Goal: Task Accomplishment & Management: Complete application form

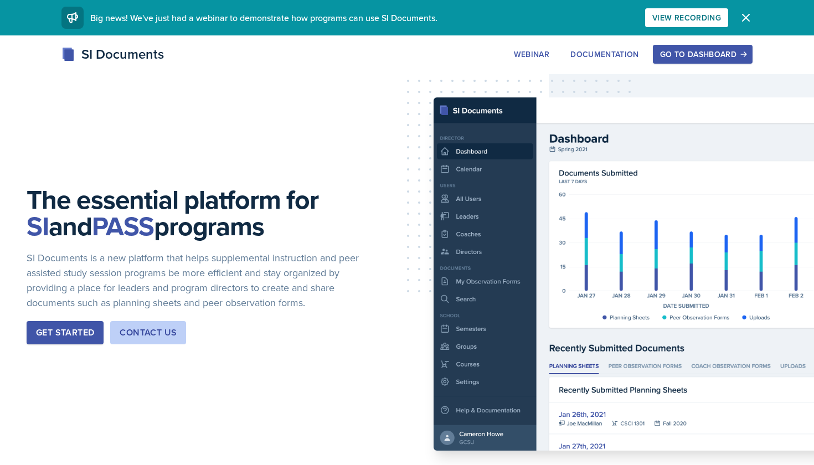
click at [690, 54] on div "Go to Dashboard" at bounding box center [702, 54] width 85 height 9
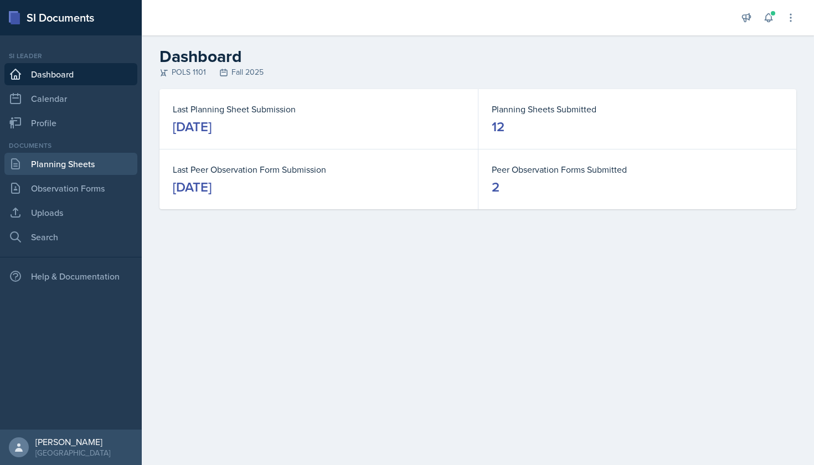
click at [79, 164] on link "Planning Sheets" at bounding box center [70, 164] width 133 height 22
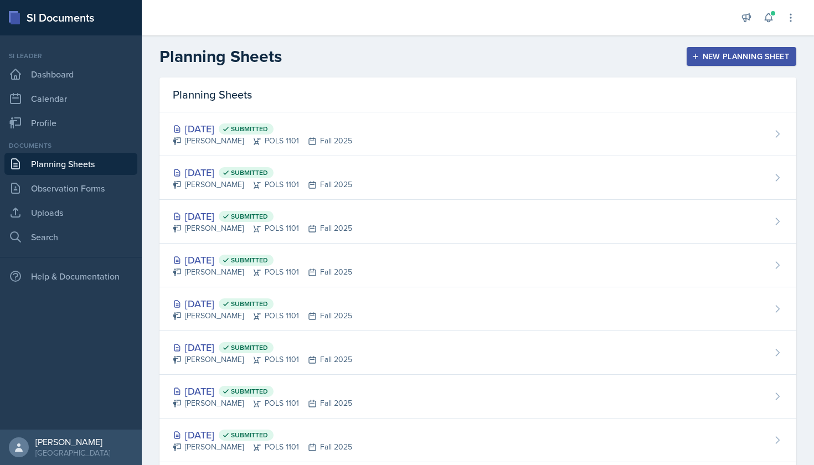
click at [764, 60] on div "New Planning Sheet" at bounding box center [741, 56] width 95 height 9
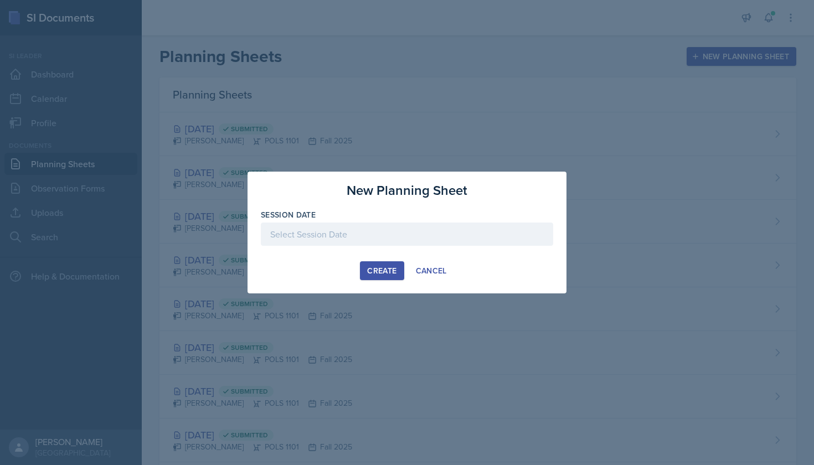
click at [385, 269] on div "Create" at bounding box center [381, 270] width 29 height 9
click at [413, 236] on div at bounding box center [407, 234] width 292 height 23
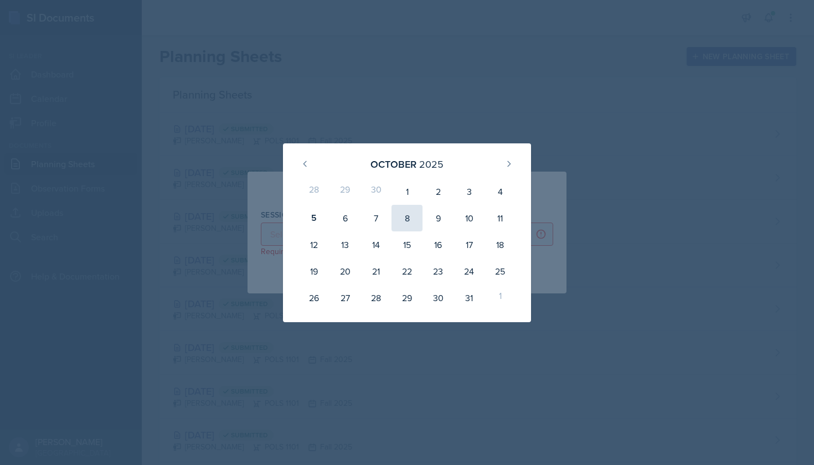
click at [408, 220] on div "8" at bounding box center [406, 218] width 31 height 27
type input "[DATE]"
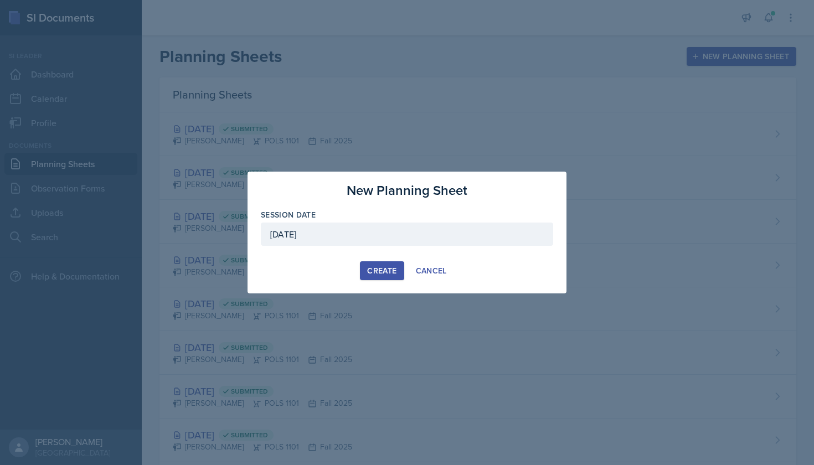
click at [389, 269] on div "Create" at bounding box center [381, 270] width 29 height 9
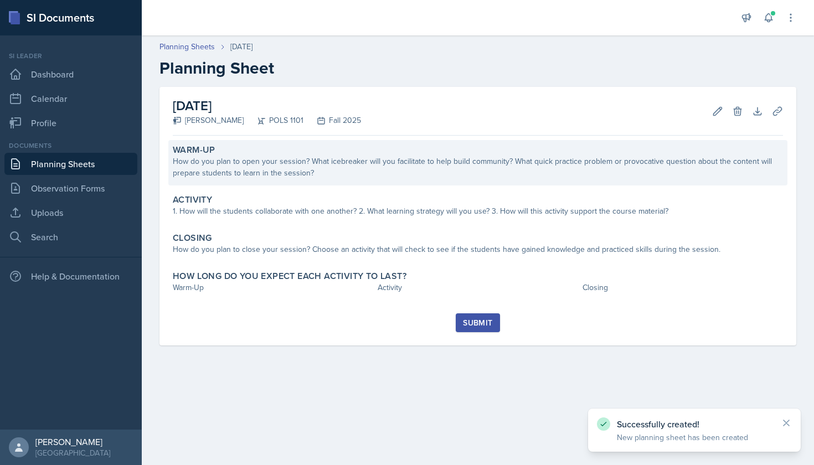
click at [283, 167] on div "How do you plan to open your session? What icebreaker will you facilitate to he…" at bounding box center [478, 167] width 610 height 23
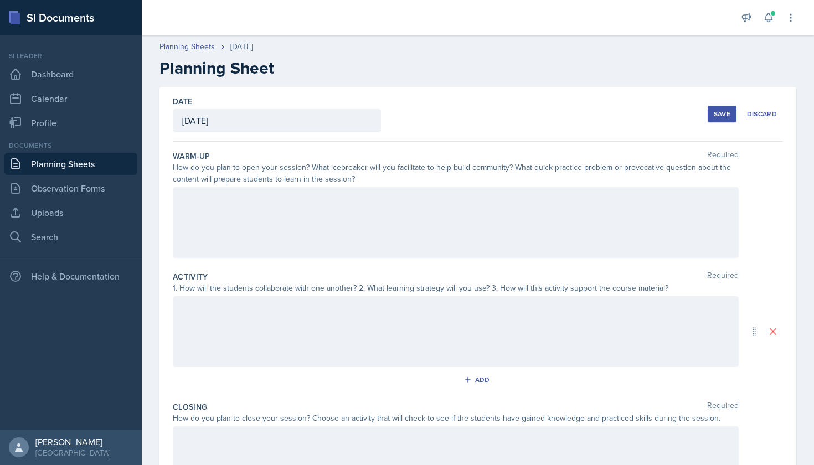
click at [197, 202] on div at bounding box center [456, 222] width 566 height 71
click at [88, 163] on link "Planning Sheets" at bounding box center [70, 164] width 133 height 22
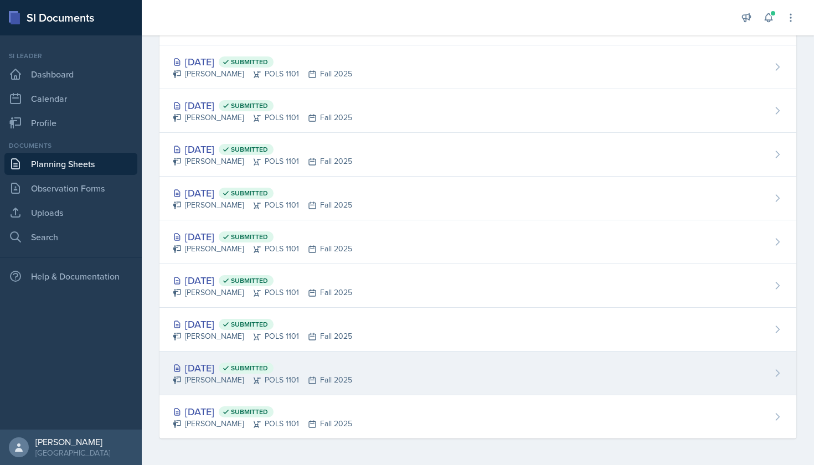
scroll to position [242, 0]
click at [222, 379] on div "[PERSON_NAME] POLS 1101 Fall 2025" at bounding box center [262, 380] width 179 height 12
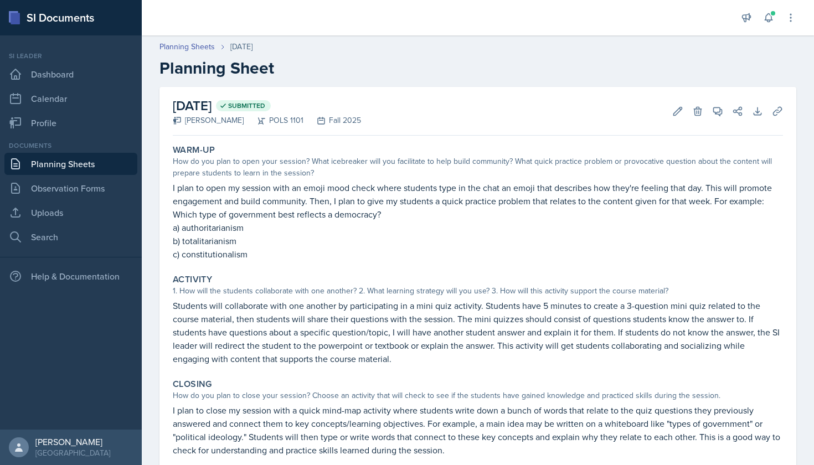
click at [74, 159] on link "Planning Sheets" at bounding box center [70, 164] width 133 height 22
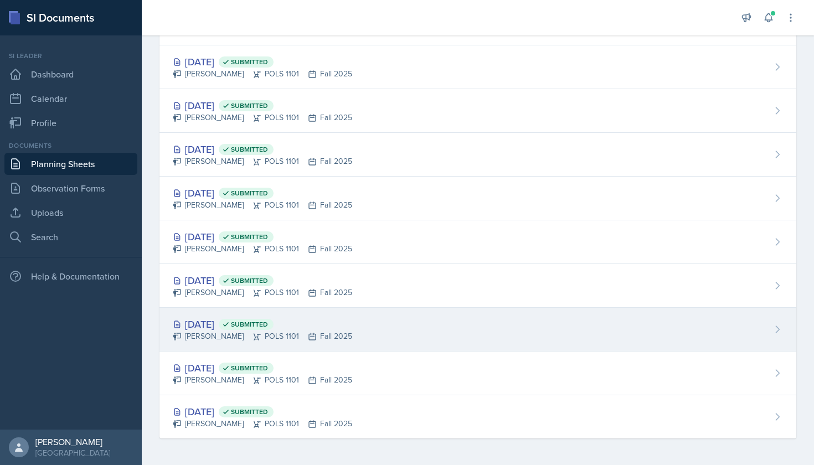
scroll to position [242, 0]
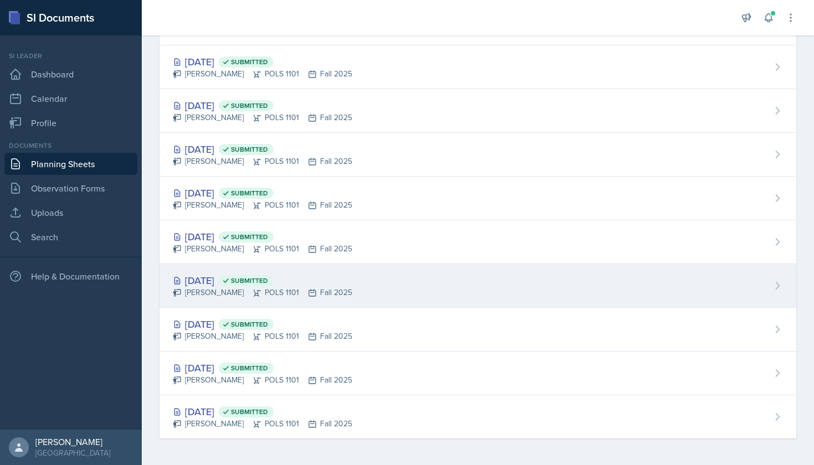
click at [239, 290] on div "[PERSON_NAME] POLS 1101 Fall 2025" at bounding box center [262, 293] width 179 height 12
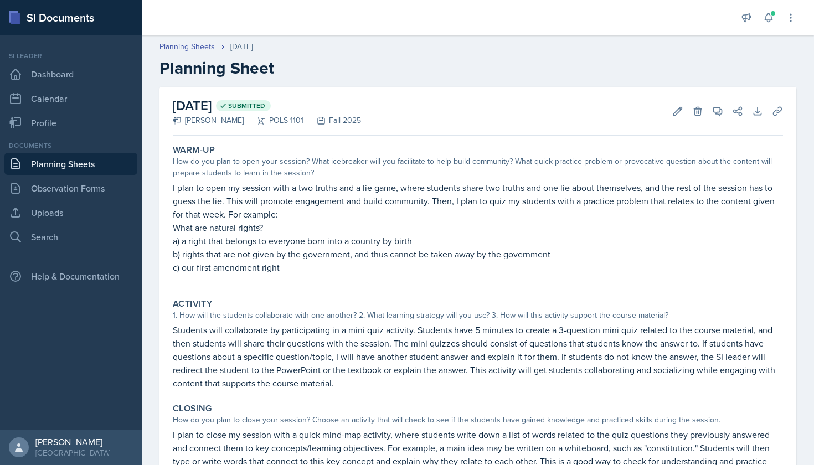
click at [66, 170] on link "Planning Sheets" at bounding box center [70, 164] width 133 height 22
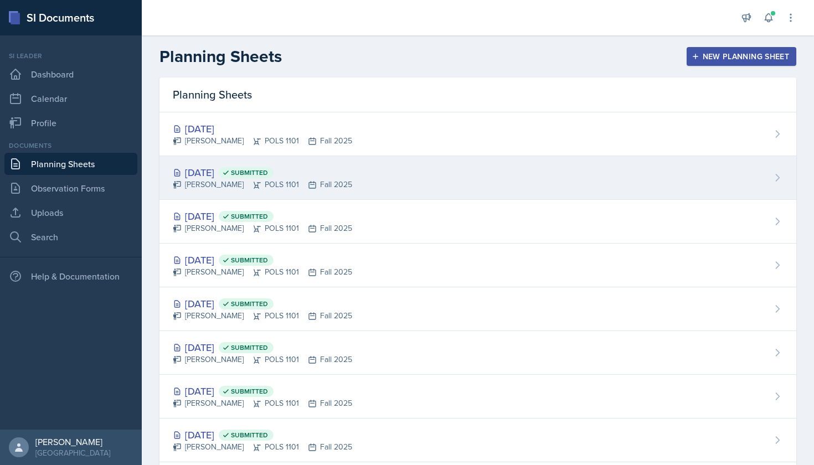
click at [379, 178] on div "[DATE] Submitted [PERSON_NAME] POLS 1101 Fall 2025" at bounding box center [477, 178] width 637 height 44
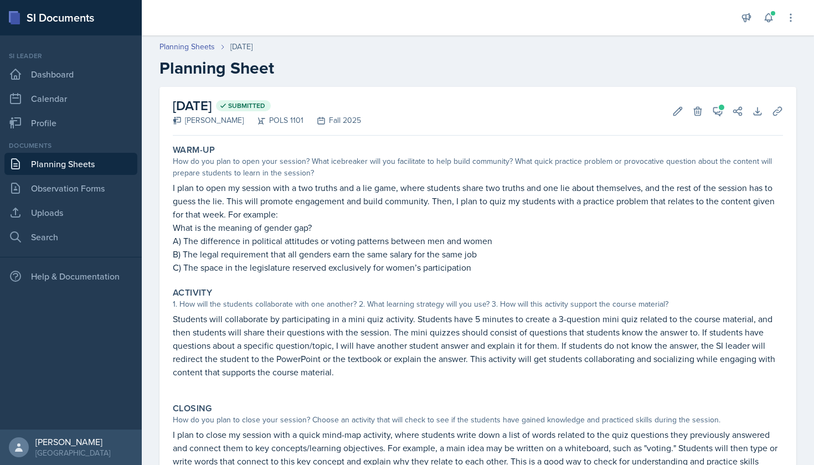
click at [107, 168] on link "Planning Sheets" at bounding box center [70, 164] width 133 height 22
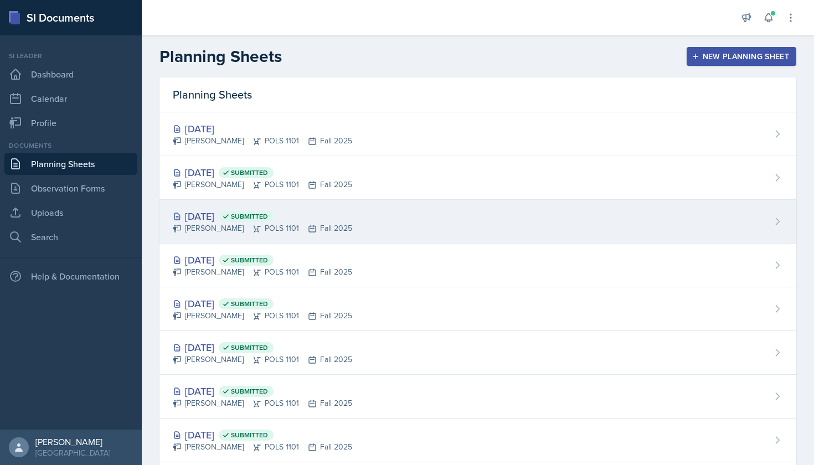
click at [283, 228] on div "[PERSON_NAME] POLS 1101 Fall 2025" at bounding box center [262, 229] width 179 height 12
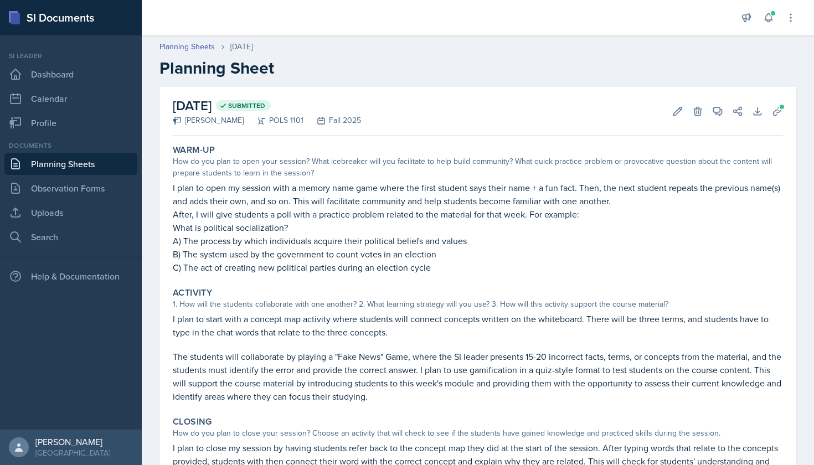
click at [90, 167] on link "Planning Sheets" at bounding box center [70, 164] width 133 height 22
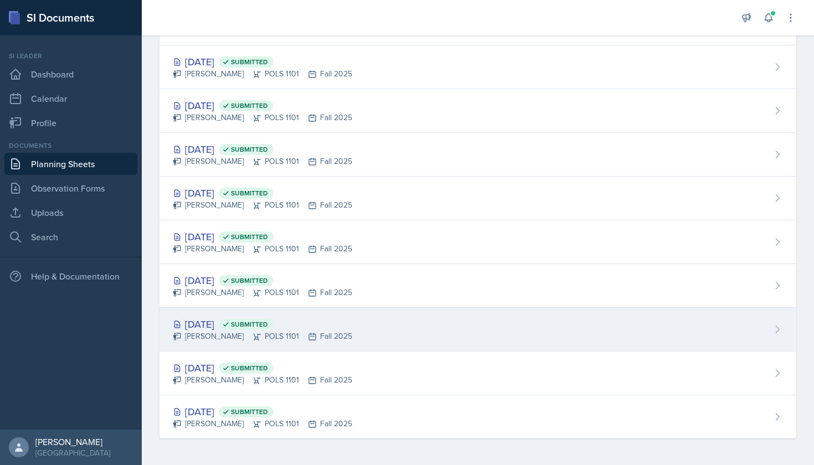
scroll to position [242, 0]
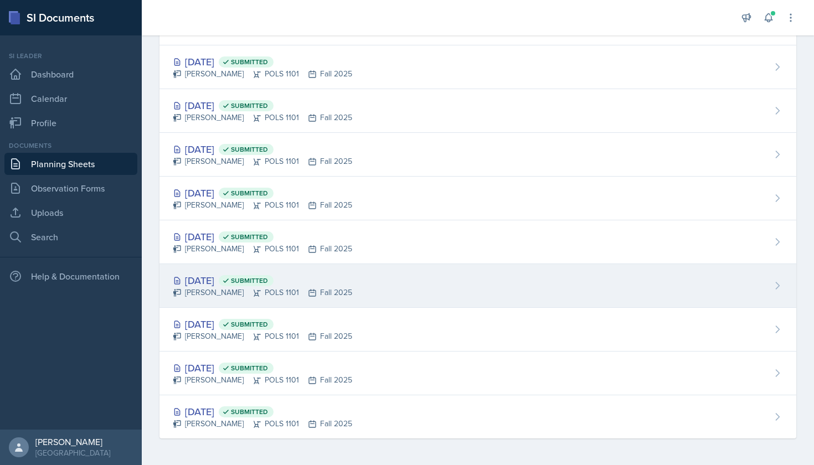
click at [220, 283] on div "[DATE] Submitted" at bounding box center [262, 280] width 179 height 15
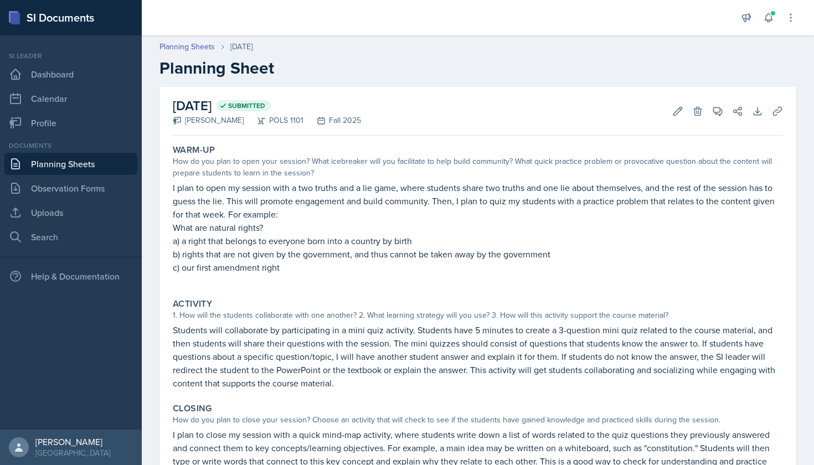
click at [62, 164] on link "Planning Sheets" at bounding box center [70, 164] width 133 height 22
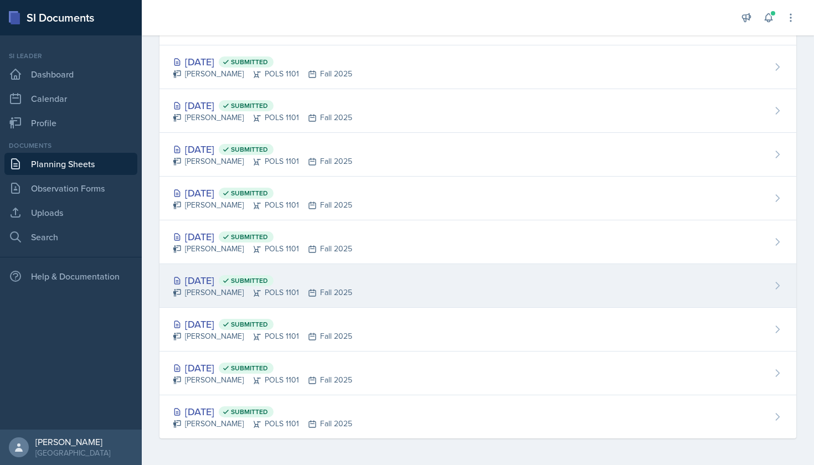
scroll to position [242, 0]
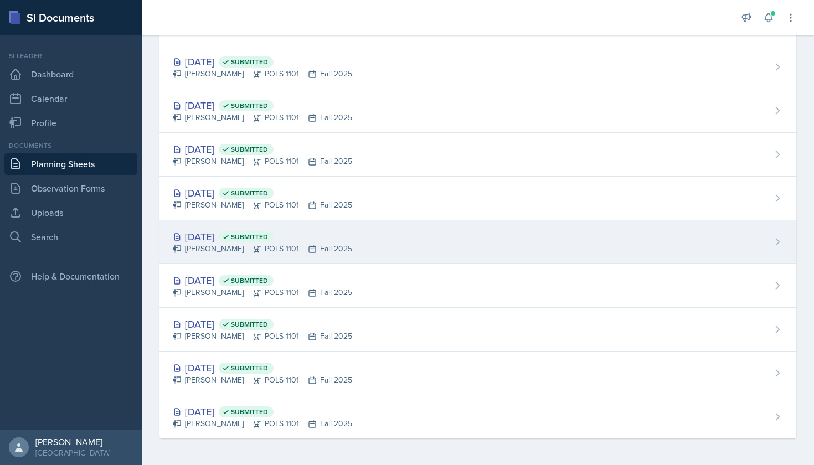
click at [210, 250] on div "[PERSON_NAME] POLS 1101 Fall 2025" at bounding box center [262, 249] width 179 height 12
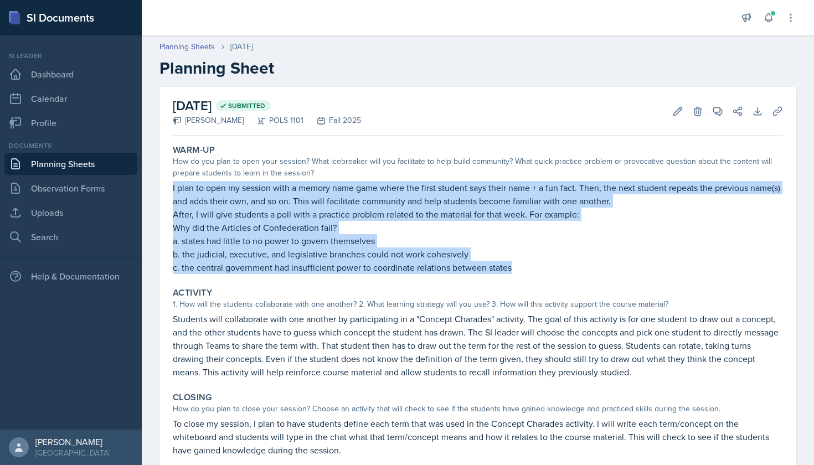
drag, startPoint x: 172, startPoint y: 185, endPoint x: 479, endPoint y: 275, distance: 320.1
click at [479, 275] on div "Warm-Up How do you plan to open your session? What icebreaker will you facilita…" at bounding box center [477, 209] width 619 height 138
copy div "I plan to open my session with a memory name game where the first student says …"
click at [112, 166] on link "Planning Sheets" at bounding box center [70, 164] width 133 height 22
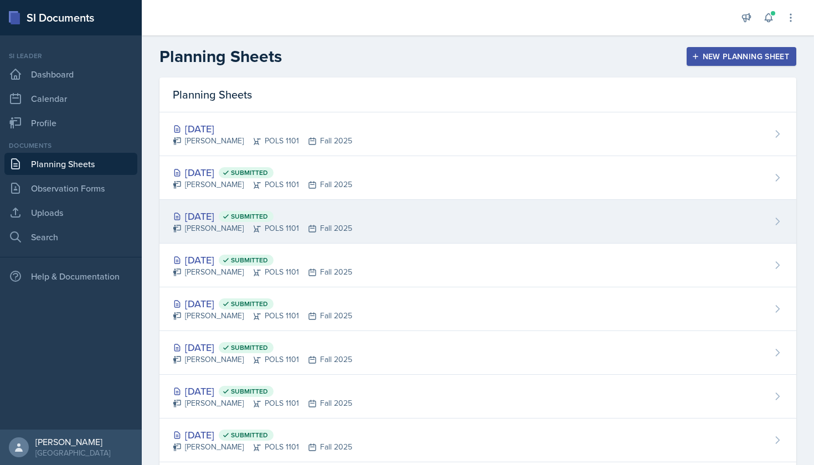
click at [231, 228] on div "[PERSON_NAME] POLS 1101 Fall 2025" at bounding box center [262, 229] width 179 height 12
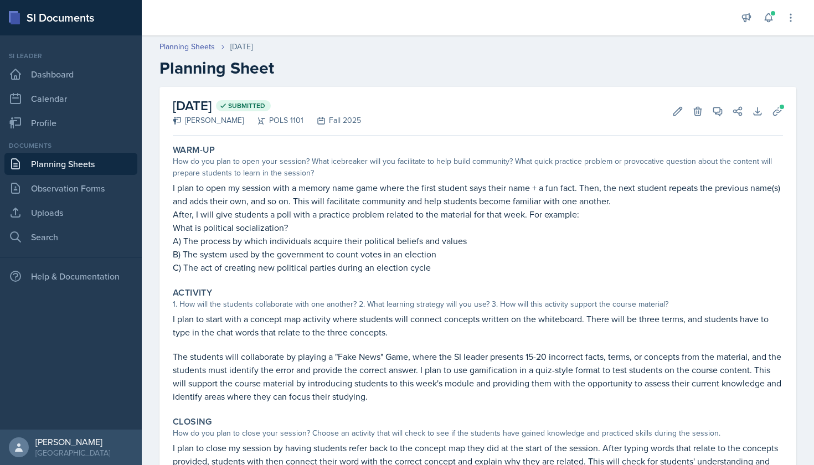
click at [84, 157] on link "Planning Sheets" at bounding box center [70, 164] width 133 height 22
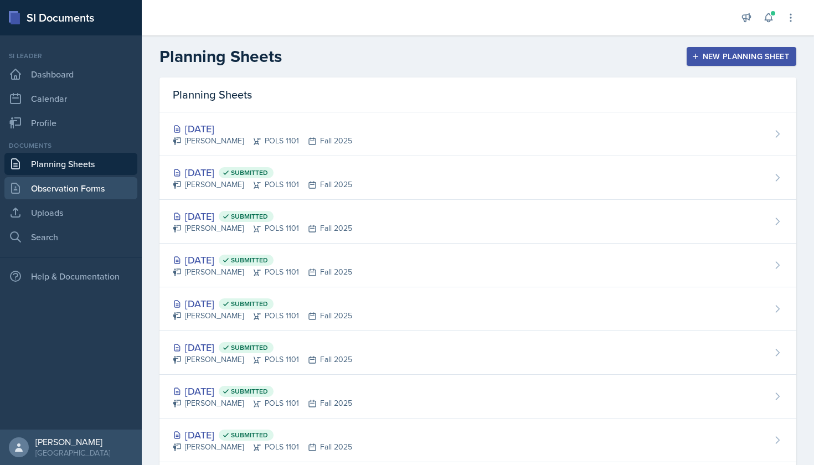
click at [87, 188] on link "Observation Forms" at bounding box center [70, 188] width 133 height 22
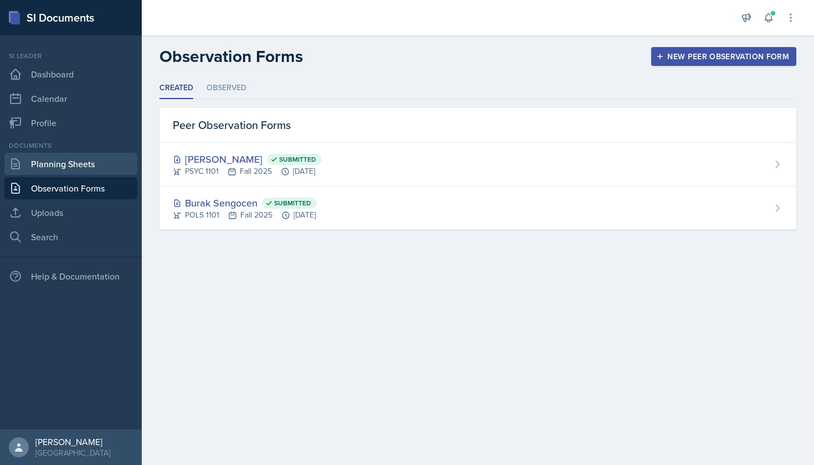
click at [100, 168] on link "Planning Sheets" at bounding box center [70, 164] width 133 height 22
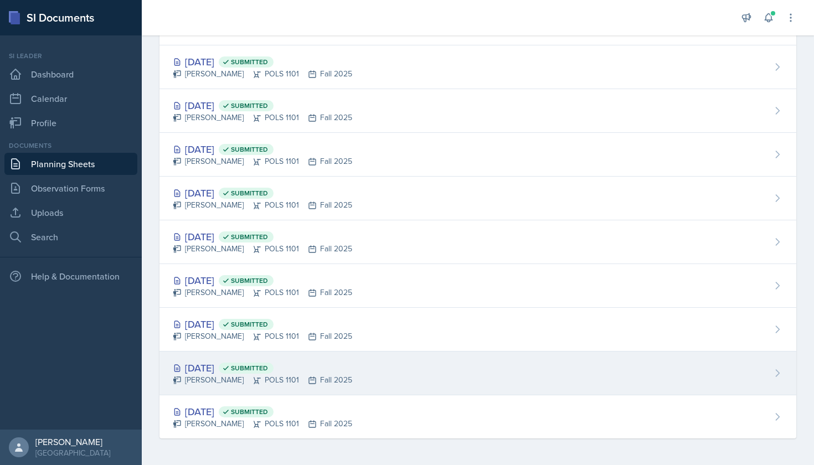
scroll to position [242, 0]
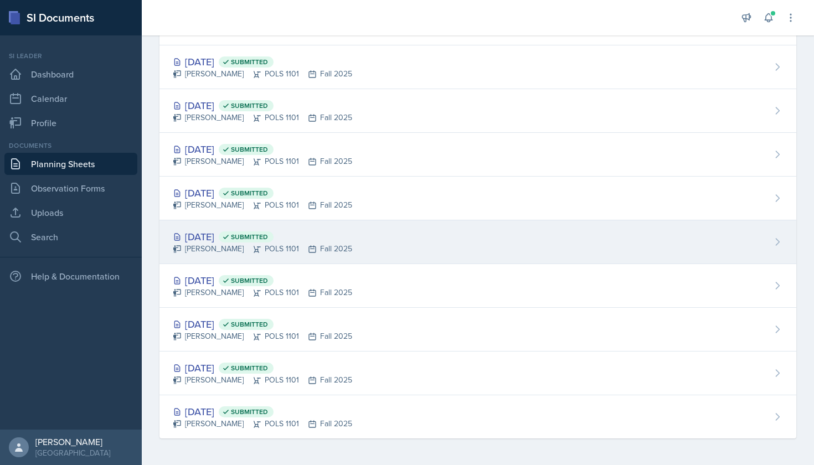
click at [237, 245] on div "[PERSON_NAME] POLS 1101 Fall 2025" at bounding box center [262, 249] width 179 height 12
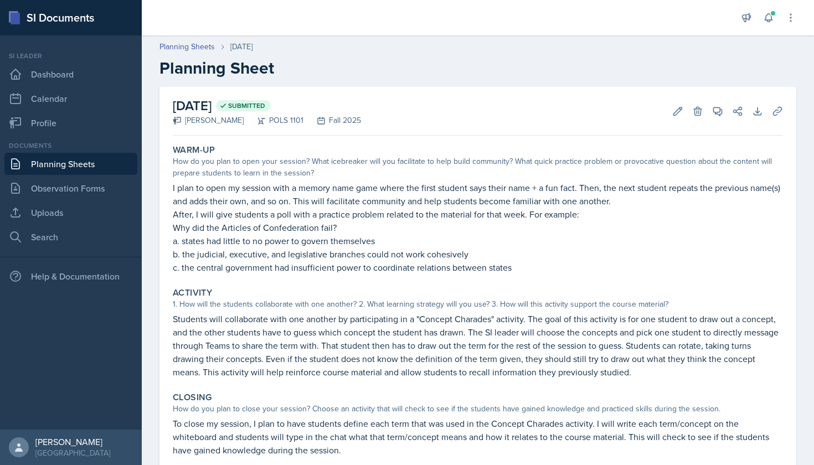
click at [56, 171] on link "Planning Sheets" at bounding box center [70, 164] width 133 height 22
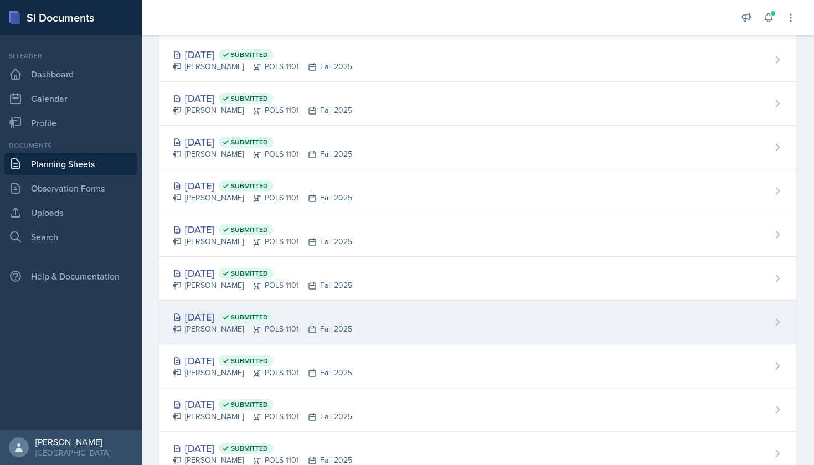
scroll to position [119, 0]
click at [218, 325] on div "[PERSON_NAME] POLS 1101 Fall 2025" at bounding box center [262, 328] width 179 height 12
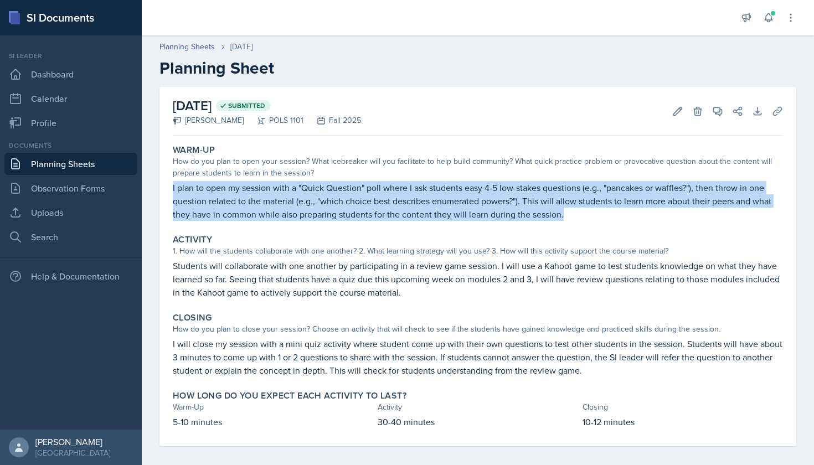
drag, startPoint x: 172, startPoint y: 187, endPoint x: 587, endPoint y: 208, distance: 415.8
click at [587, 208] on div "Warm-Up How do you plan to open your session? What icebreaker will you facilita…" at bounding box center [477, 182] width 619 height 85
copy p "I plan to open my session with a "Quick Question" poll where I ask students eas…"
click at [104, 157] on link "Planning Sheets" at bounding box center [70, 164] width 133 height 22
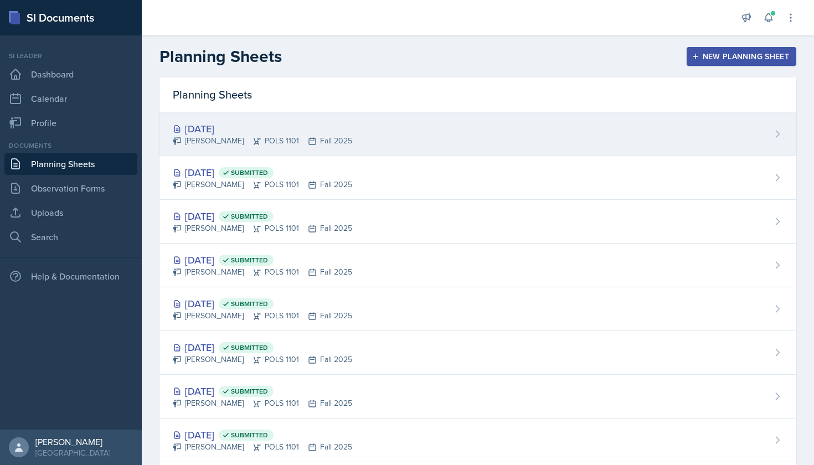
click at [271, 134] on div "[DATE]" at bounding box center [262, 128] width 179 height 15
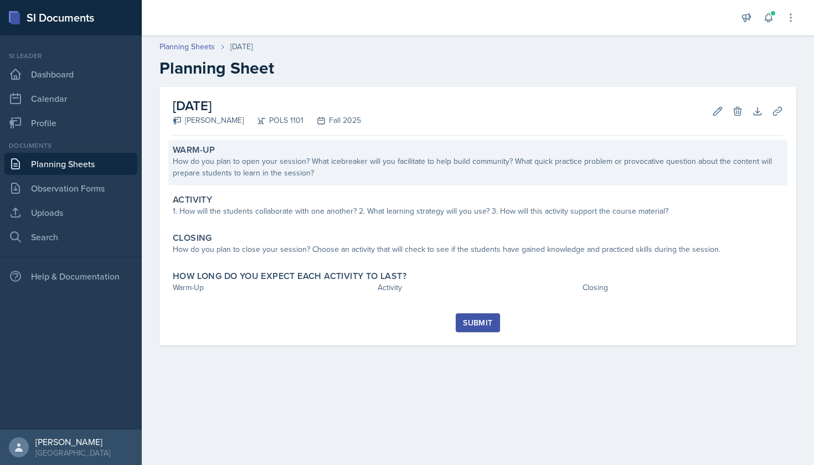
click at [270, 153] on div "Warm-Up" at bounding box center [478, 150] width 610 height 11
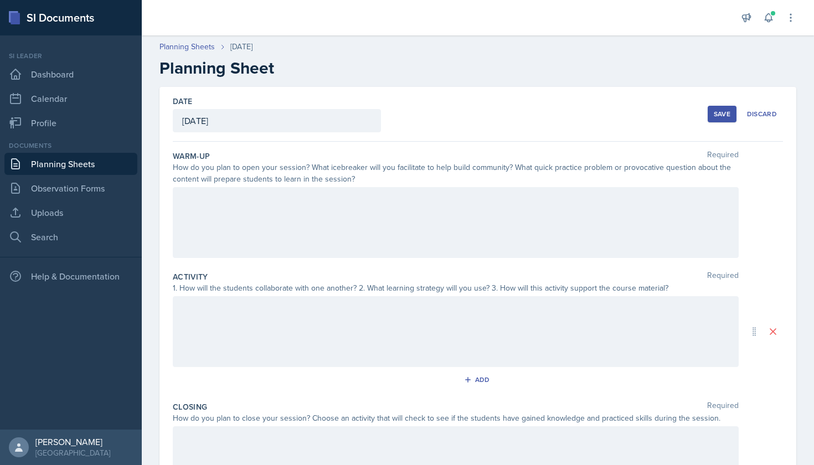
click at [260, 197] on div at bounding box center [456, 222] width 566 height 71
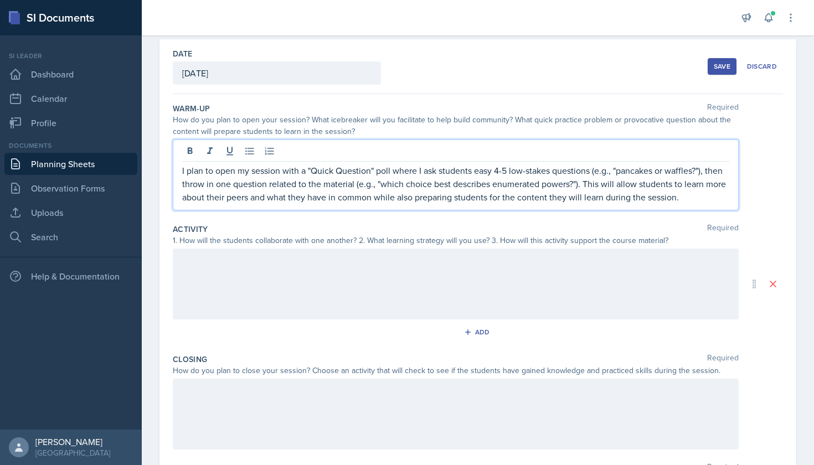
scroll to position [49, 0]
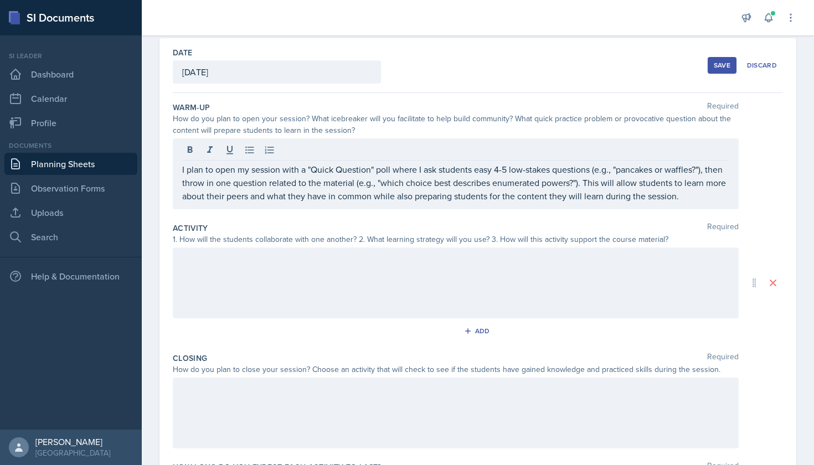
click at [238, 269] on div at bounding box center [456, 283] width 566 height 71
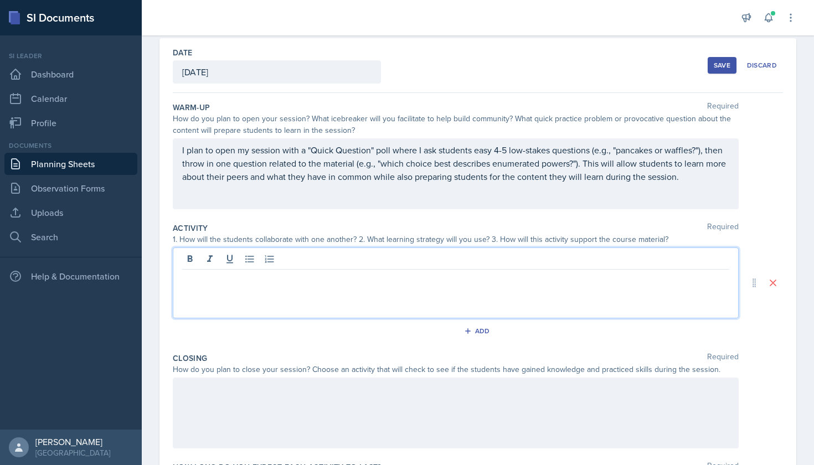
click at [92, 166] on link "Planning Sheets" at bounding box center [70, 164] width 133 height 22
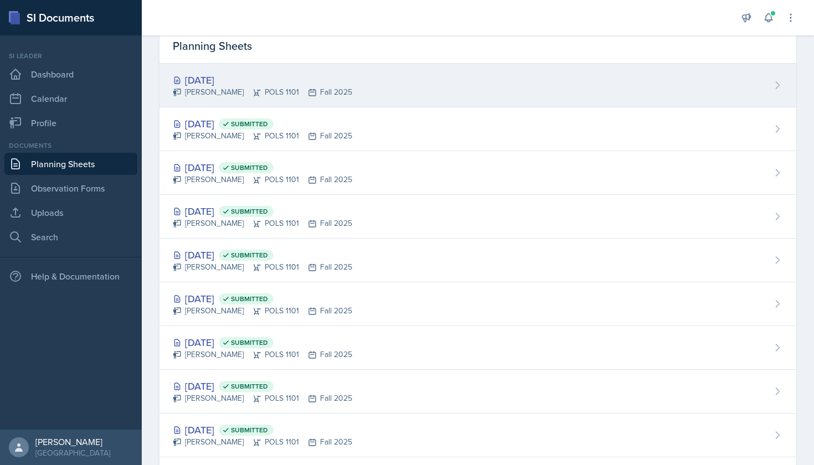
click at [220, 96] on div "[PERSON_NAME] POLS 1101 Fall 2025" at bounding box center [262, 92] width 179 height 12
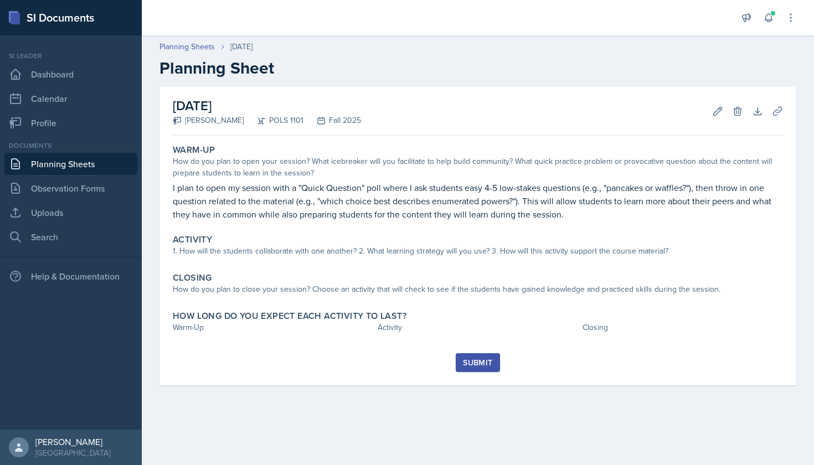
click at [95, 164] on link "Planning Sheets" at bounding box center [70, 164] width 133 height 22
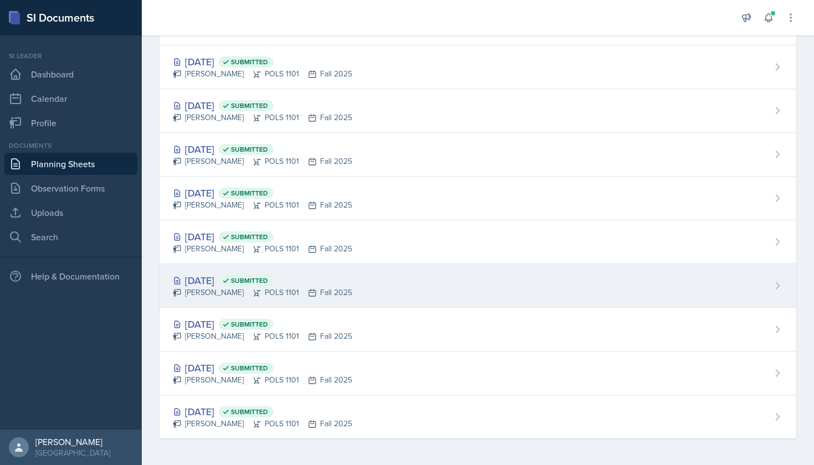
click at [233, 283] on div "[DATE] Submitted" at bounding box center [262, 280] width 179 height 15
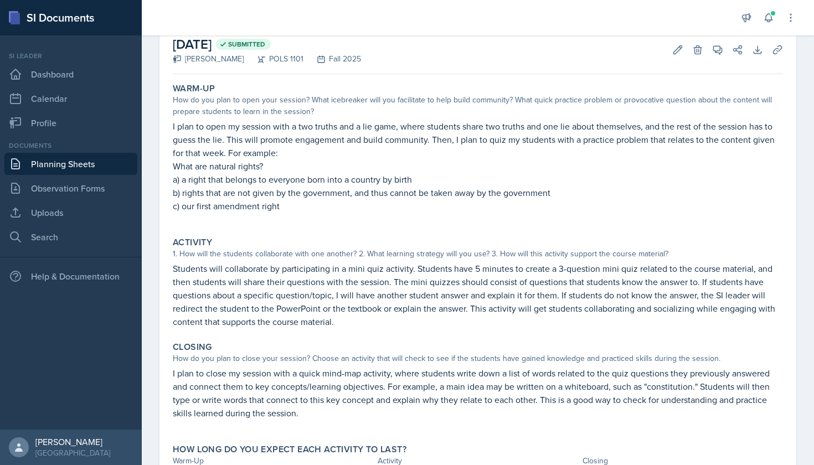
scroll to position [63, 0]
click at [77, 164] on link "Planning Sheets" at bounding box center [70, 164] width 133 height 22
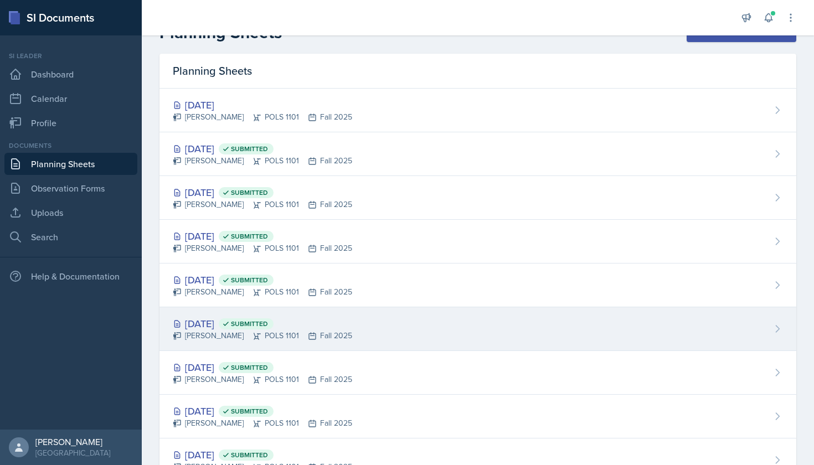
scroll to position [23, 0]
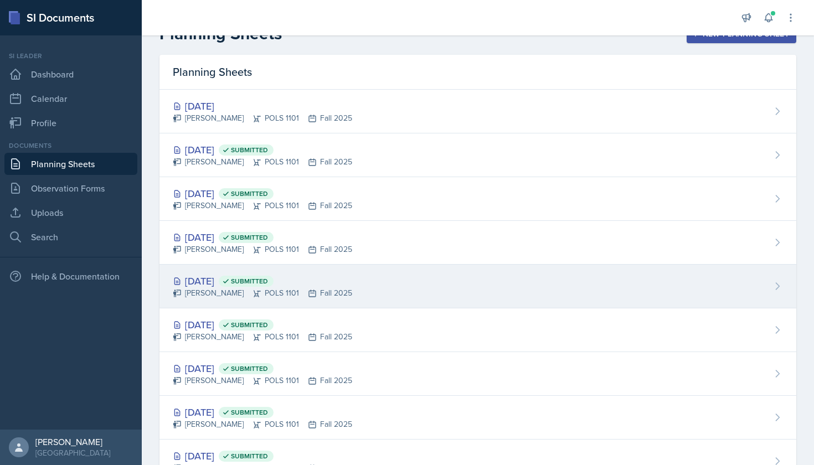
click at [207, 283] on div "[DATE] Submitted" at bounding box center [262, 281] width 179 height 15
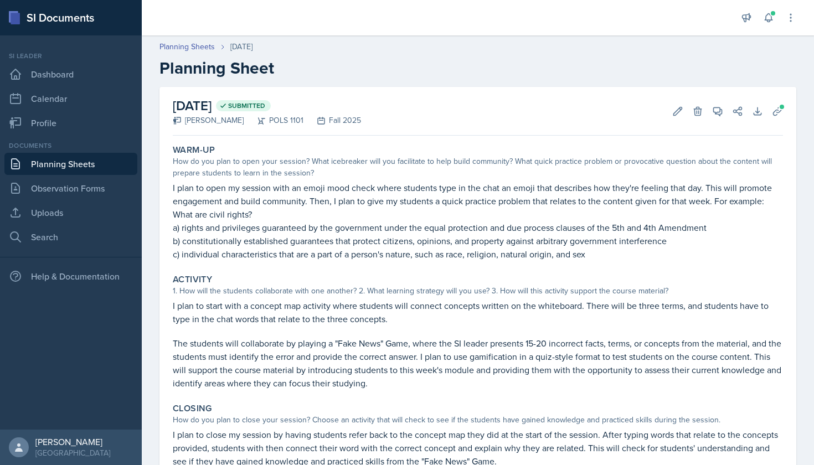
click at [97, 158] on link "Planning Sheets" at bounding box center [70, 164] width 133 height 22
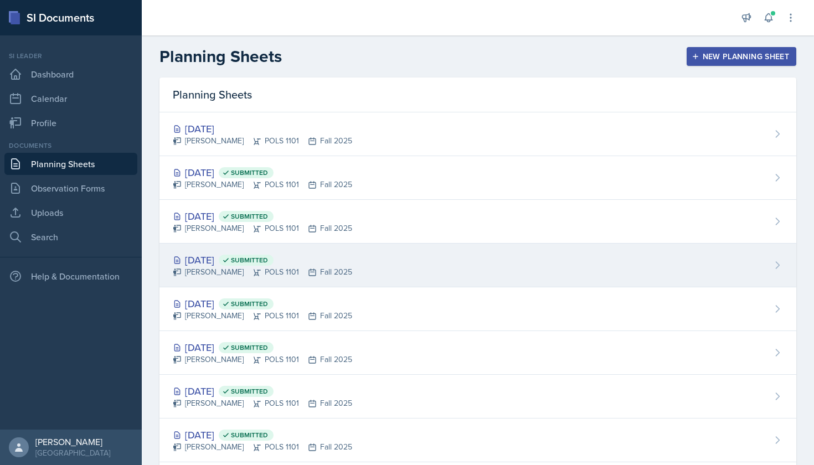
click at [209, 272] on div "[PERSON_NAME] POLS 1101 Fall 2025" at bounding box center [262, 272] width 179 height 12
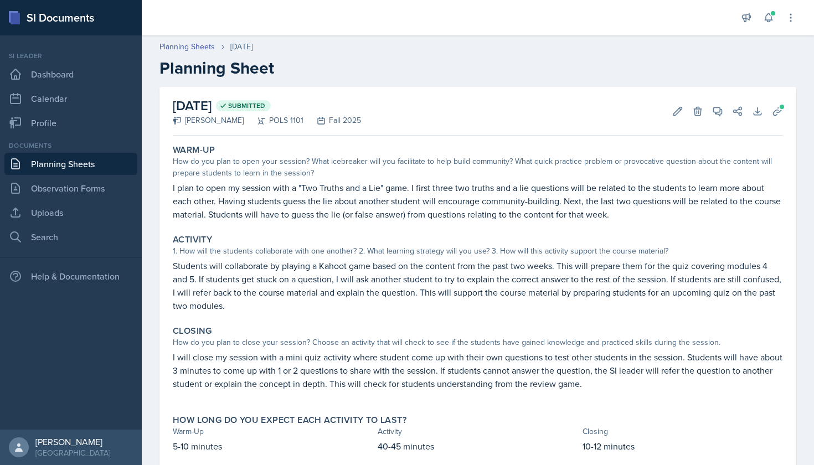
click at [82, 159] on link "Planning Sheets" at bounding box center [70, 164] width 133 height 22
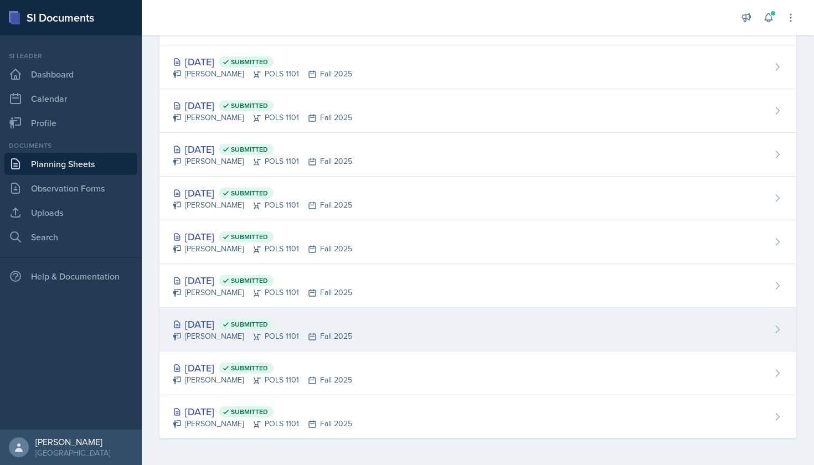
scroll to position [242, 0]
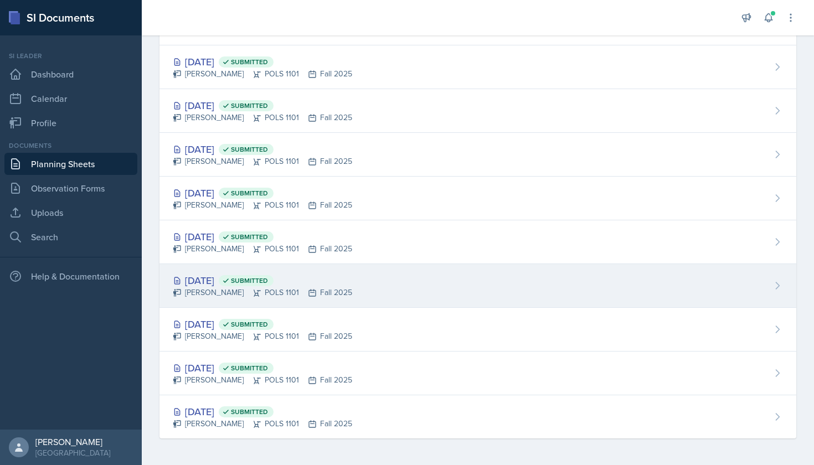
click at [210, 301] on div "[DATE] Submitted [PERSON_NAME] POLS 1101 Fall 2025" at bounding box center [477, 286] width 637 height 44
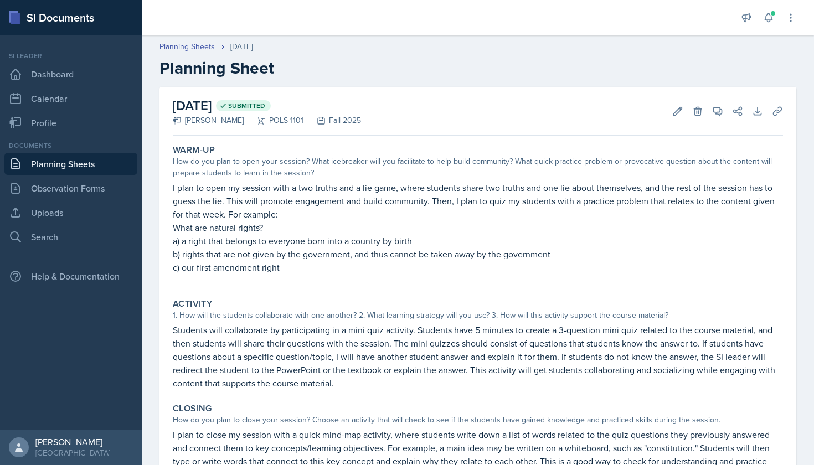
click at [91, 163] on link "Planning Sheets" at bounding box center [70, 164] width 133 height 22
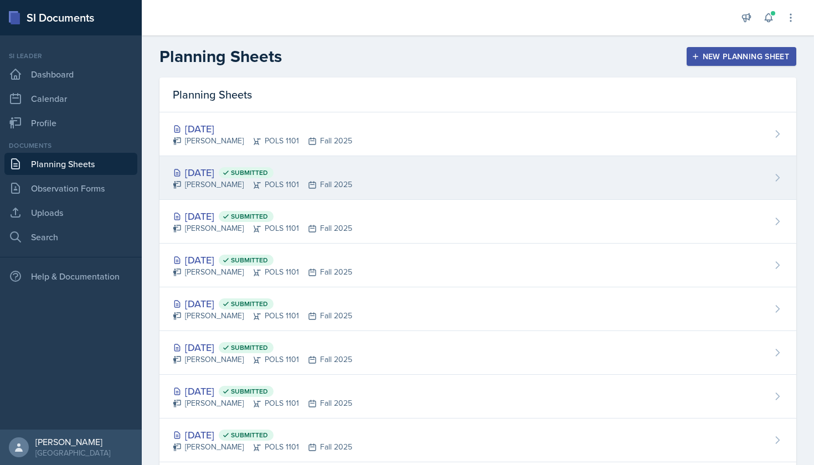
scroll to position [20, 0]
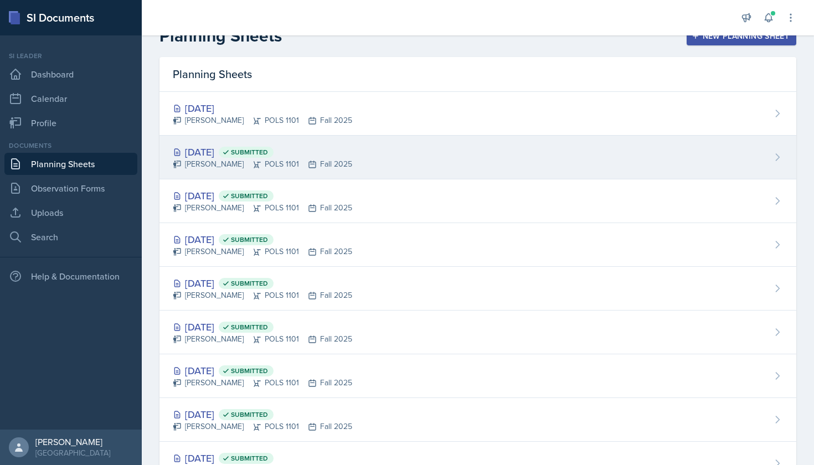
click at [220, 168] on div "[PERSON_NAME] POLS 1101 Fall 2025" at bounding box center [262, 164] width 179 height 12
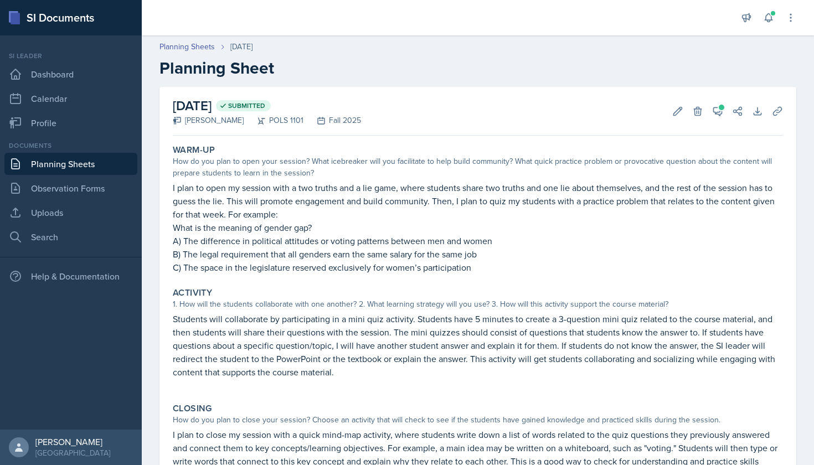
click at [106, 158] on link "Planning Sheets" at bounding box center [70, 164] width 133 height 22
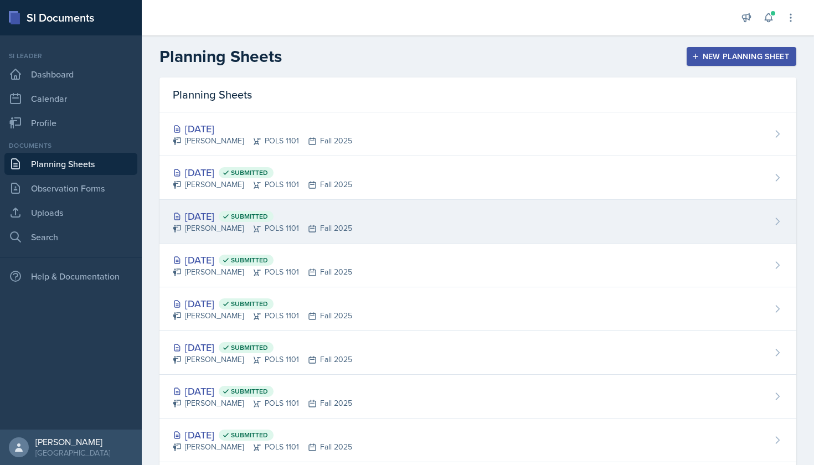
click at [216, 224] on div "[PERSON_NAME] POLS 1101 Fall 2025" at bounding box center [262, 229] width 179 height 12
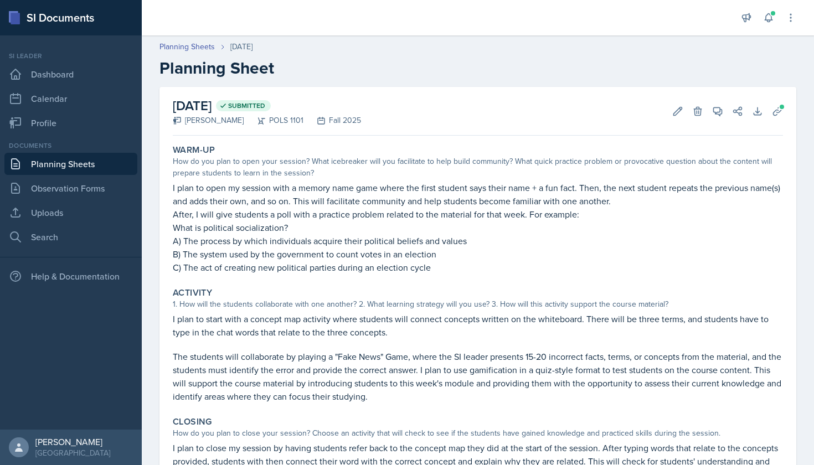
click at [78, 163] on link "Planning Sheets" at bounding box center [70, 164] width 133 height 22
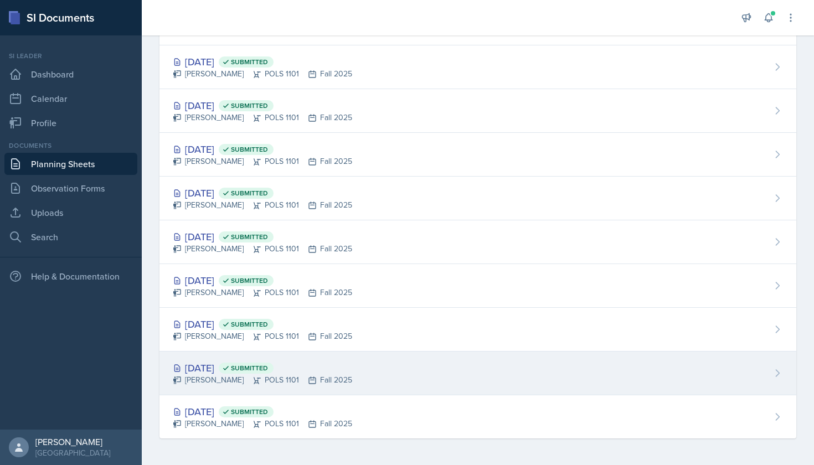
scroll to position [242, 0]
click at [229, 370] on div "[DATE] Submitted" at bounding box center [262, 367] width 179 height 15
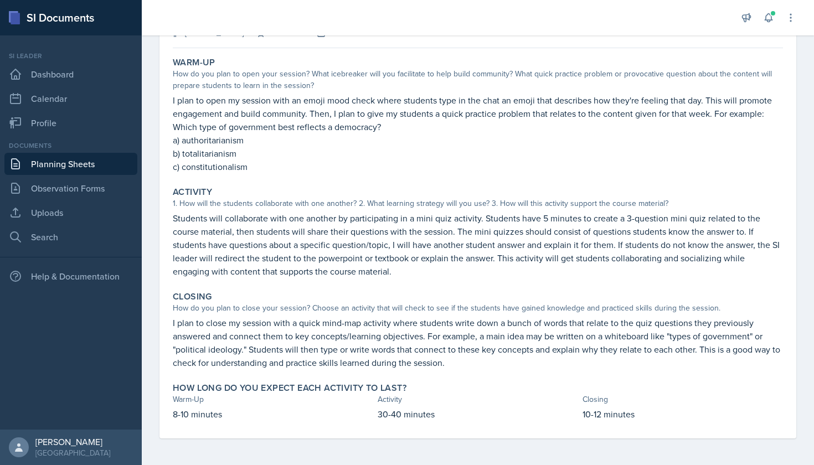
scroll to position [87, 0]
click at [101, 161] on link "Planning Sheets" at bounding box center [70, 164] width 133 height 22
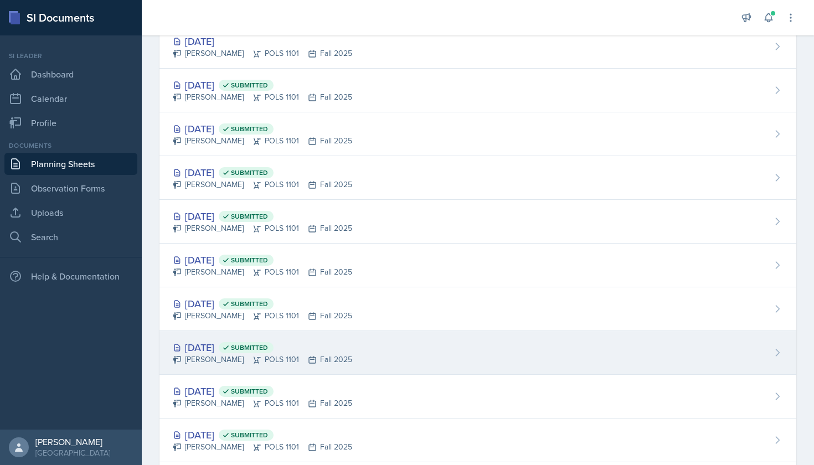
click at [219, 346] on div "[DATE] Submitted" at bounding box center [262, 347] width 179 height 15
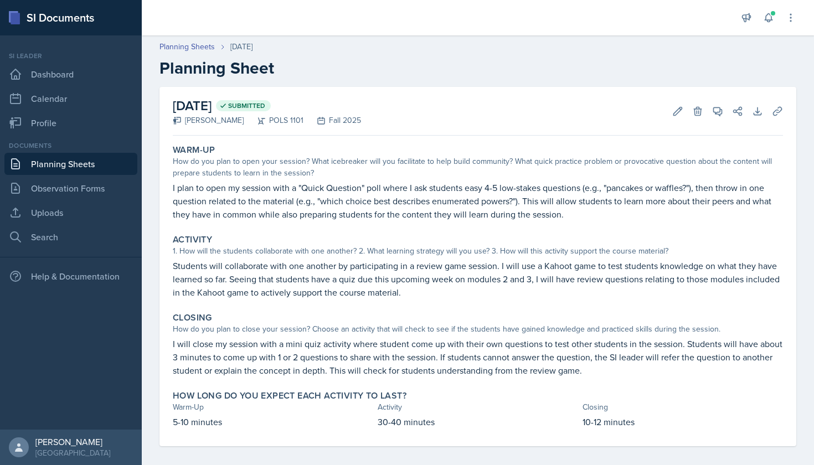
click at [53, 167] on link "Planning Sheets" at bounding box center [70, 164] width 133 height 22
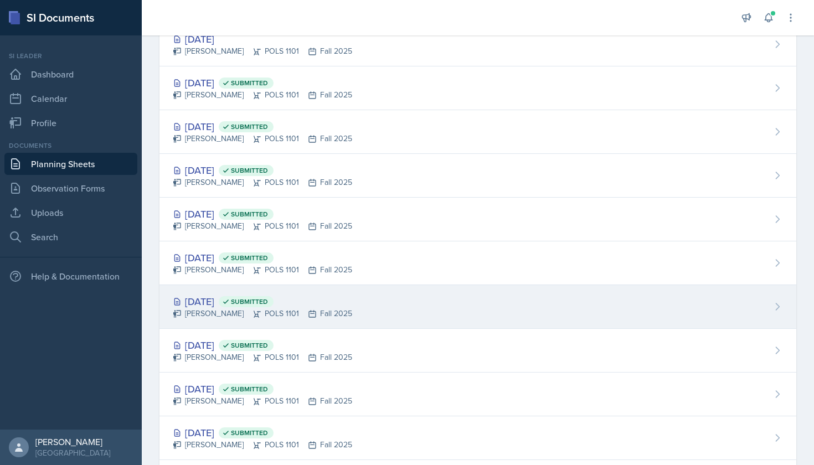
scroll to position [113, 0]
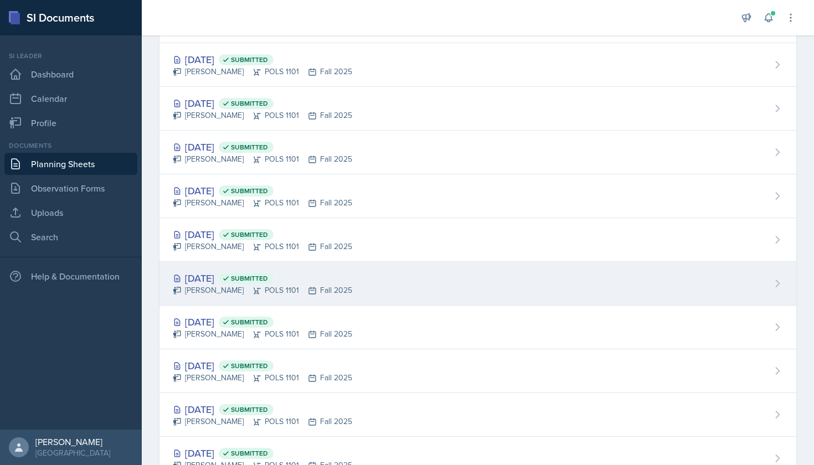
click at [240, 288] on div "[PERSON_NAME] POLS 1101 Fall 2025" at bounding box center [262, 291] width 179 height 12
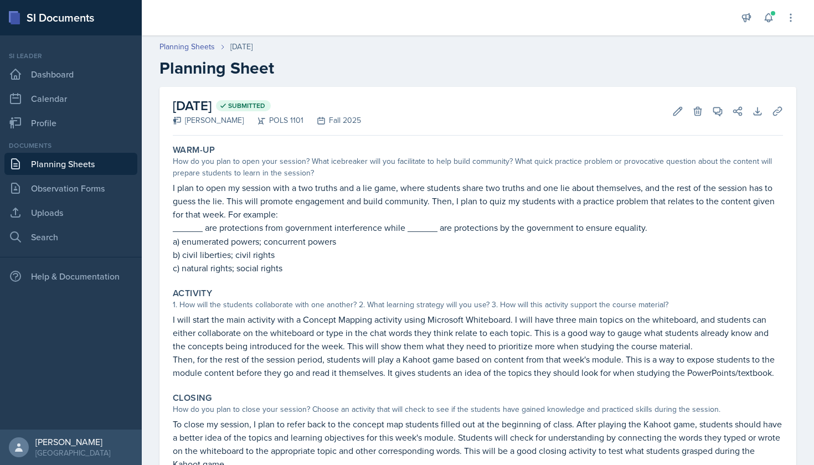
click at [96, 159] on link "Planning Sheets" at bounding box center [70, 164] width 133 height 22
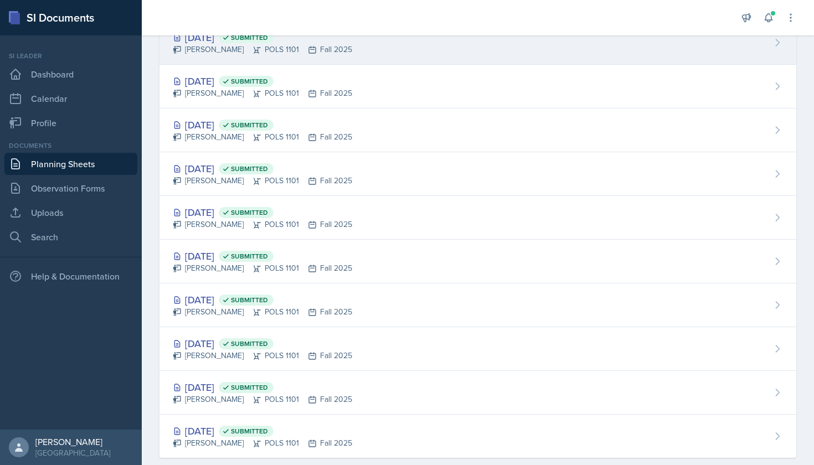
scroll to position [240, 0]
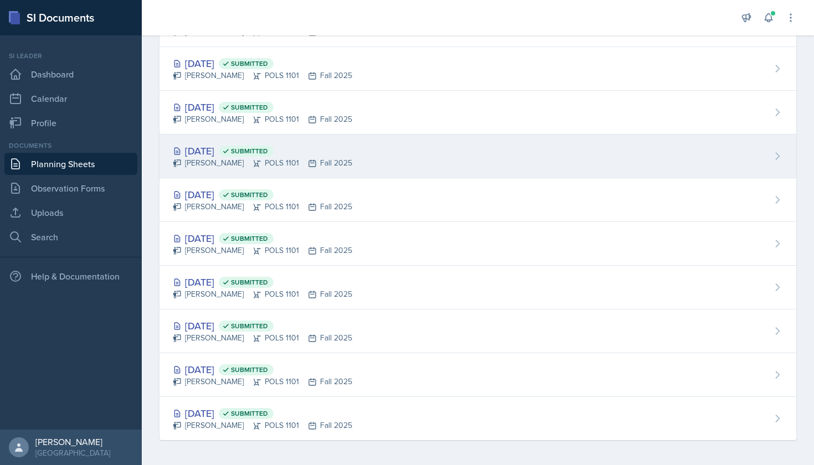
click at [223, 158] on div "[PERSON_NAME] POLS 1101 Fall 2025" at bounding box center [262, 163] width 179 height 12
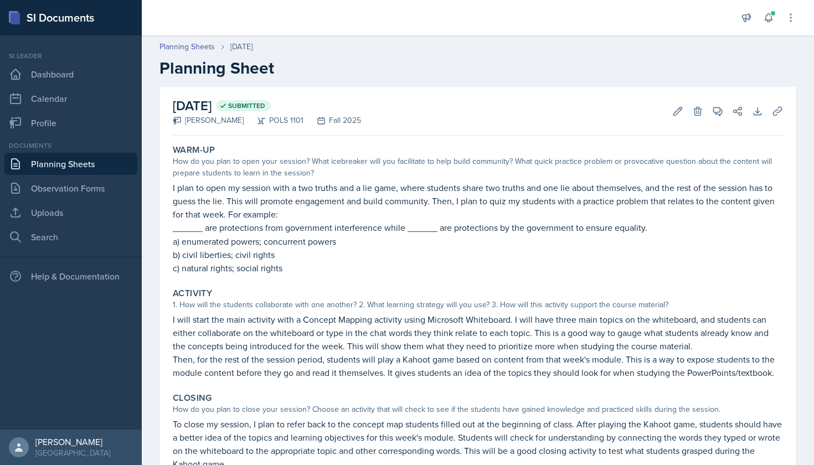
click at [69, 166] on link "Planning Sheets" at bounding box center [70, 164] width 133 height 22
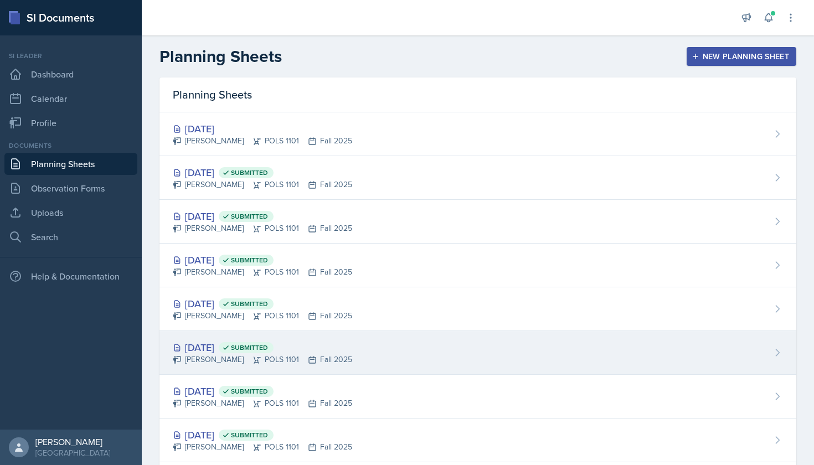
click at [216, 355] on div "[PERSON_NAME] POLS 1101 Fall 2025" at bounding box center [262, 360] width 179 height 12
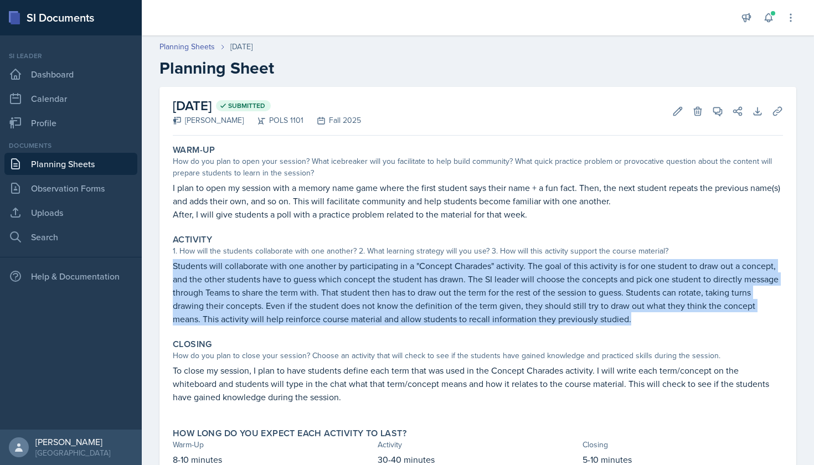
drag, startPoint x: 170, startPoint y: 263, endPoint x: 666, endPoint y: 326, distance: 500.1
click at [666, 327] on div "Activity 1. How will the students collaborate with one another? 2. What learnin…" at bounding box center [477, 280] width 619 height 100
copy p "Students will collaborate with one another by participating in a "Concept Chara…"
click at [76, 155] on link "Planning Sheets" at bounding box center [70, 164] width 133 height 22
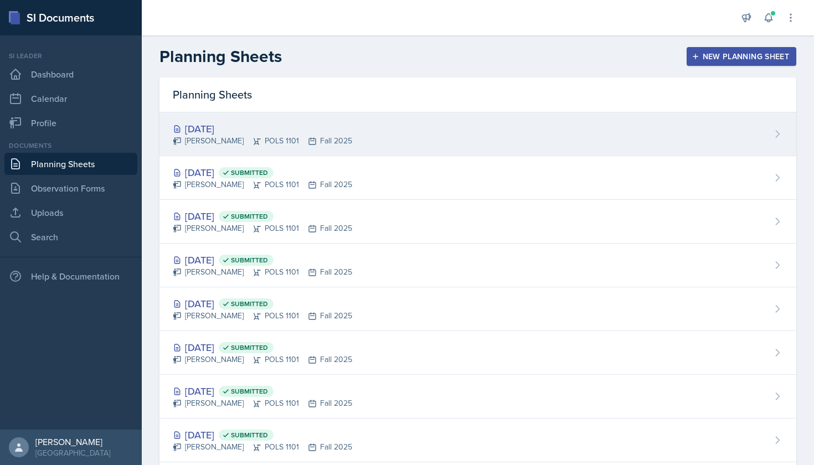
click at [230, 139] on div "[PERSON_NAME] POLS 1101 Fall 2025" at bounding box center [262, 141] width 179 height 12
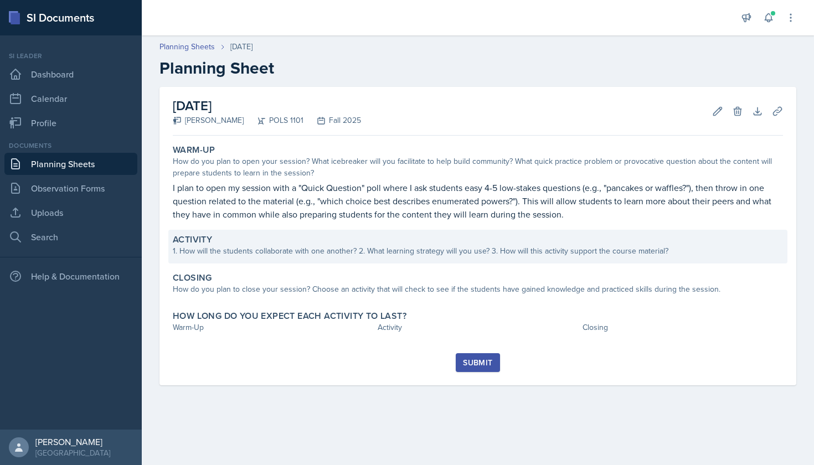
click at [275, 248] on div "1. How will the students collaborate with one another? 2. What learning strateg…" at bounding box center [478, 251] width 610 height 12
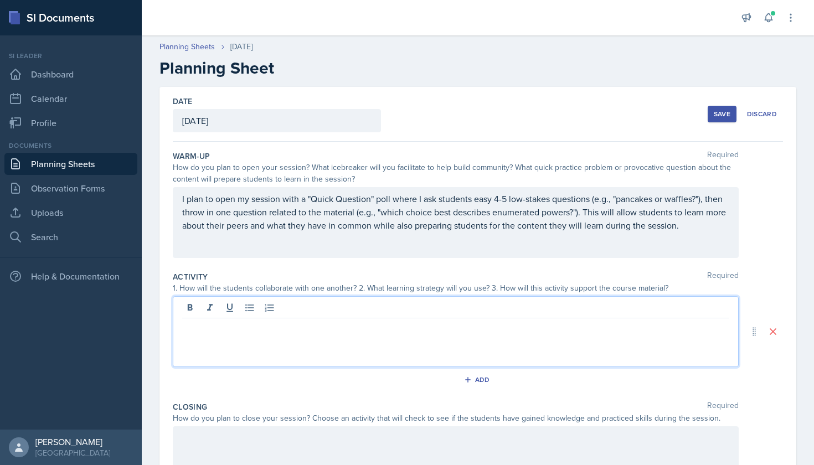
click at [279, 307] on div at bounding box center [456, 331] width 566 height 71
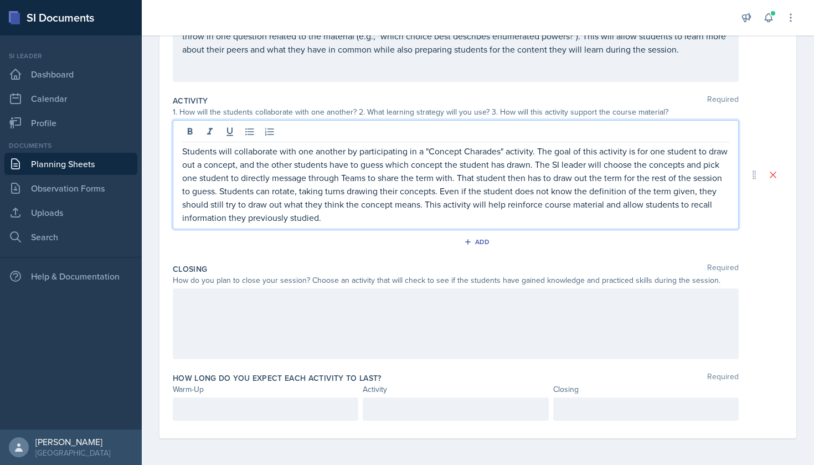
click at [318, 327] on div at bounding box center [456, 323] width 566 height 71
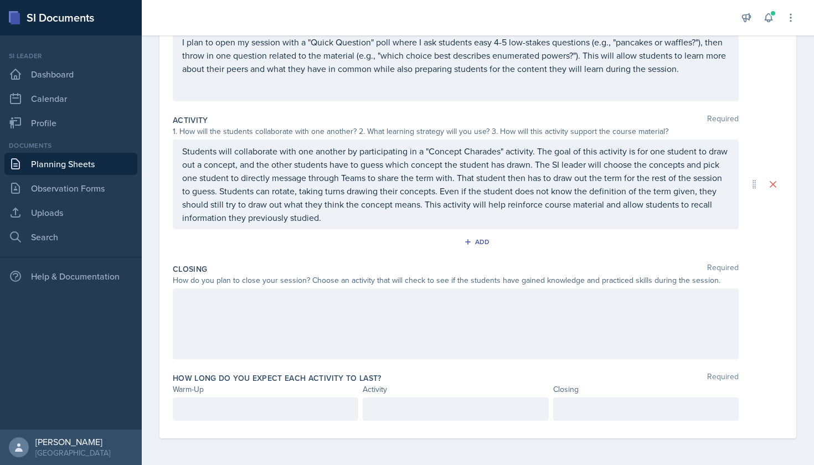
scroll to position [157, 0]
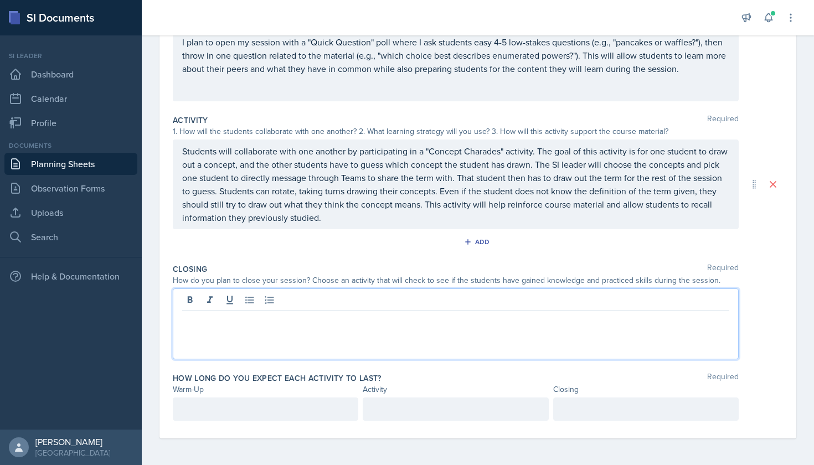
click at [63, 165] on link "Planning Sheets" at bounding box center [70, 164] width 133 height 22
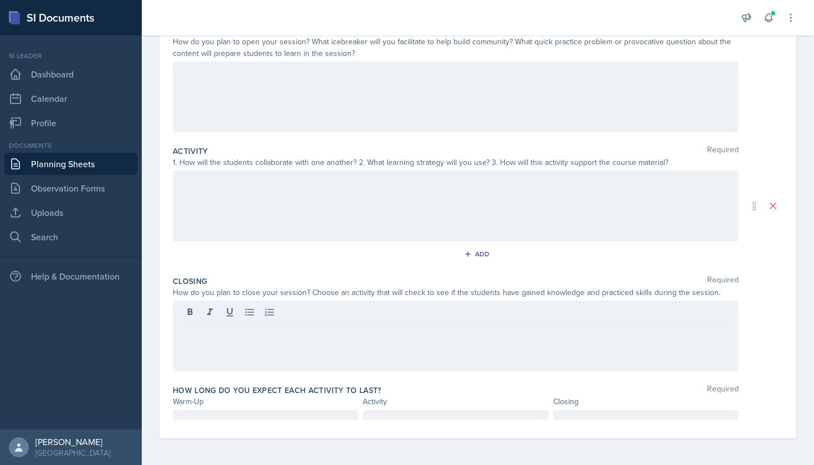
scroll to position [126, 0]
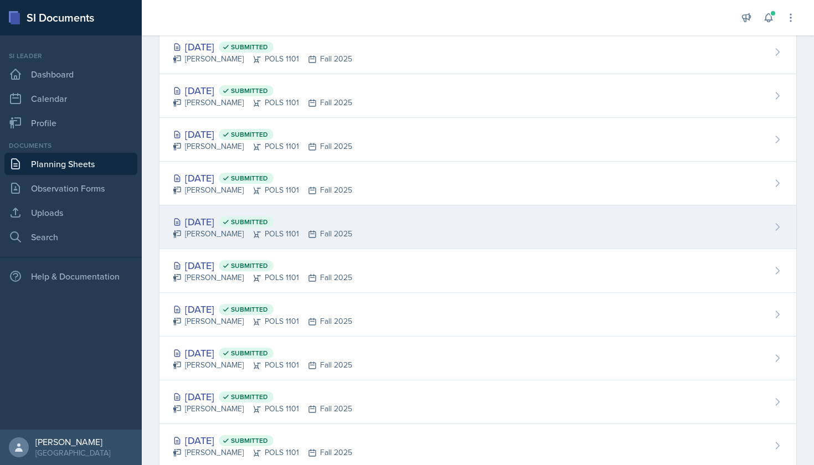
click at [232, 222] on div "[DATE] Submitted" at bounding box center [262, 221] width 179 height 15
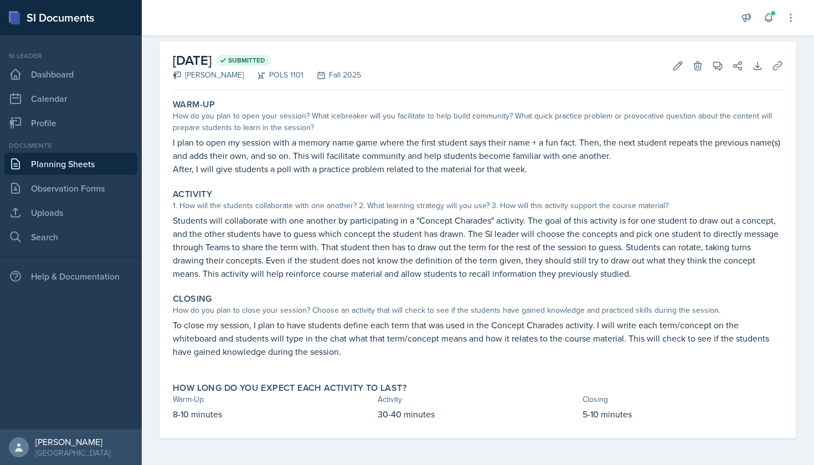
scroll to position [45, 0]
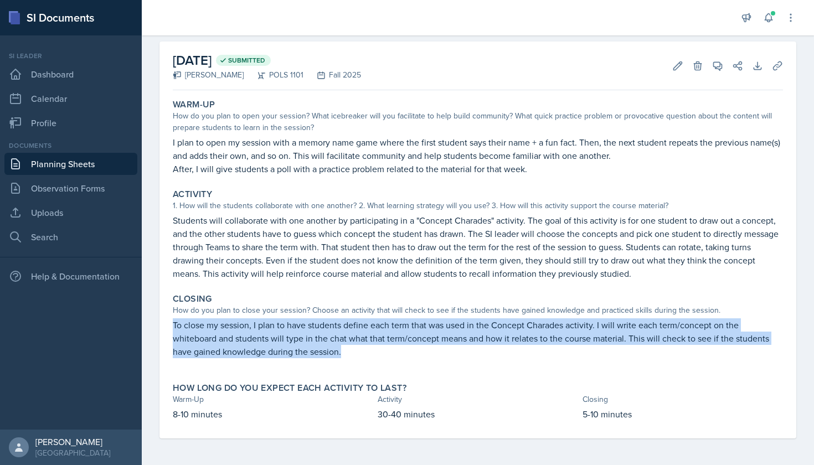
drag, startPoint x: 171, startPoint y: 324, endPoint x: 353, endPoint y: 349, distance: 183.9
click at [353, 349] on div "Closing How do you plan to close your session? Choose an activity that will che…" at bounding box center [477, 331] width 619 height 85
copy p "To close my session, I plan to have students define each term that was used in …"
click at [85, 163] on link "Planning Sheets" at bounding box center [70, 164] width 133 height 22
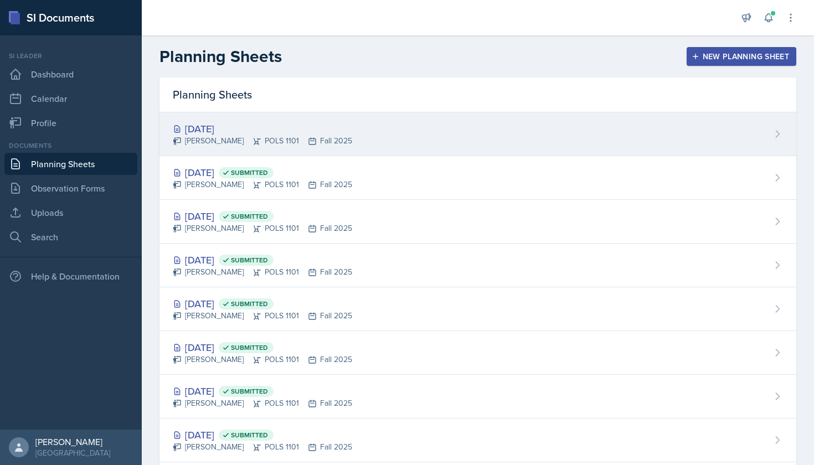
click at [245, 124] on div "[DATE]" at bounding box center [262, 128] width 179 height 15
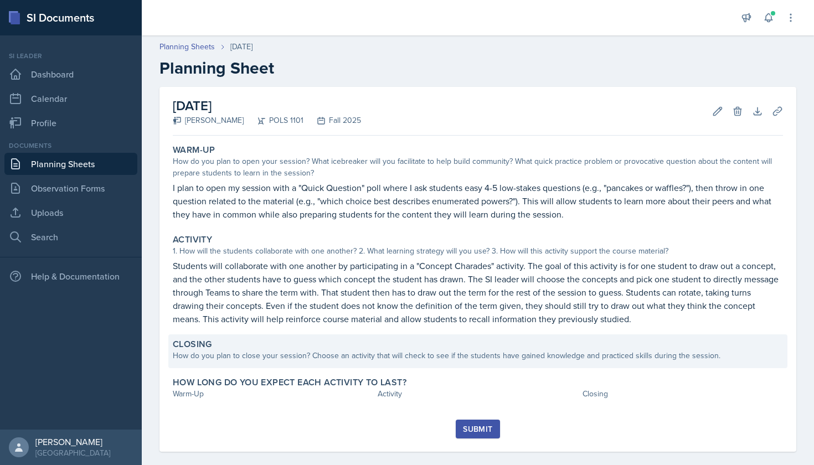
click at [261, 357] on div "How do you plan to close your session? Choose an activity that will check to se…" at bounding box center [478, 356] width 610 height 12
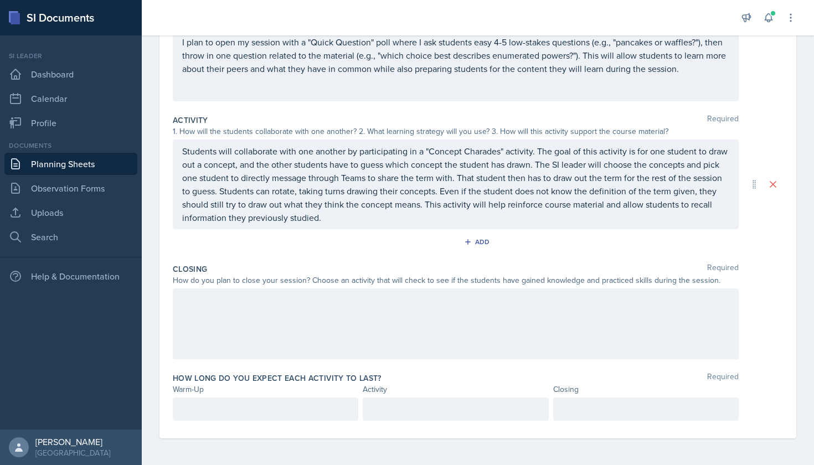
click at [217, 327] on div at bounding box center [456, 323] width 566 height 71
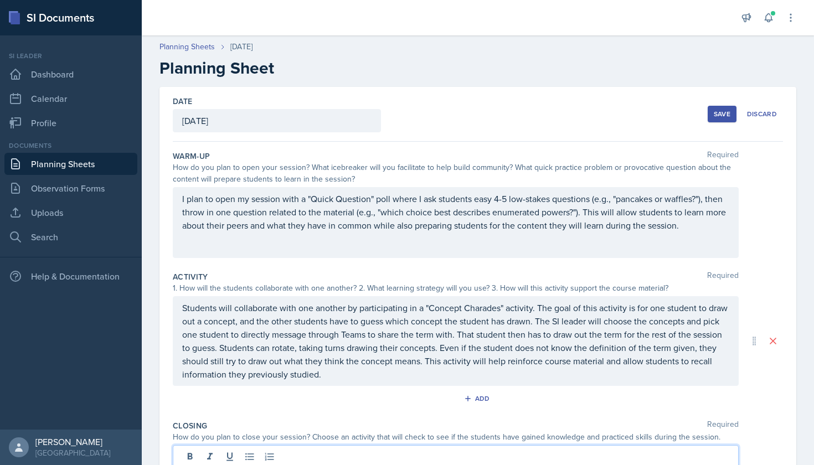
scroll to position [-1, 0]
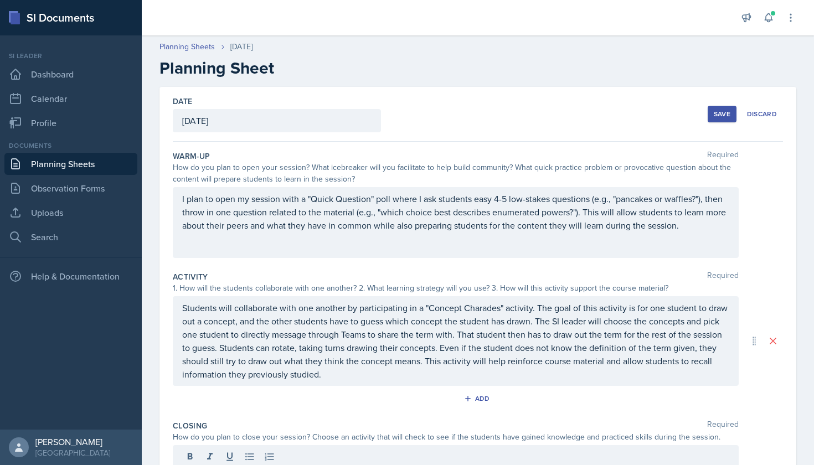
click at [442, 237] on div "I plan to open my session with a "Quick Question" poll where I ask students eas…" at bounding box center [456, 222] width 566 height 71
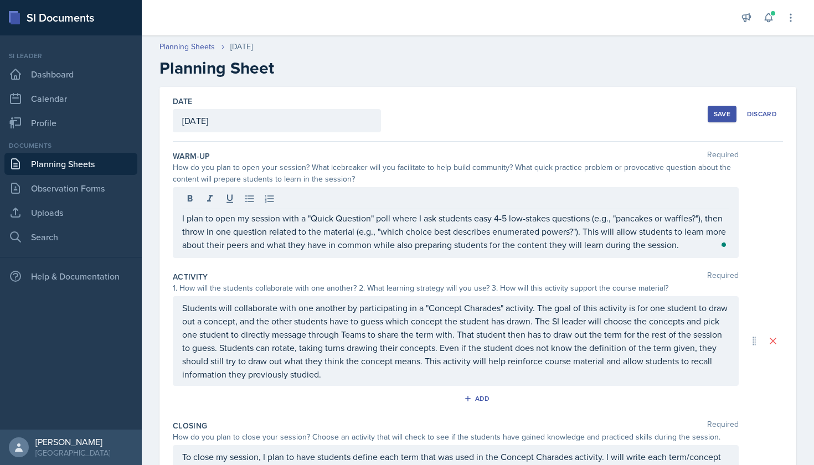
click at [431, 143] on div "Warm-Up Required How do you plan to open your session? What icebreaker will you…" at bounding box center [478, 368] width 610 height 453
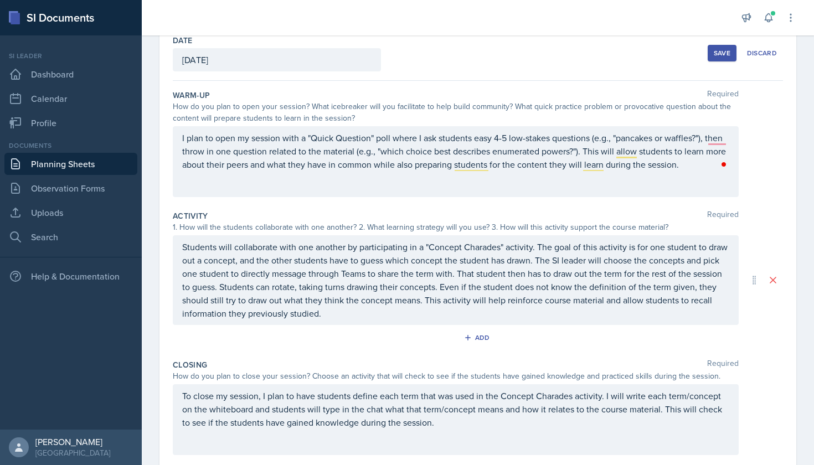
scroll to position [49, 0]
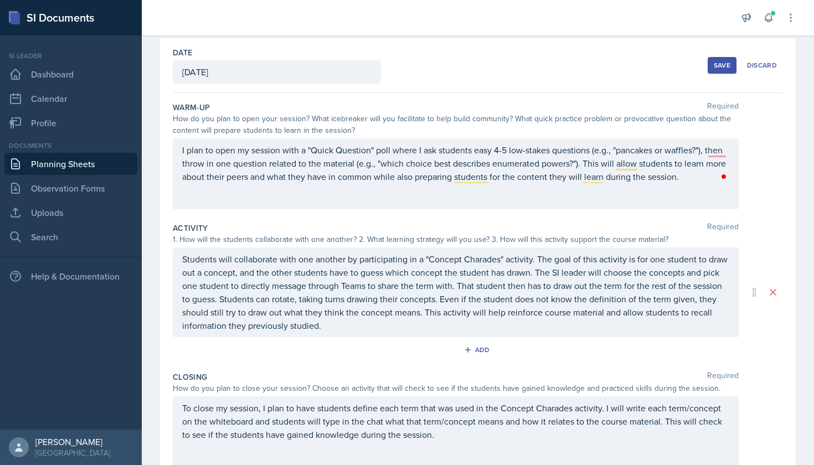
click at [267, 64] on div "[DATE]" at bounding box center [277, 71] width 208 height 23
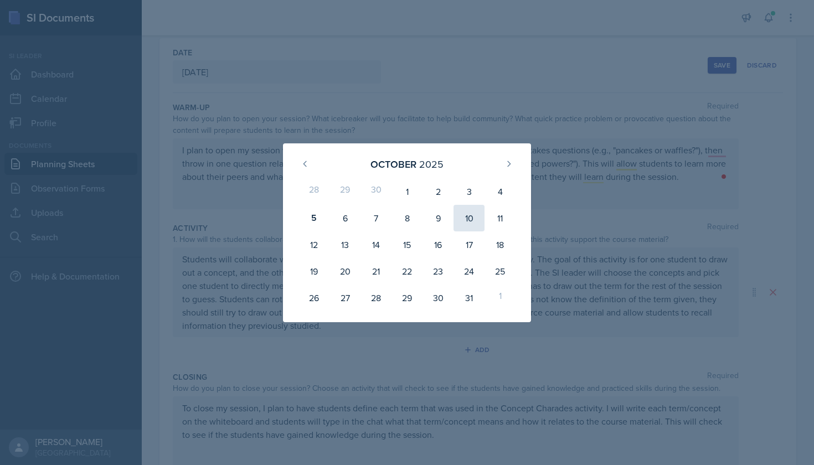
click at [470, 226] on div "10" at bounding box center [468, 218] width 31 height 27
type input "[DATE]"
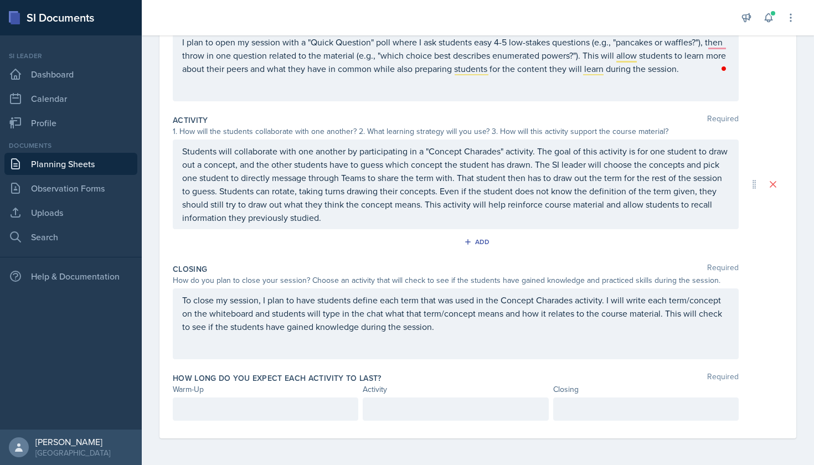
scroll to position [157, 0]
click at [286, 395] on div "How long do you expect each activity to last? Required Warm-Up Activity Closing" at bounding box center [478, 398] width 610 height 61
click at [286, 408] on div at bounding box center [265, 409] width 185 height 23
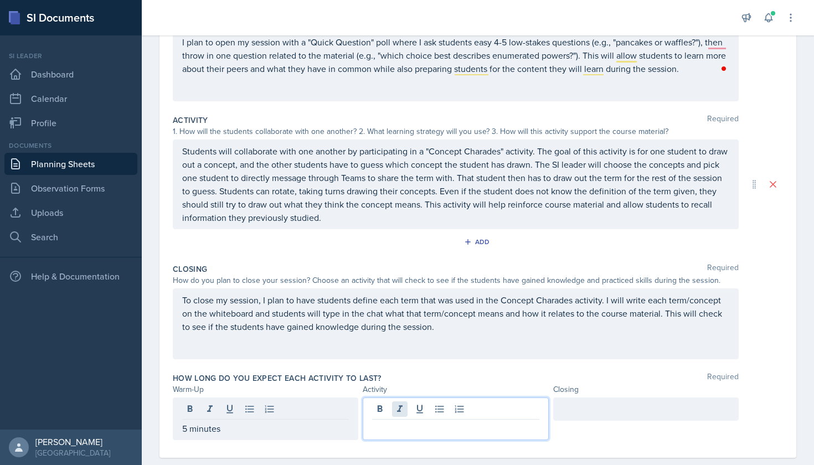
click at [404, 405] on div at bounding box center [455, 419] width 185 height 43
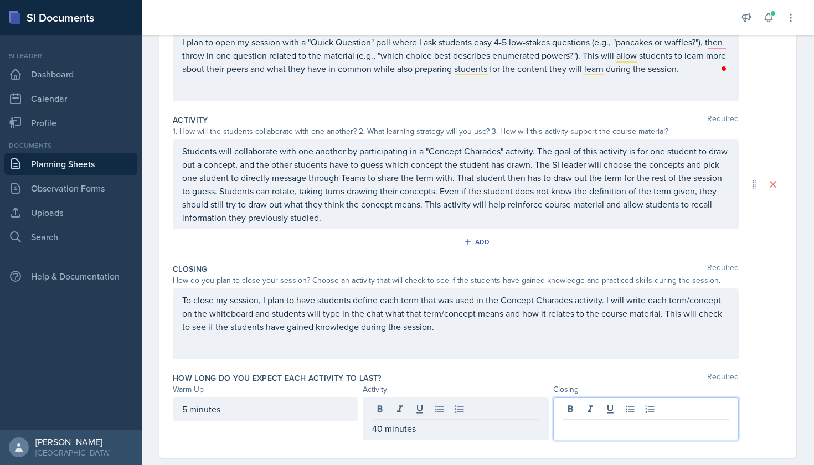
click at [587, 405] on div at bounding box center [645, 419] width 185 height 43
click at [563, 426] on p "10 minutes" at bounding box center [646, 428] width 167 height 13
click at [622, 424] on p "10 minutes" at bounding box center [646, 428] width 167 height 13
click at [185, 408] on div "5 minutes" at bounding box center [265, 409] width 185 height 23
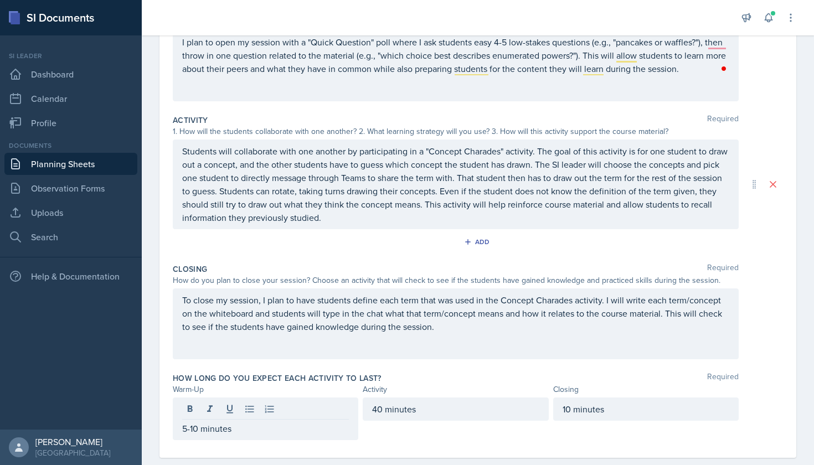
click at [466, 434] on div "40 minutes" at bounding box center [455, 419] width 185 height 43
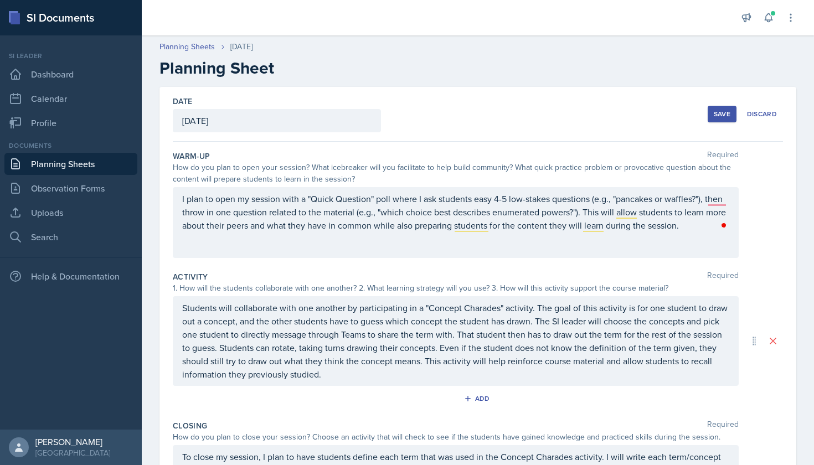
scroll to position [0, 0]
click at [727, 113] on div "Save" at bounding box center [722, 114] width 17 height 9
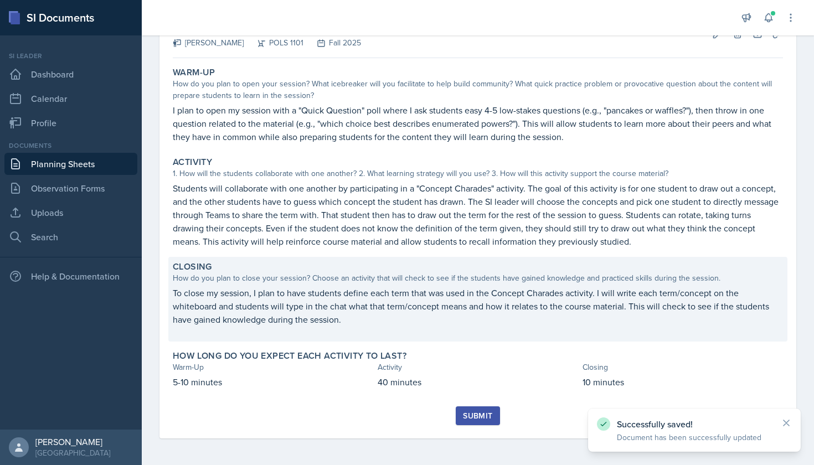
scroll to position [78, 0]
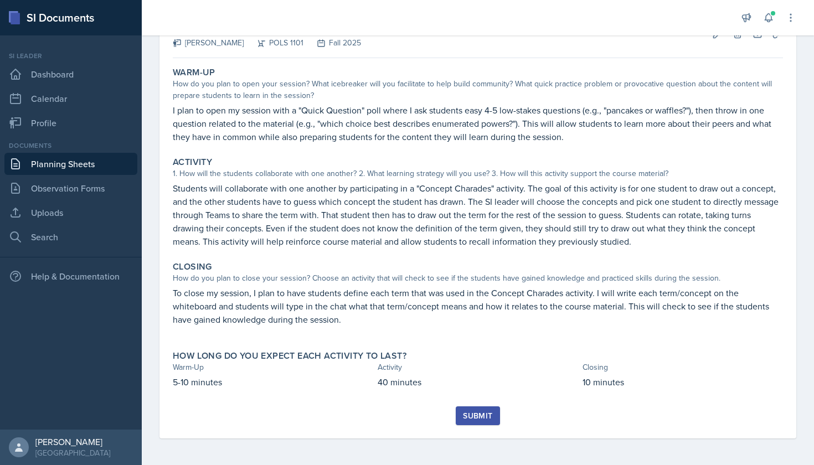
click at [479, 416] on div "Submit" at bounding box center [477, 415] width 29 height 9
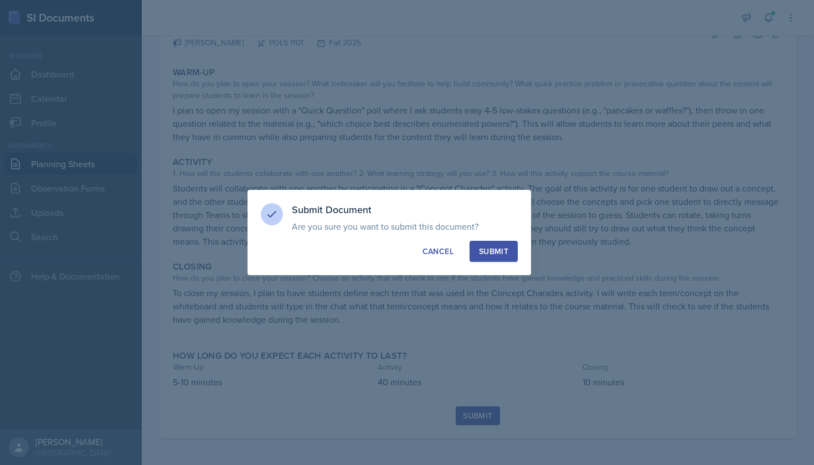
click at [503, 255] on div "Submit" at bounding box center [493, 251] width 29 height 11
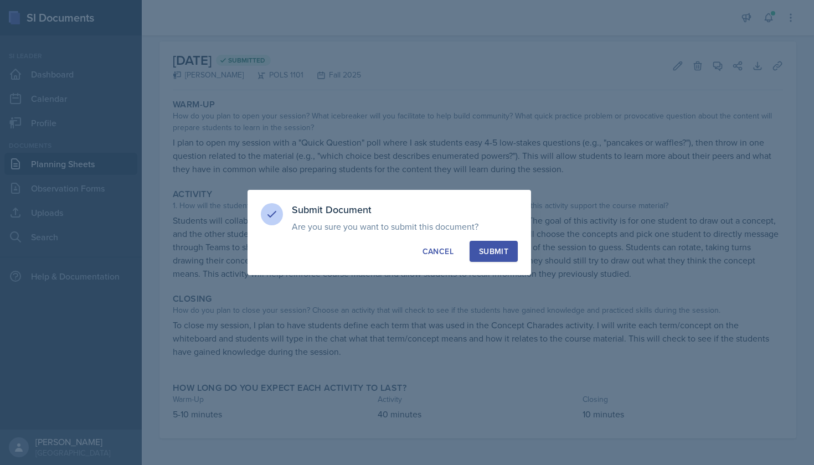
scroll to position [45, 0]
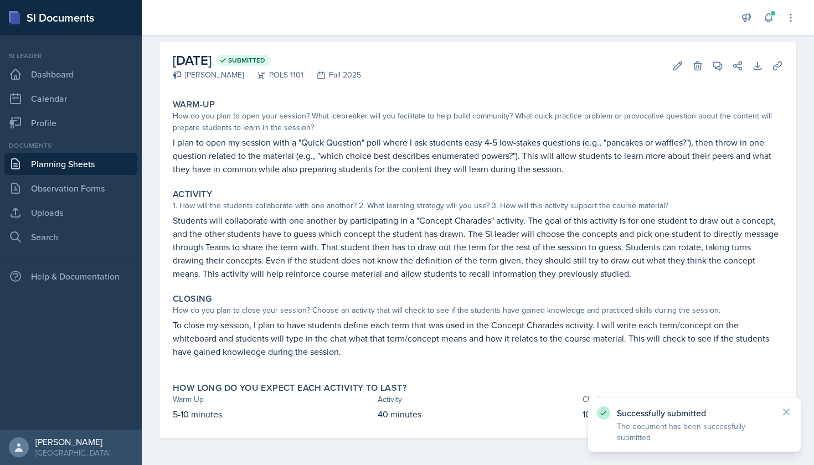
click at [65, 166] on link "Planning Sheets" at bounding box center [70, 164] width 133 height 22
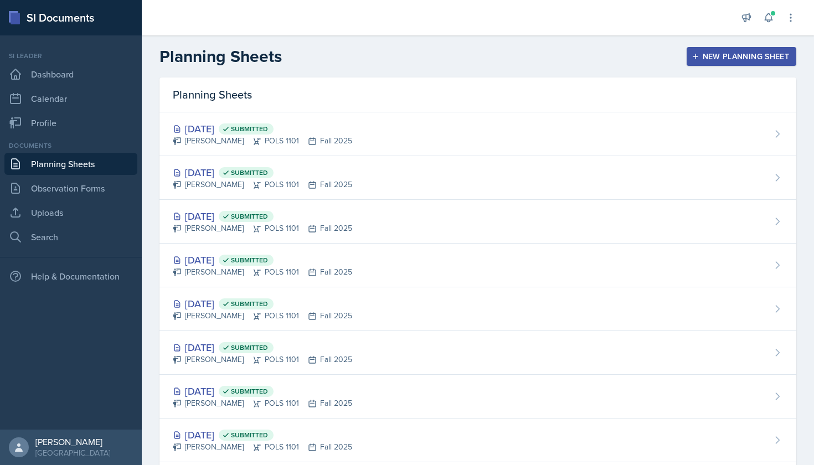
click at [720, 58] on div "New Planning Sheet" at bounding box center [741, 56] width 95 height 9
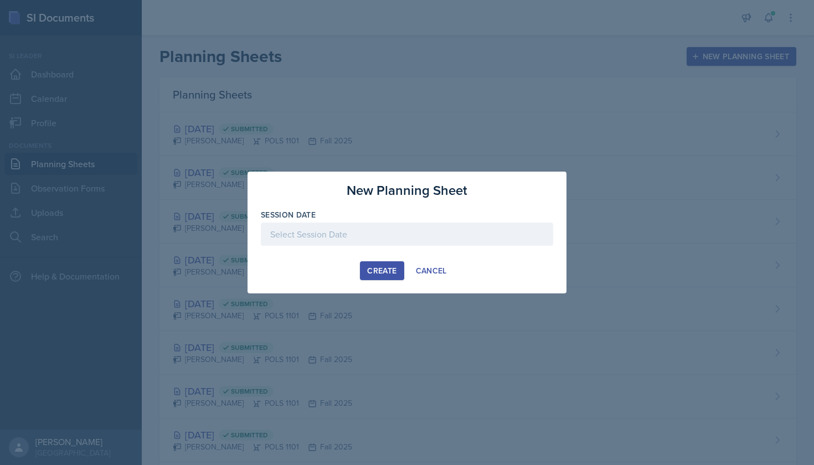
click at [386, 267] on div "Create" at bounding box center [381, 270] width 29 height 9
click at [364, 239] on div at bounding box center [407, 234] width 292 height 23
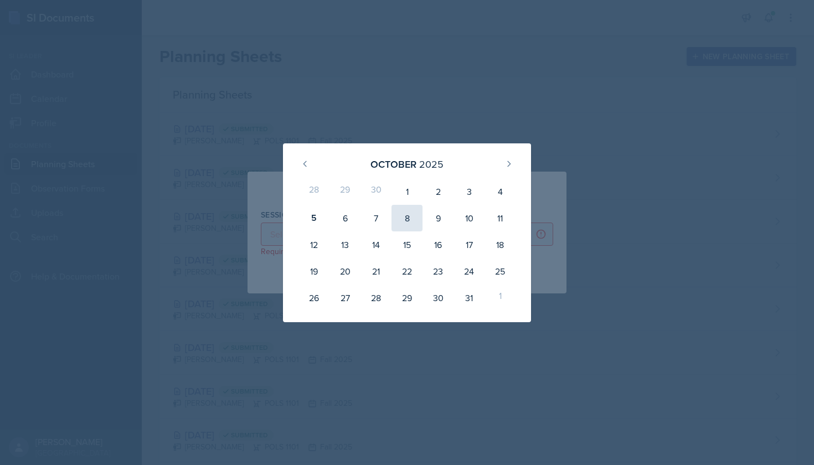
click at [405, 209] on div "8" at bounding box center [406, 218] width 31 height 27
type input "[DATE]"
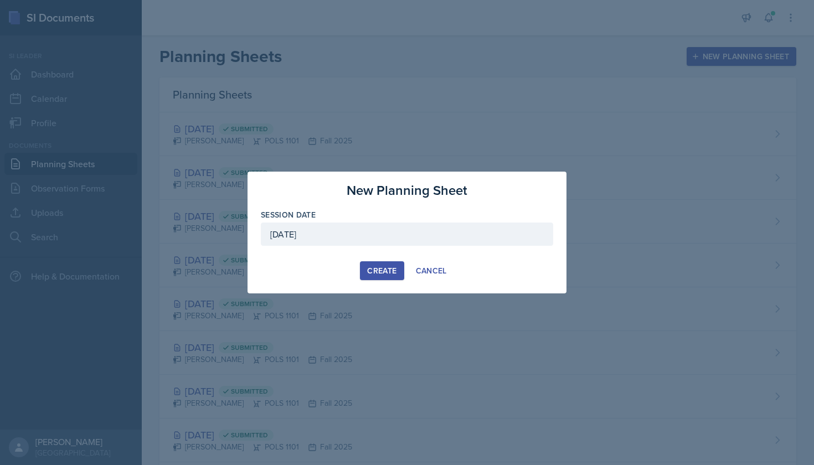
click at [380, 267] on div "Create" at bounding box center [381, 270] width 29 height 9
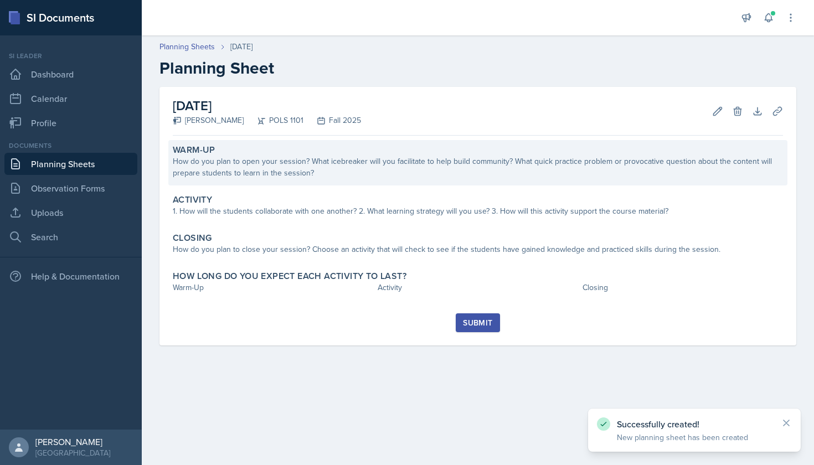
click at [205, 162] on div "How do you plan to open your session? What icebreaker will you facilitate to he…" at bounding box center [478, 167] width 610 height 23
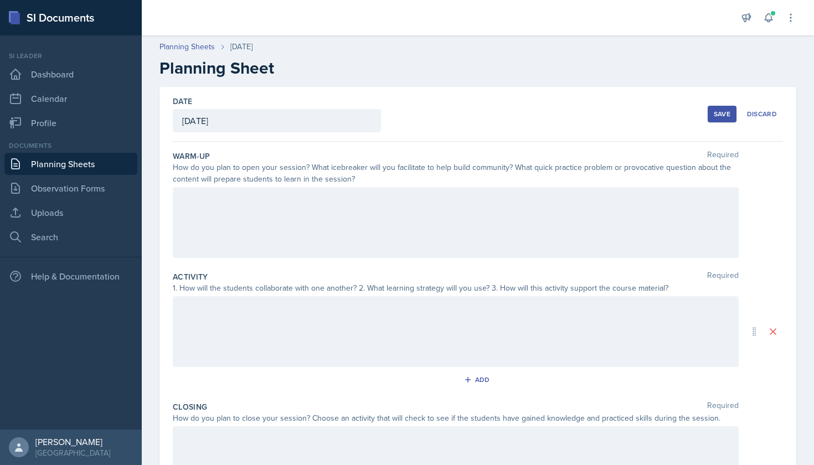
click at [77, 169] on link "Planning Sheets" at bounding box center [70, 164] width 133 height 22
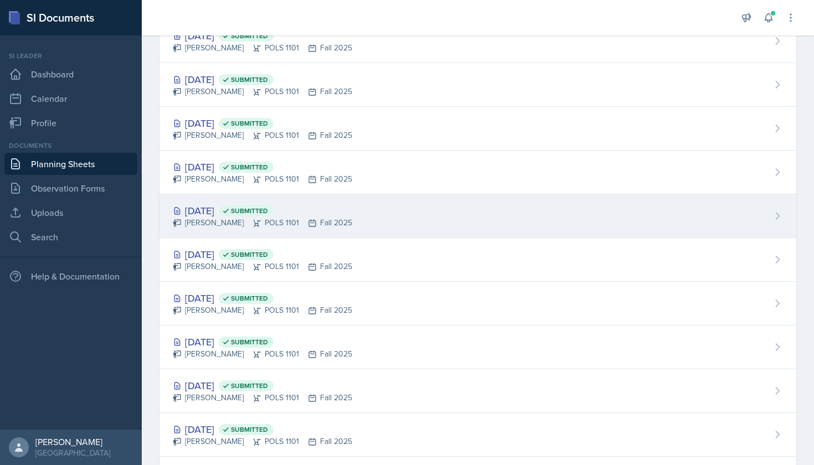
scroll to position [221, 0]
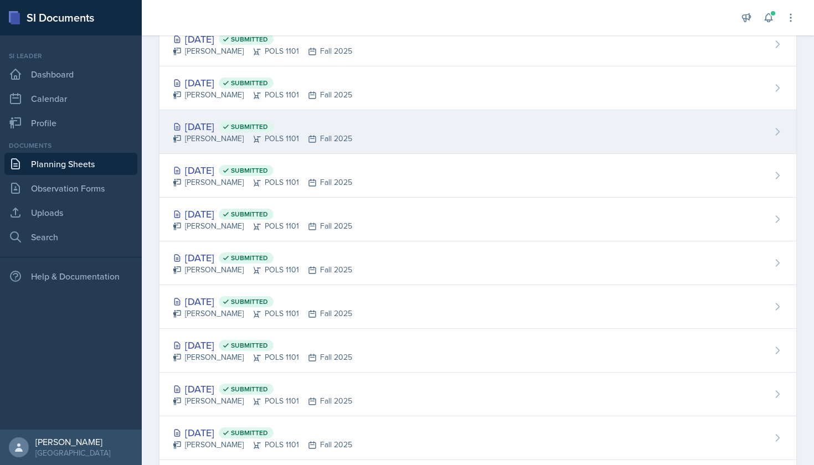
click at [232, 139] on div "[PERSON_NAME] POLS 1101 Fall 2025" at bounding box center [262, 139] width 179 height 12
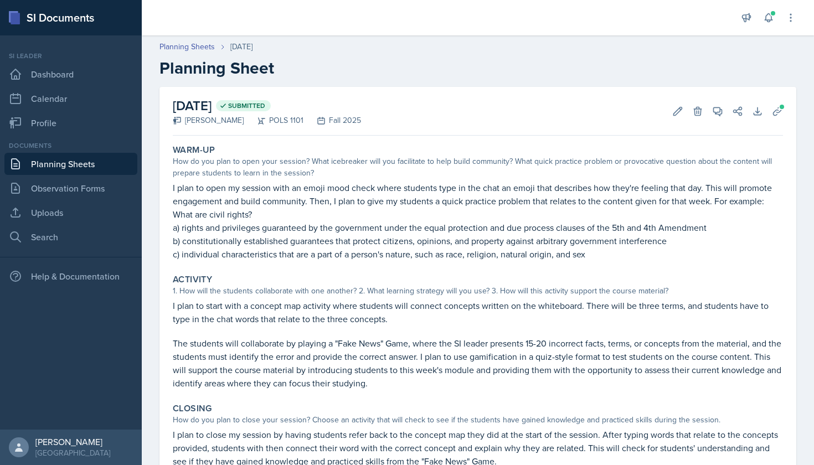
click at [84, 163] on link "Planning Sheets" at bounding box center [70, 164] width 133 height 22
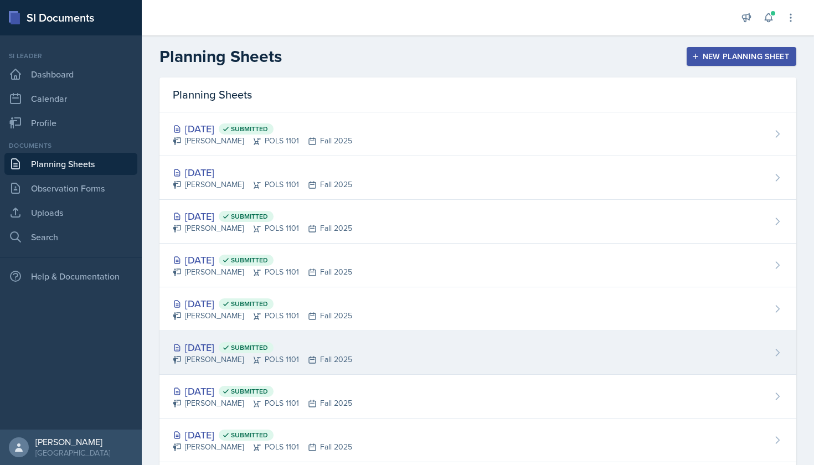
click at [232, 358] on div "[PERSON_NAME] POLS 1101 Fall 2025" at bounding box center [262, 360] width 179 height 12
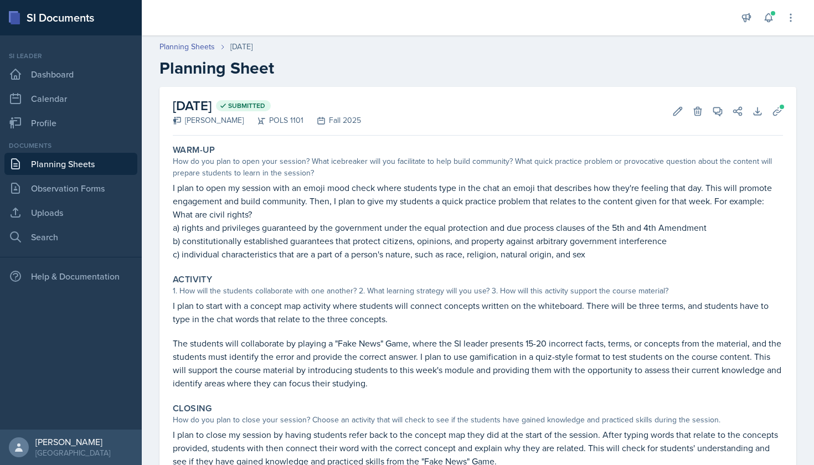
click at [60, 163] on link "Planning Sheets" at bounding box center [70, 164] width 133 height 22
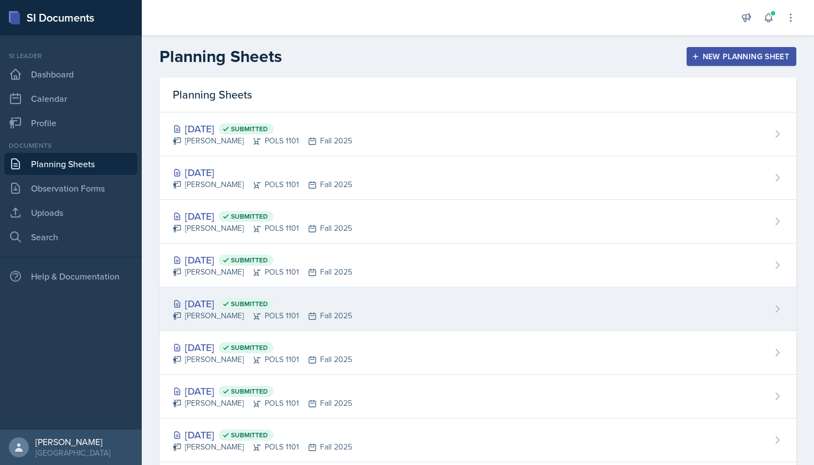
click at [230, 307] on div "[DATE] Submitted" at bounding box center [262, 303] width 179 height 15
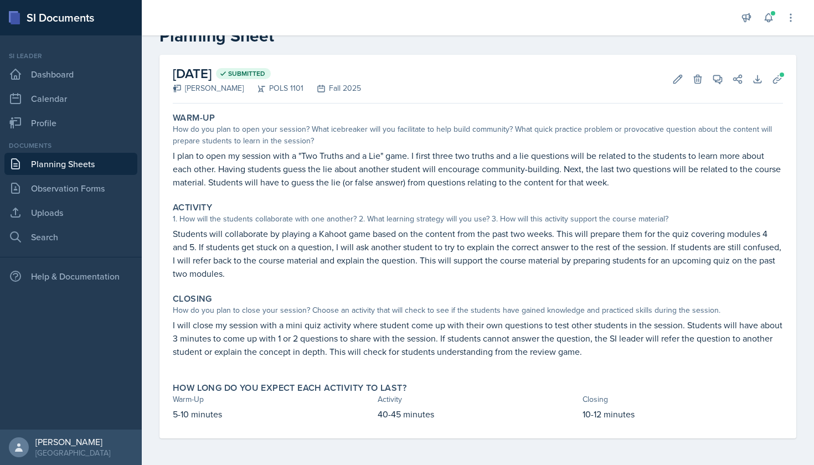
scroll to position [32, 0]
click at [97, 159] on link "Planning Sheets" at bounding box center [70, 164] width 133 height 22
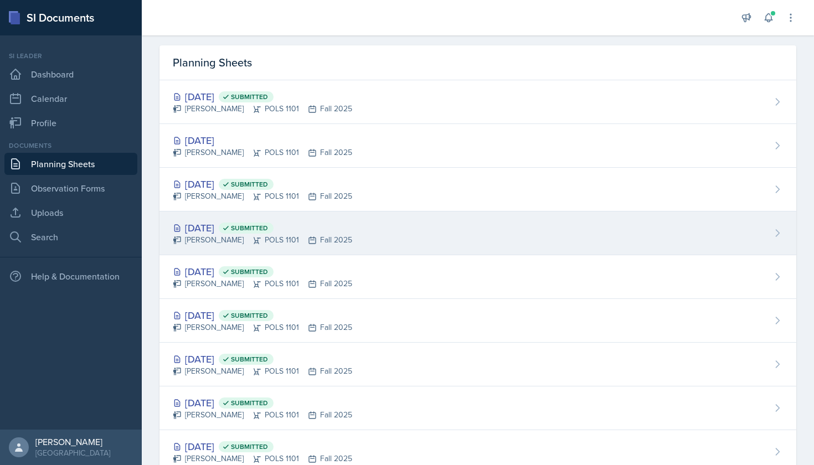
click at [238, 240] on div "[PERSON_NAME] POLS 1101 Fall 2025" at bounding box center [262, 240] width 179 height 12
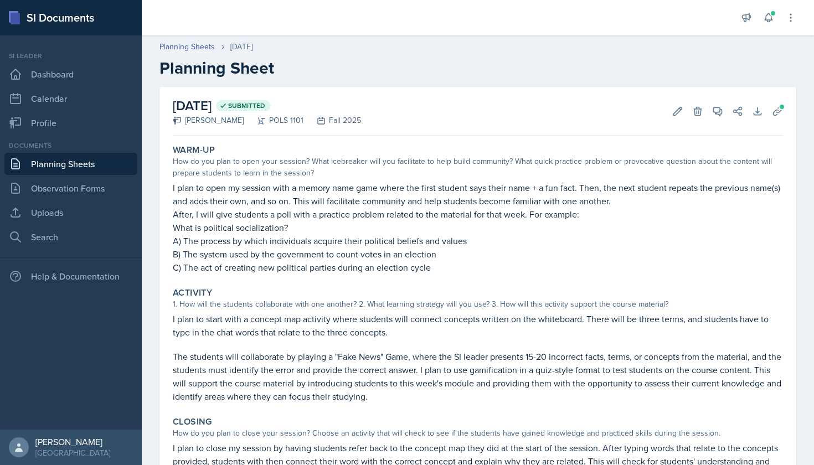
click at [84, 164] on link "Planning Sheets" at bounding box center [70, 164] width 133 height 22
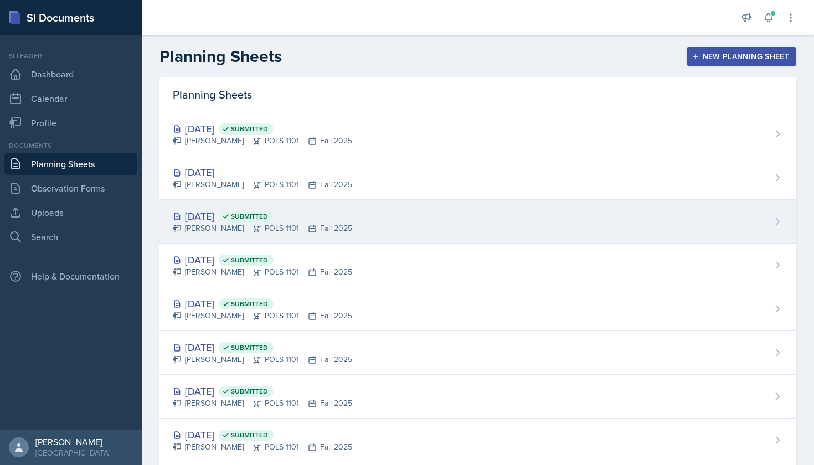
click at [224, 226] on div "[PERSON_NAME] POLS 1101 Fall 2025" at bounding box center [262, 229] width 179 height 12
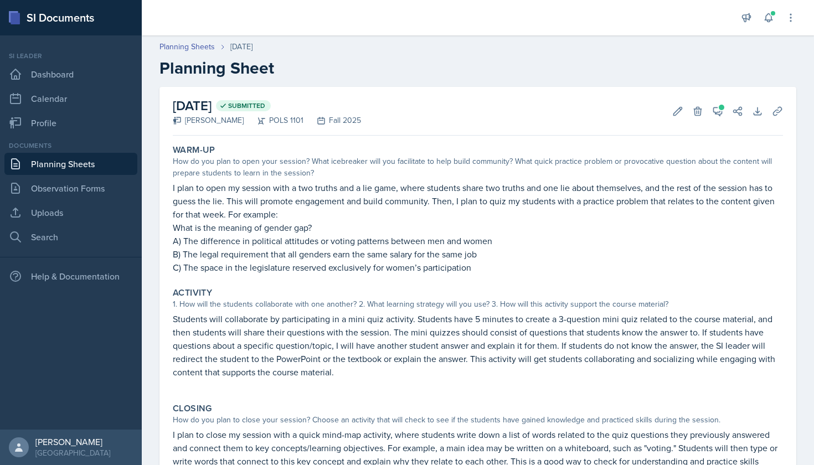
click at [89, 164] on link "Planning Sheets" at bounding box center [70, 164] width 133 height 22
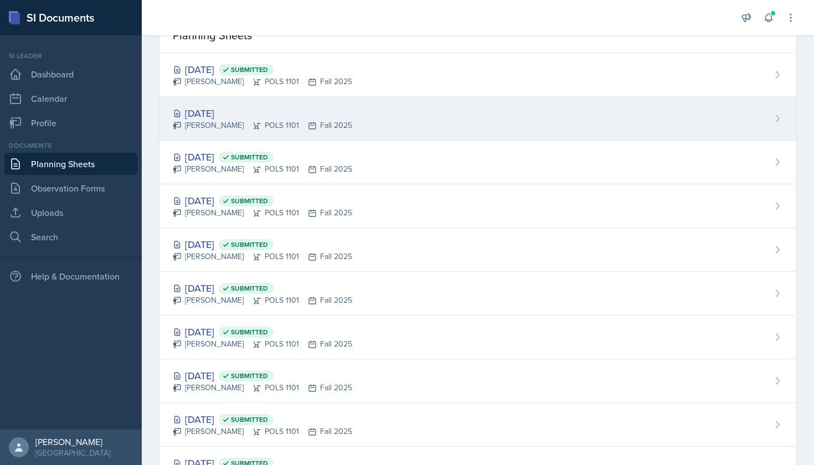
scroll to position [66, 0]
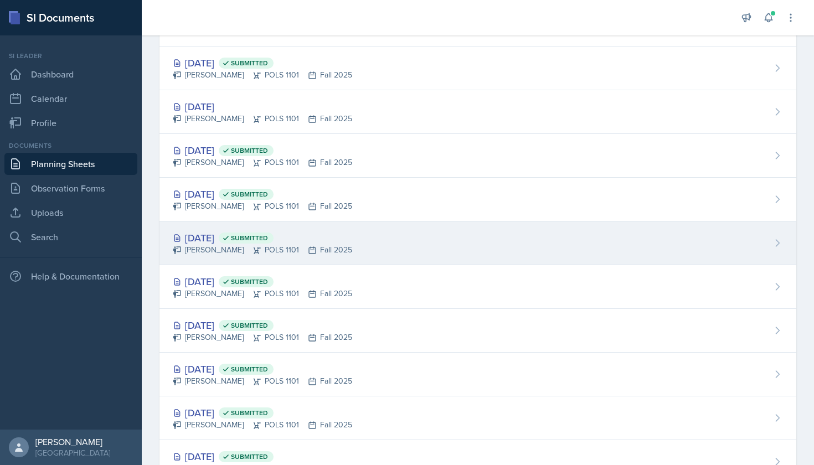
click at [224, 251] on div "[PERSON_NAME] POLS 1101 Fall 2025" at bounding box center [262, 250] width 179 height 12
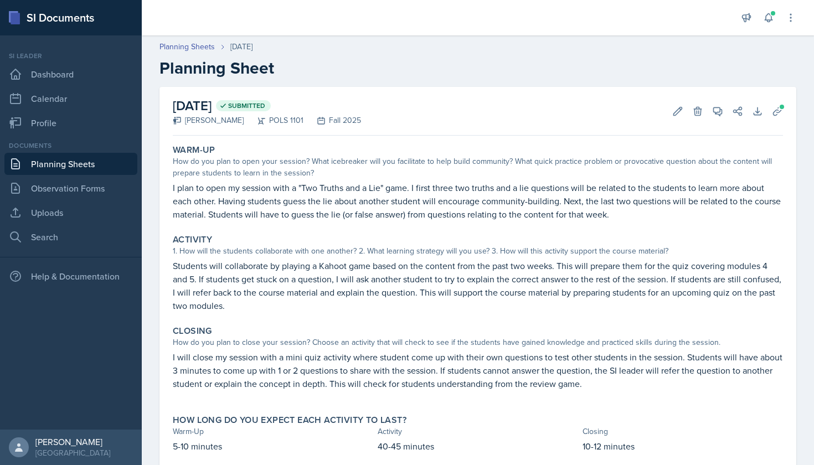
click at [77, 159] on link "Planning Sheets" at bounding box center [70, 164] width 133 height 22
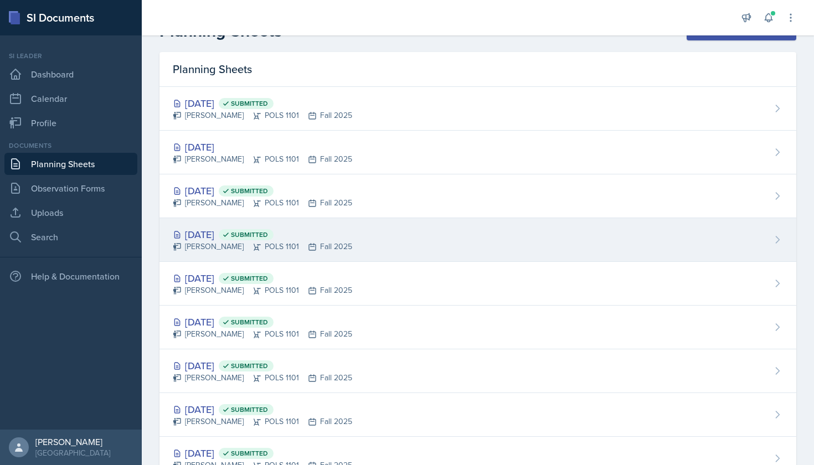
scroll to position [88, 0]
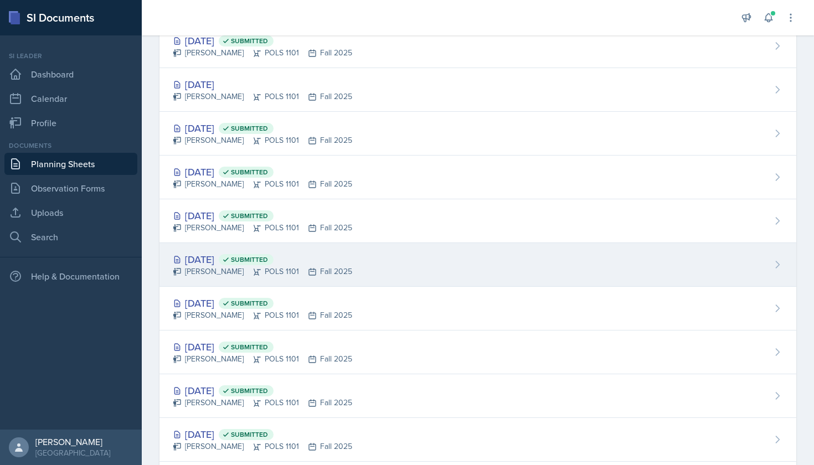
click at [206, 272] on div "[PERSON_NAME] POLS 1101 Fall 2025" at bounding box center [262, 272] width 179 height 12
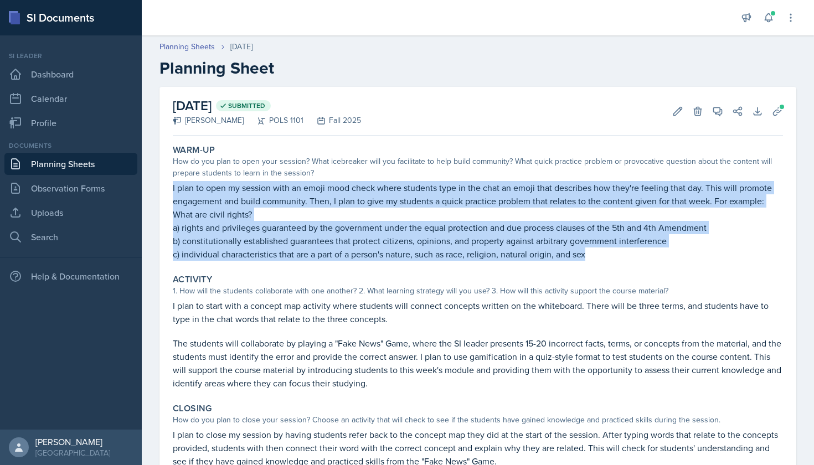
drag, startPoint x: 169, startPoint y: 188, endPoint x: 610, endPoint y: 254, distance: 445.0
click at [610, 254] on div "Warm-Up How do you plan to open your session? What icebreaker will you facilita…" at bounding box center [477, 202] width 619 height 125
copy div "I plan to open my session with an emoji mood check where students type in the c…"
click at [64, 171] on link "Planning Sheets" at bounding box center [70, 164] width 133 height 22
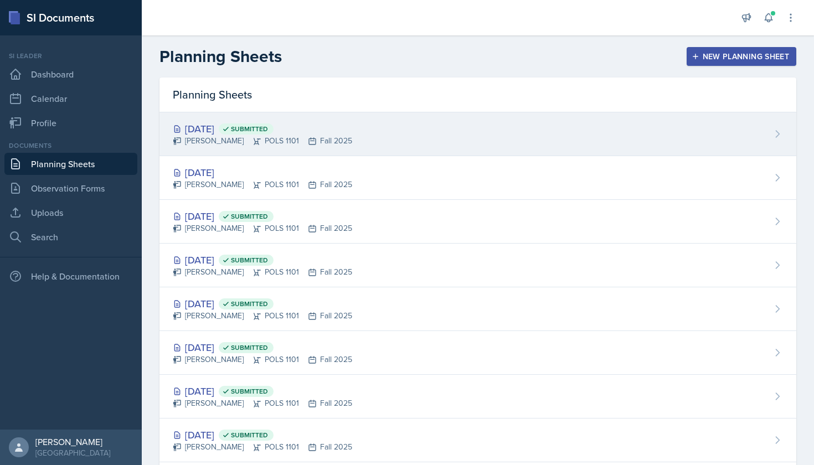
click at [349, 128] on div "[DATE] Submitted" at bounding box center [262, 128] width 179 height 15
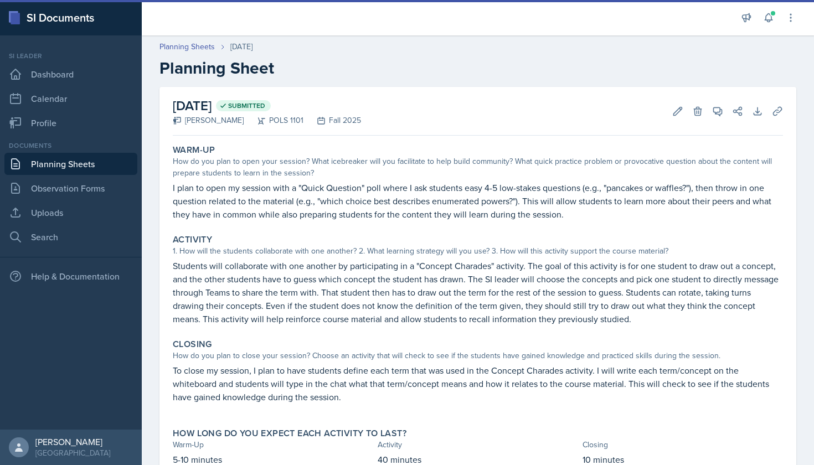
click at [72, 165] on link "Planning Sheets" at bounding box center [70, 164] width 133 height 22
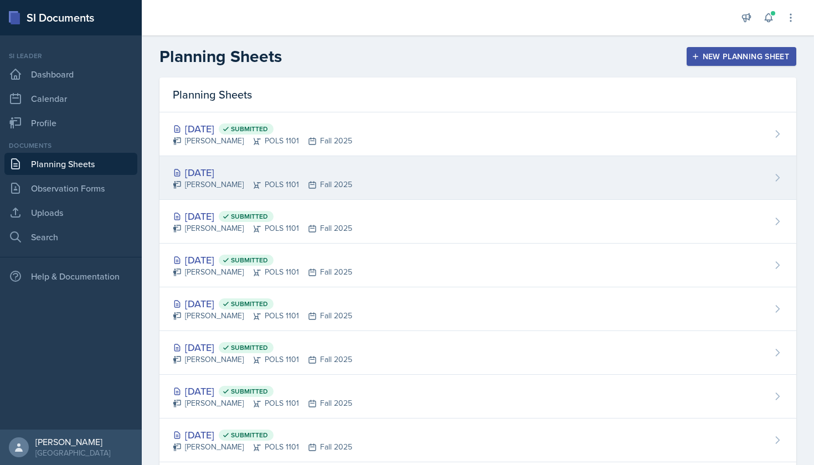
click at [218, 171] on div "[DATE]" at bounding box center [262, 172] width 179 height 15
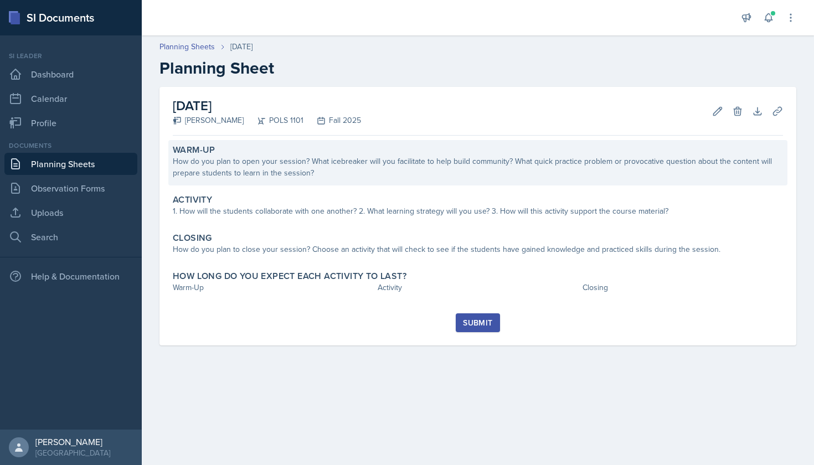
click at [310, 164] on div "How do you plan to open your session? What icebreaker will you facilitate to he…" at bounding box center [478, 167] width 610 height 23
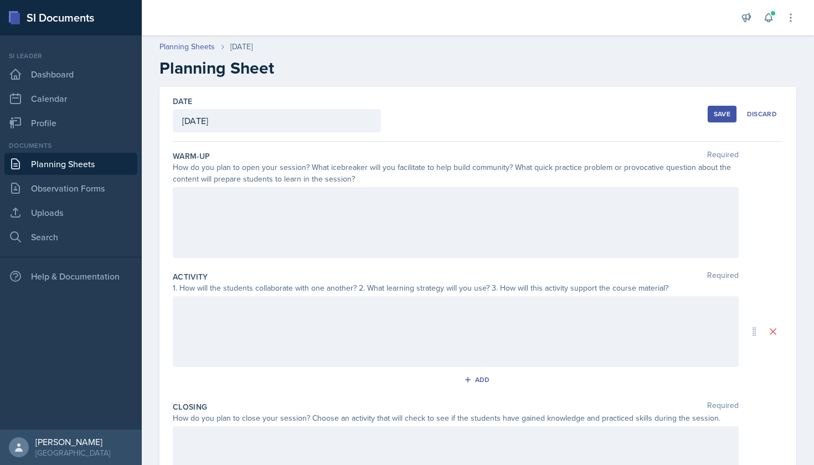
click at [311, 213] on div at bounding box center [456, 222] width 566 height 71
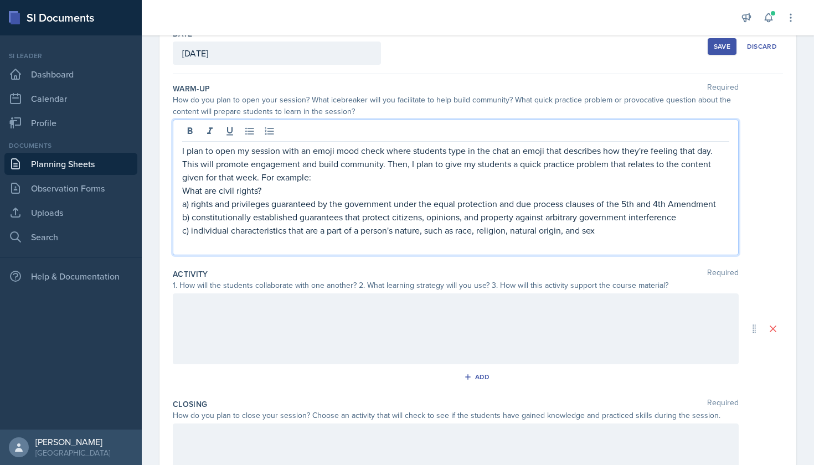
scroll to position [69, 0]
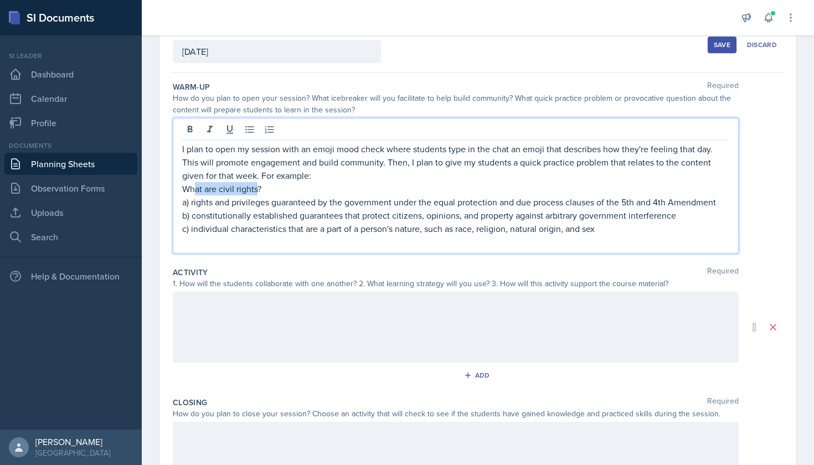
drag, startPoint x: 257, startPoint y: 188, endPoint x: 195, endPoint y: 188, distance: 62.6
click at [195, 188] on p "What are civil rights?" at bounding box center [455, 188] width 547 height 13
click at [357, 186] on p "Which best describes an interest group?" at bounding box center [455, 188] width 547 height 13
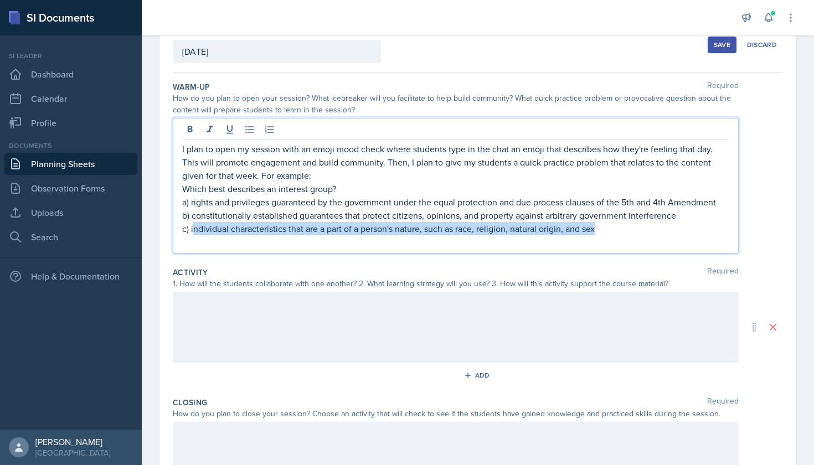
drag, startPoint x: 602, startPoint y: 226, endPoint x: 192, endPoint y: 228, distance: 409.7
click at [192, 228] on p "c) individual characteristics that are a part of a person's nature, such as rac…" at bounding box center [455, 228] width 547 height 13
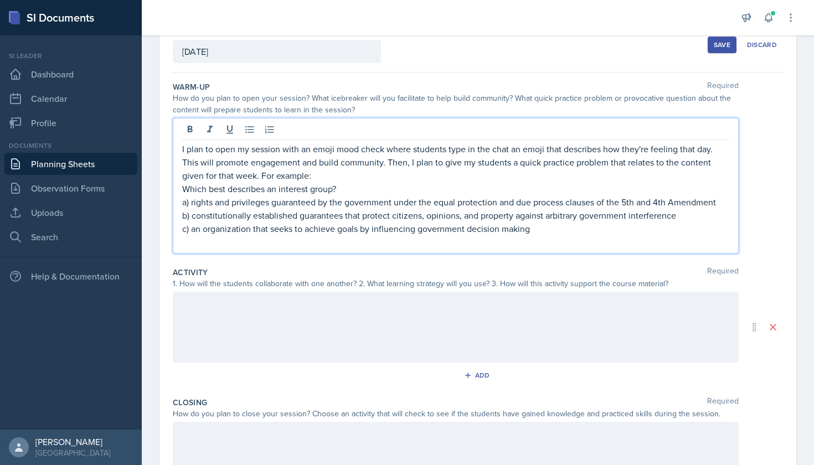
drag, startPoint x: 684, startPoint y: 216, endPoint x: 201, endPoint y: 215, distance: 483.4
click at [201, 215] on p "b) constitutionally established guarantees that protect citizens, opinions, and…" at bounding box center [455, 215] width 547 height 13
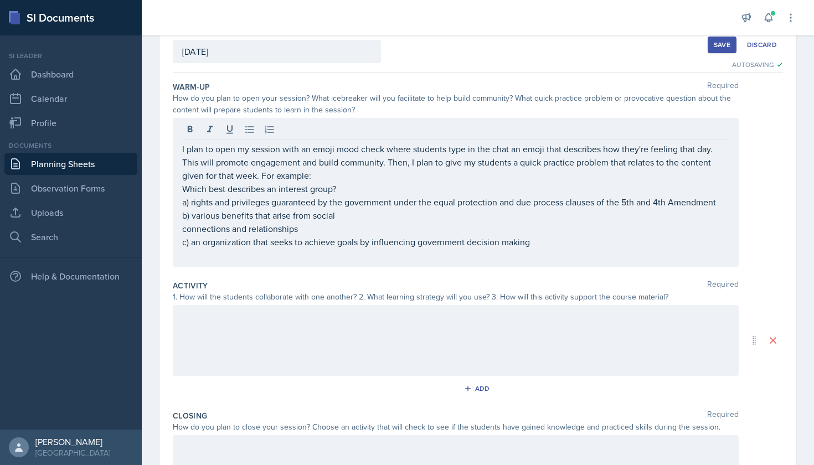
click at [181, 230] on div "I plan to open my session with an emoji mood check where students type in the c…" at bounding box center [456, 192] width 566 height 149
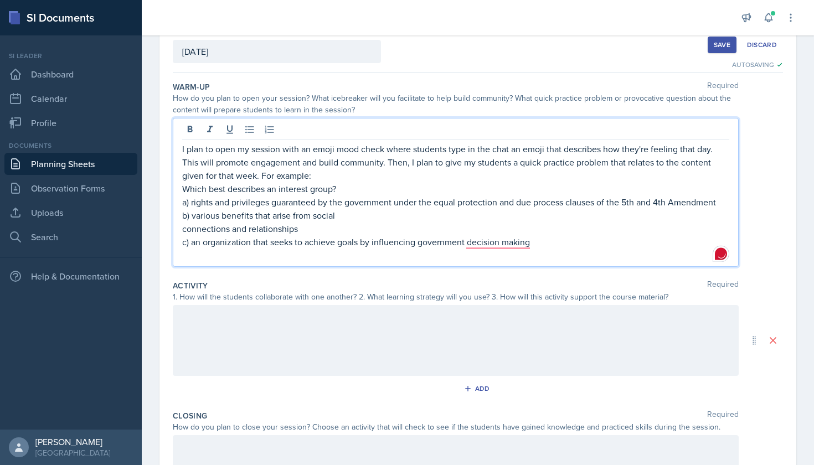
click at [182, 230] on div "I plan to open my session with an emoji mood check where students type in the c…" at bounding box center [456, 192] width 566 height 149
click at [184, 231] on p "connections and relationships" at bounding box center [455, 228] width 547 height 13
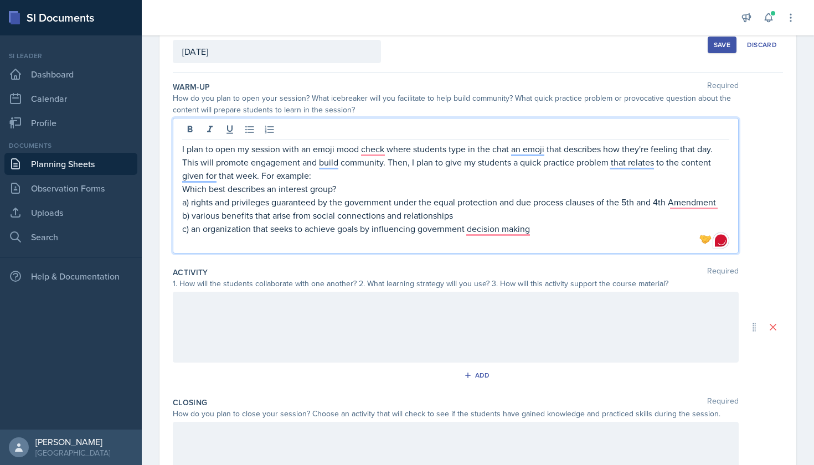
click at [469, 218] on p "b) various benefits that arise from social connections and relationships" at bounding box center [455, 215] width 547 height 13
click at [494, 231] on p "c) an organization that seeks to achieve goals by influencing government decisi…" at bounding box center [455, 228] width 547 height 13
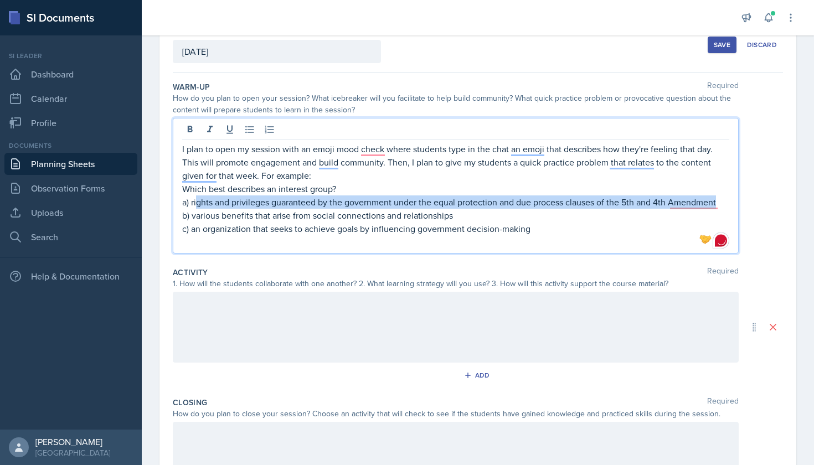
drag, startPoint x: 724, startPoint y: 200, endPoint x: 196, endPoint y: 198, distance: 527.7
click at [196, 198] on p "a) rights and privileges guaranteed by the government under the equal protectio…" at bounding box center [455, 201] width 547 height 13
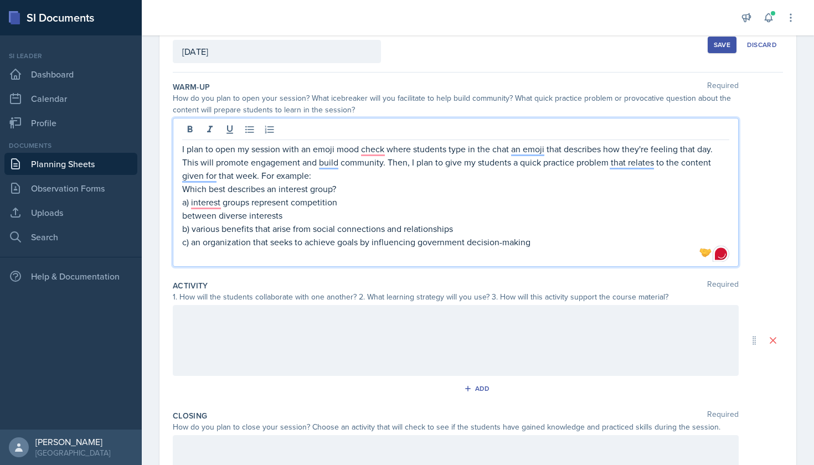
click at [182, 217] on p "between diverse interests" at bounding box center [455, 215] width 547 height 13
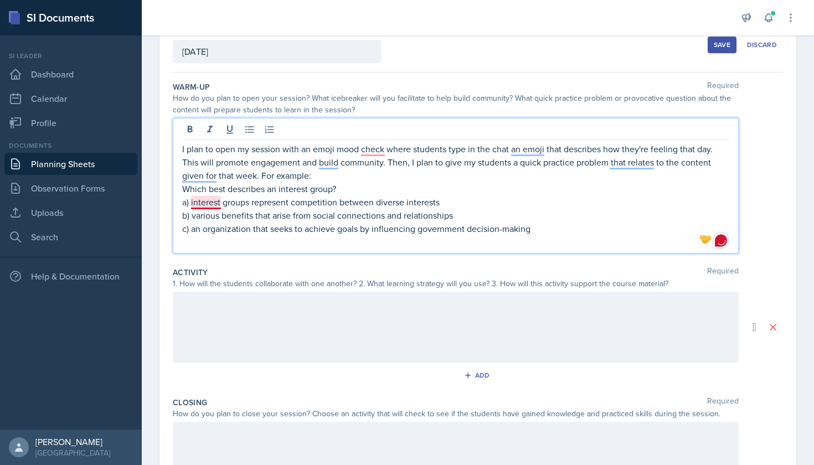
click at [208, 200] on p "a) interest groups represent competition between diverse interests" at bounding box center [455, 201] width 547 height 13
click at [358, 200] on p "a) interest groups represent competition between diverse interests" at bounding box center [455, 201] width 547 height 13
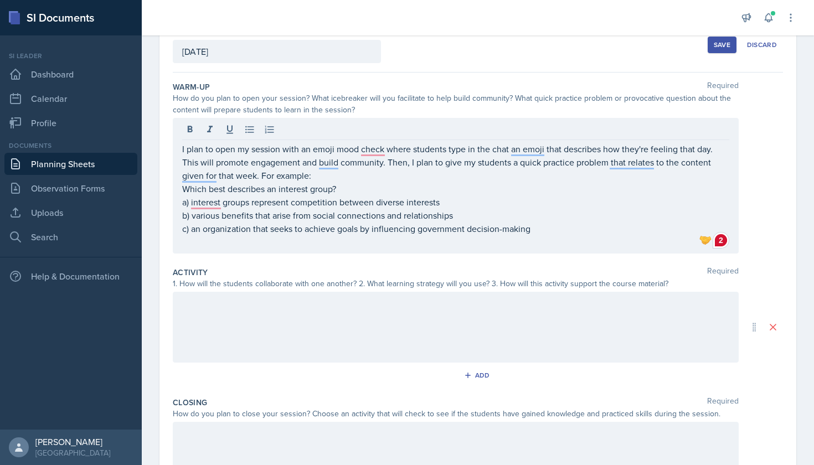
click at [279, 347] on div at bounding box center [456, 327] width 566 height 71
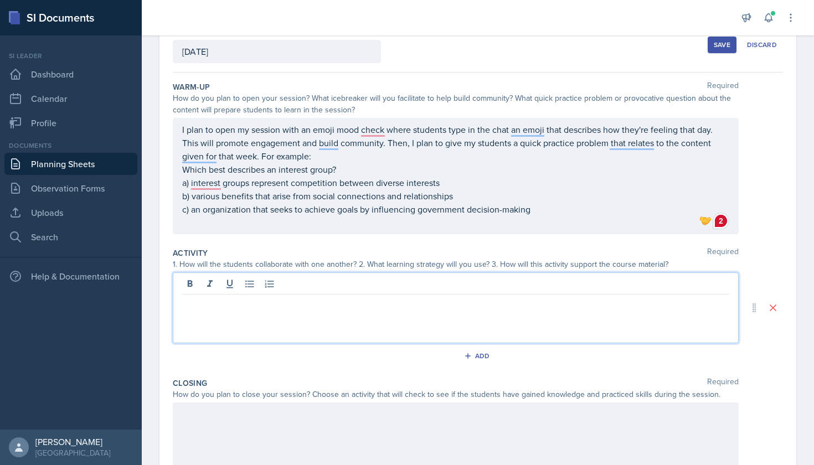
click at [69, 163] on link "Planning Sheets" at bounding box center [70, 164] width 133 height 22
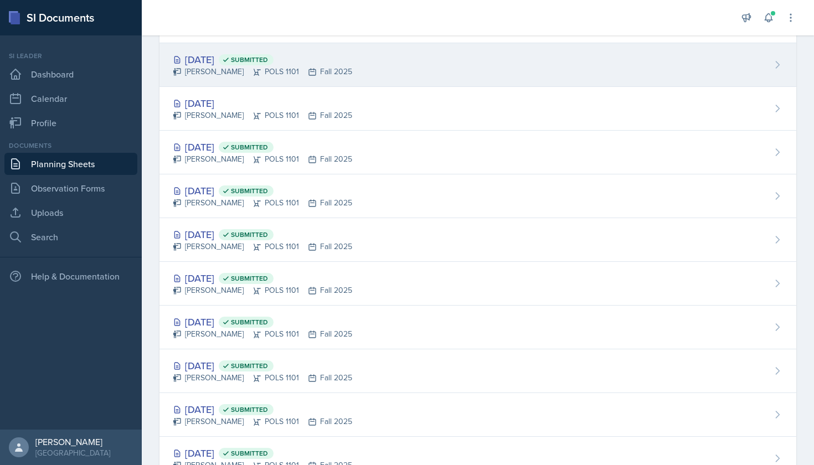
click at [238, 71] on div "[PERSON_NAME] POLS 1101 Fall 2025" at bounding box center [262, 72] width 179 height 12
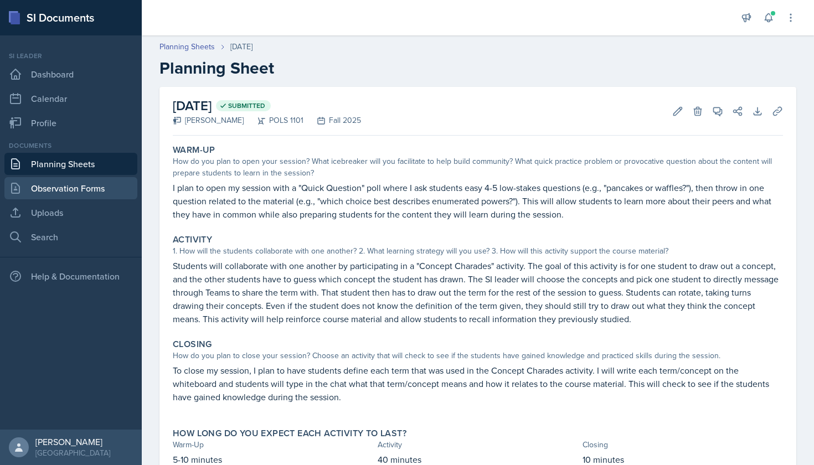
click at [78, 189] on link "Observation Forms" at bounding box center [70, 188] width 133 height 22
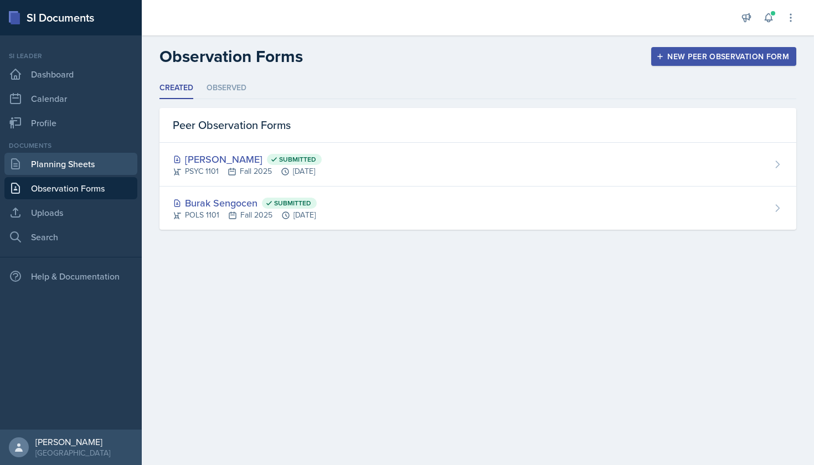
click at [66, 163] on link "Planning Sheets" at bounding box center [70, 164] width 133 height 22
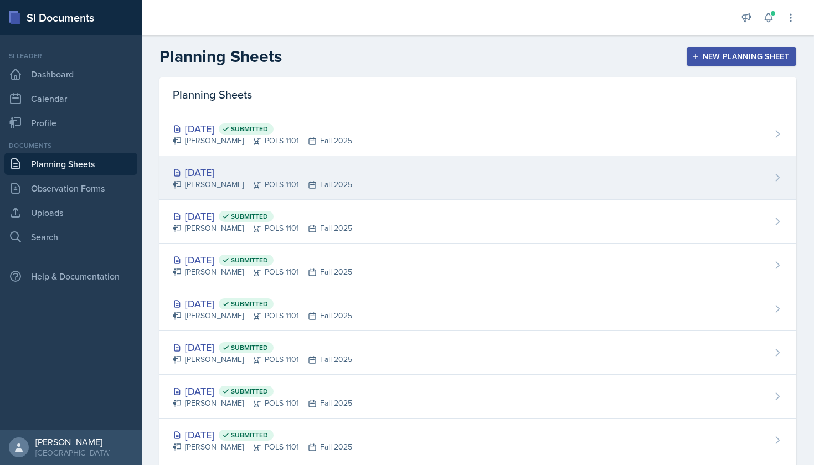
click at [330, 185] on div "[PERSON_NAME] POLS 1101 Fall 2025" at bounding box center [262, 185] width 179 height 12
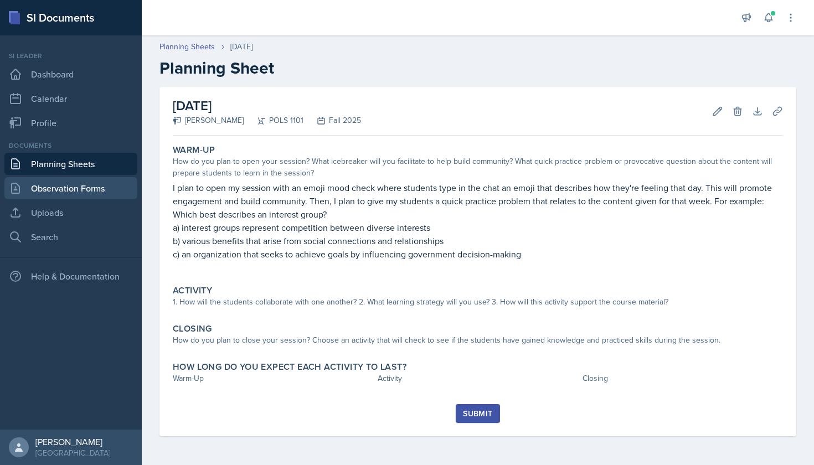
click at [73, 188] on link "Observation Forms" at bounding box center [70, 188] width 133 height 22
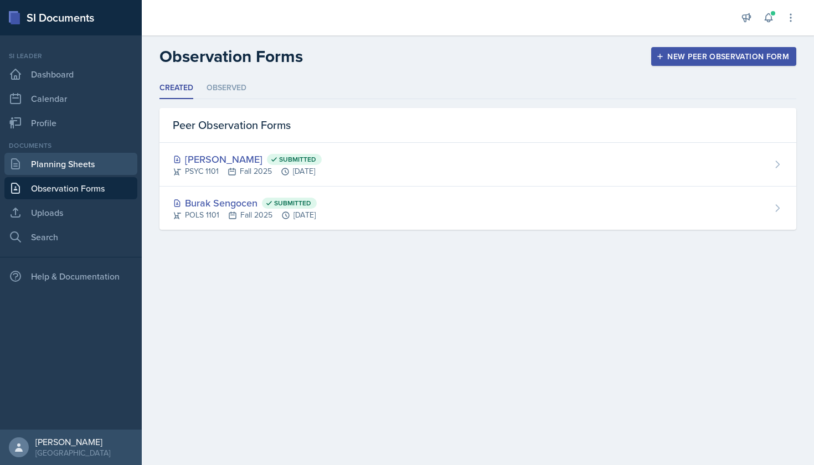
click at [94, 168] on link "Planning Sheets" at bounding box center [70, 164] width 133 height 22
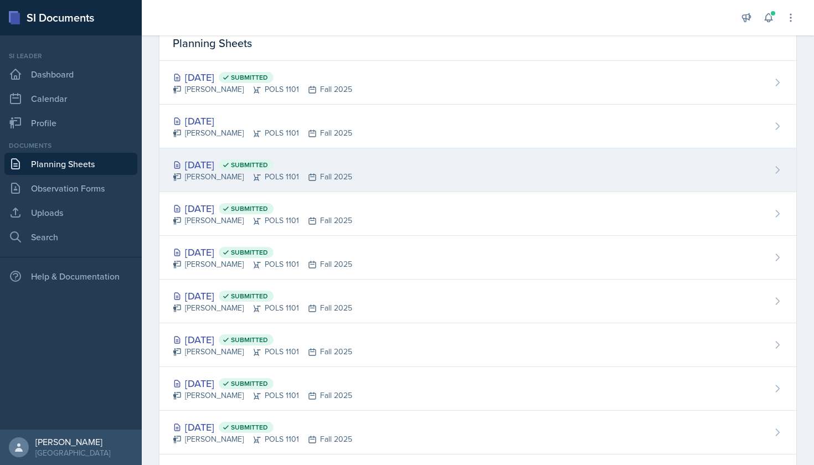
scroll to position [53, 0]
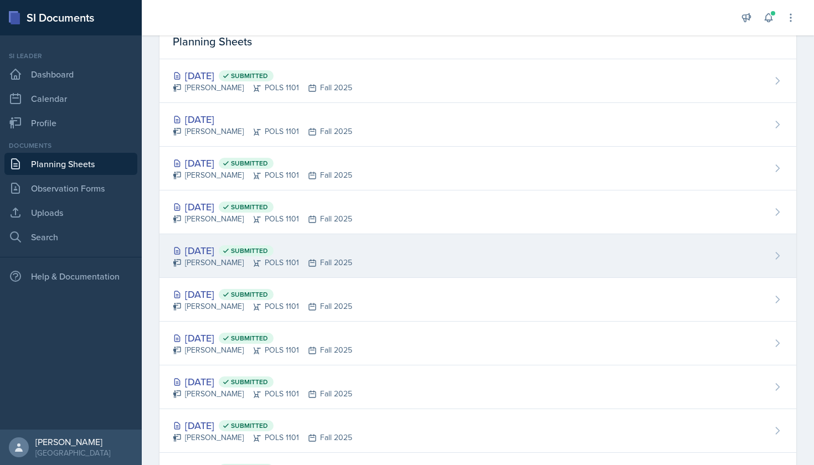
click at [327, 257] on div "[PERSON_NAME] POLS 1101 Fall 2025" at bounding box center [262, 263] width 179 height 12
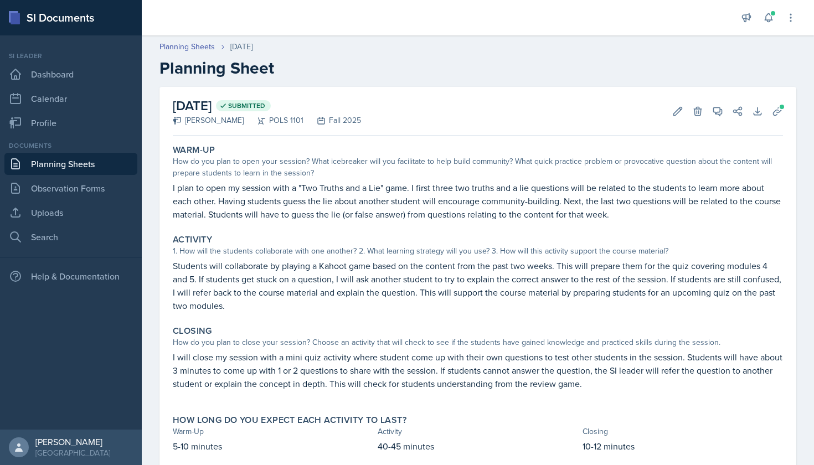
click at [99, 164] on link "Planning Sheets" at bounding box center [70, 164] width 133 height 22
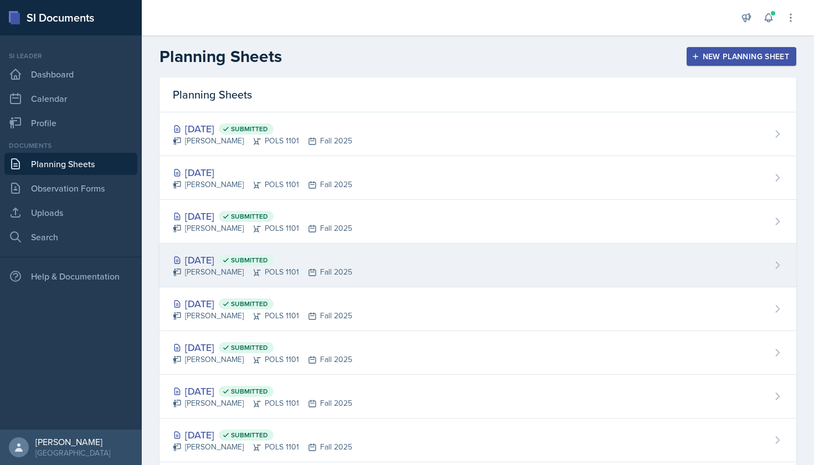
scroll to position [58, 0]
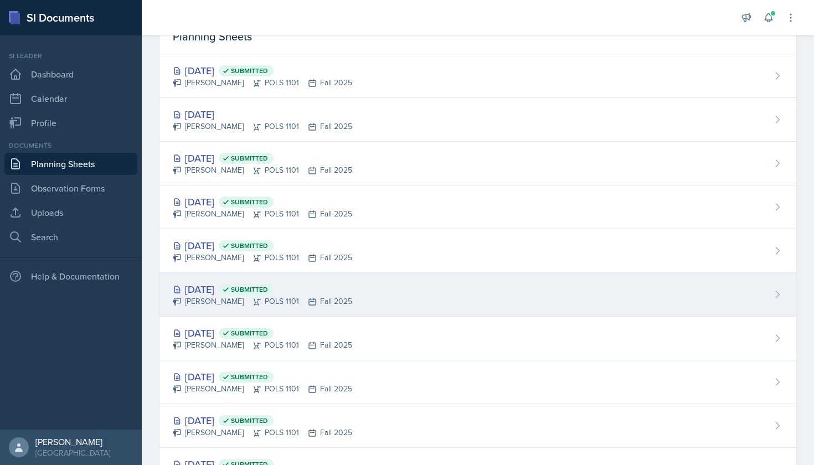
click at [345, 296] on div "[PERSON_NAME] POLS 1101 Fall 2025" at bounding box center [262, 302] width 179 height 12
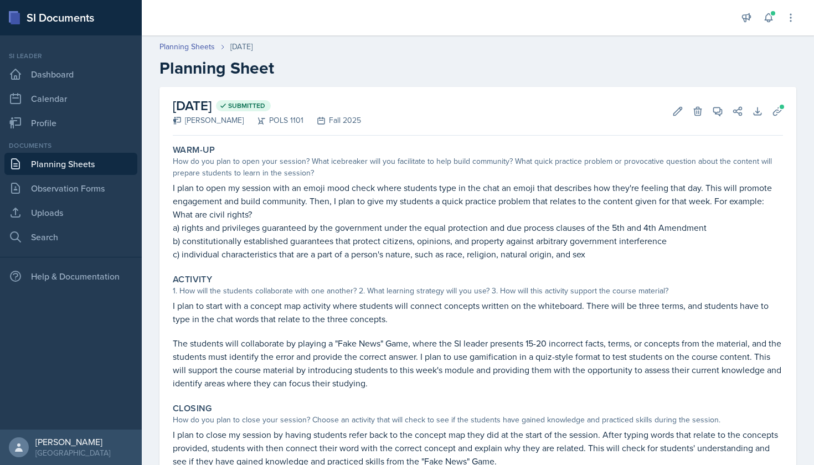
click at [84, 167] on link "Planning Sheets" at bounding box center [70, 164] width 133 height 22
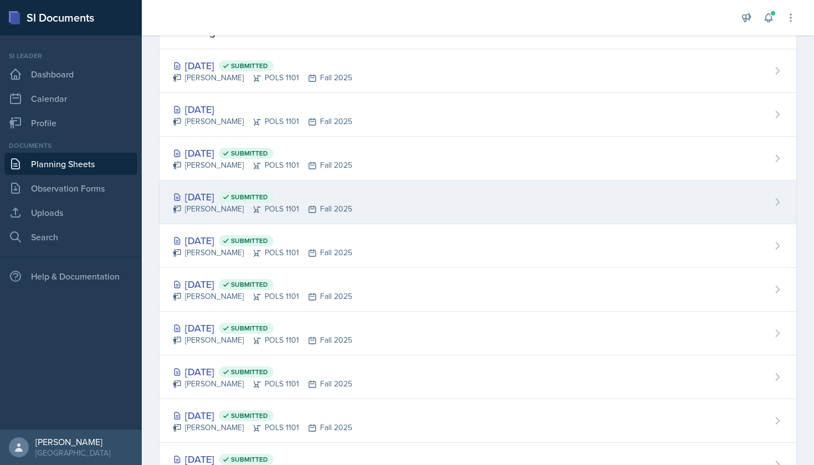
scroll to position [168, 0]
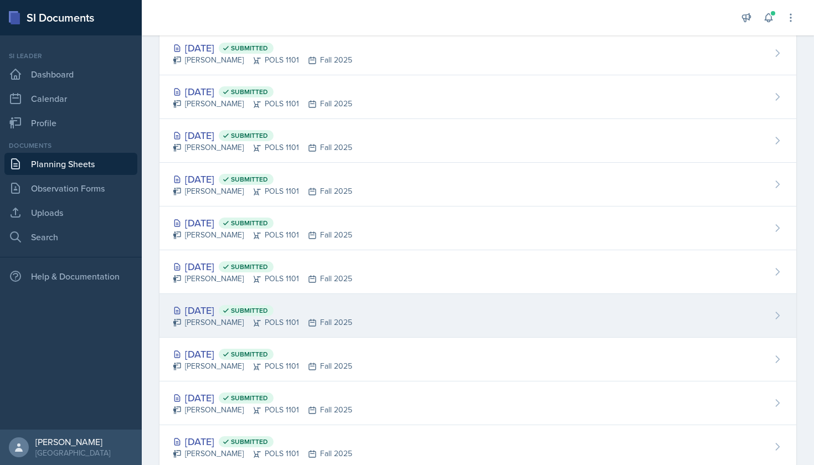
click at [233, 311] on div "[DATE] Submitted" at bounding box center [262, 310] width 179 height 15
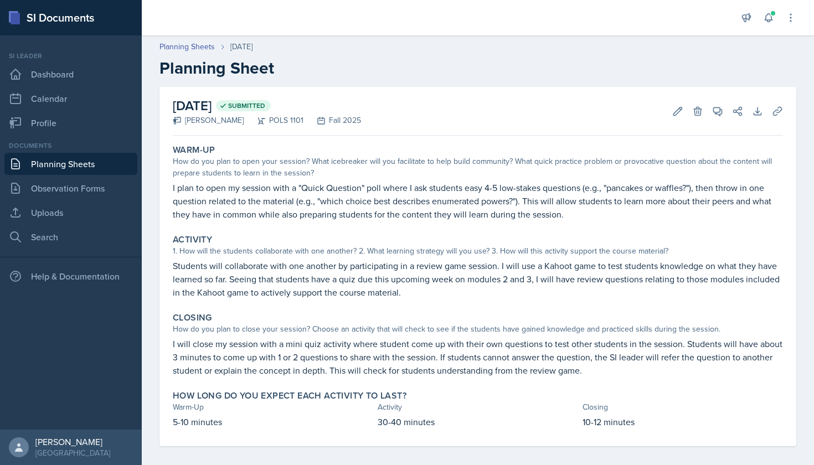
click at [71, 167] on link "Planning Sheets" at bounding box center [70, 164] width 133 height 22
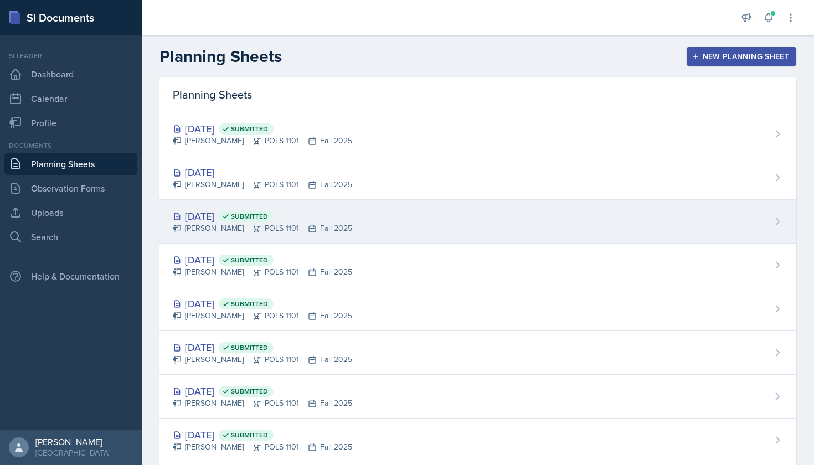
click at [305, 225] on div "[PERSON_NAME] POLS 1101 Fall 2025" at bounding box center [262, 229] width 179 height 12
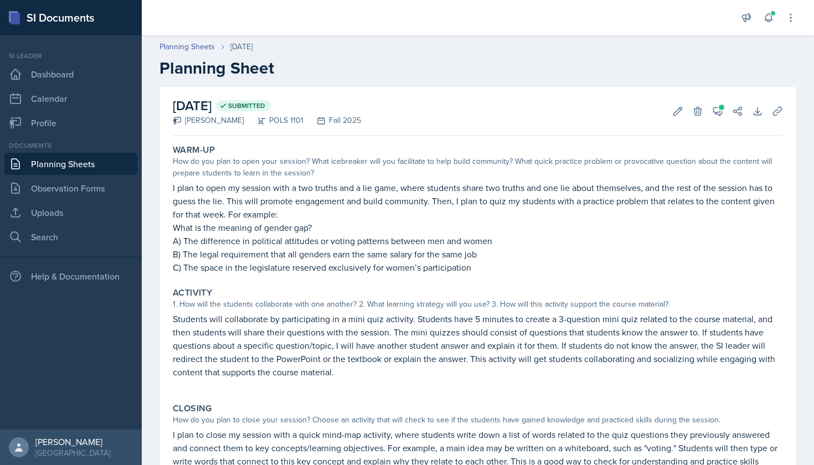
click at [85, 165] on link "Planning Sheets" at bounding box center [70, 164] width 133 height 22
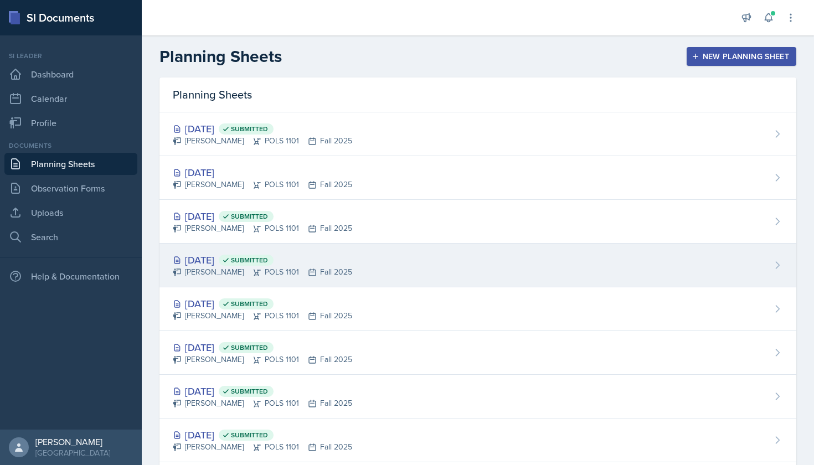
click at [307, 266] on div "[DATE] Submitted" at bounding box center [262, 259] width 179 height 15
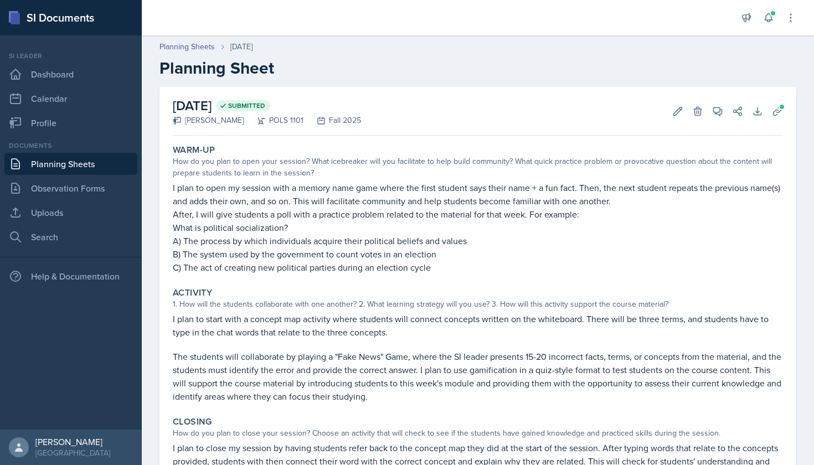
click at [110, 166] on link "Planning Sheets" at bounding box center [70, 164] width 133 height 22
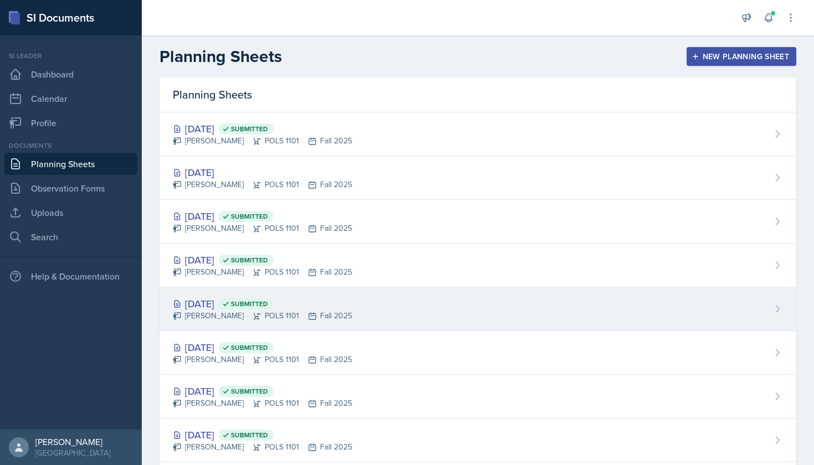
click at [307, 315] on div "[PERSON_NAME] POLS 1101 Fall 2025" at bounding box center [262, 316] width 179 height 12
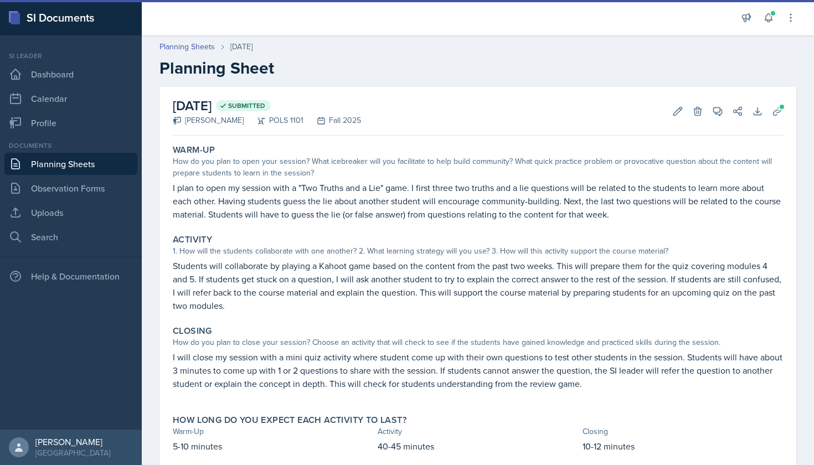
click at [83, 164] on link "Planning Sheets" at bounding box center [70, 164] width 133 height 22
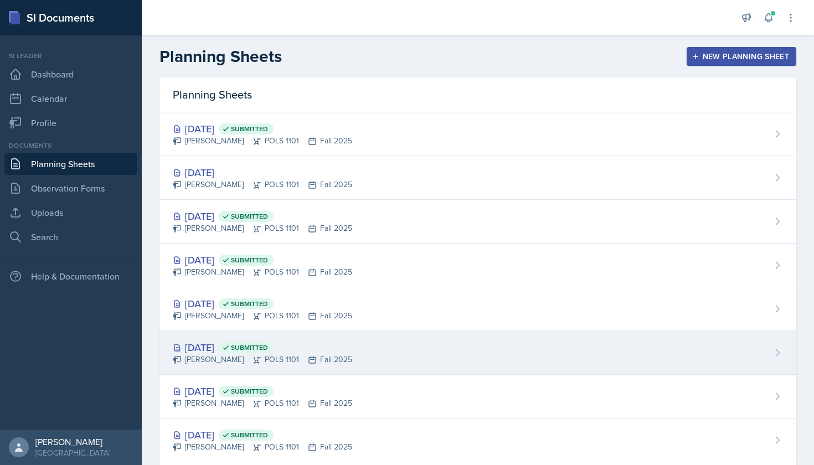
click at [250, 347] on div "[DATE] Submitted" at bounding box center [262, 347] width 179 height 15
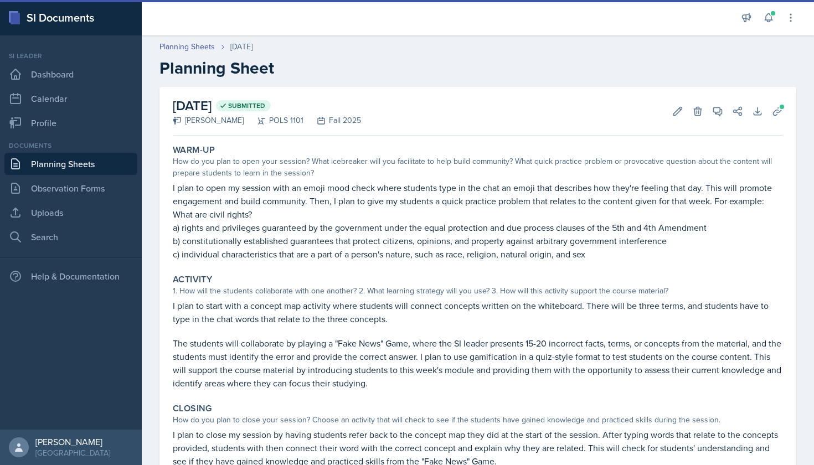
click at [89, 166] on link "Planning Sheets" at bounding box center [70, 164] width 133 height 22
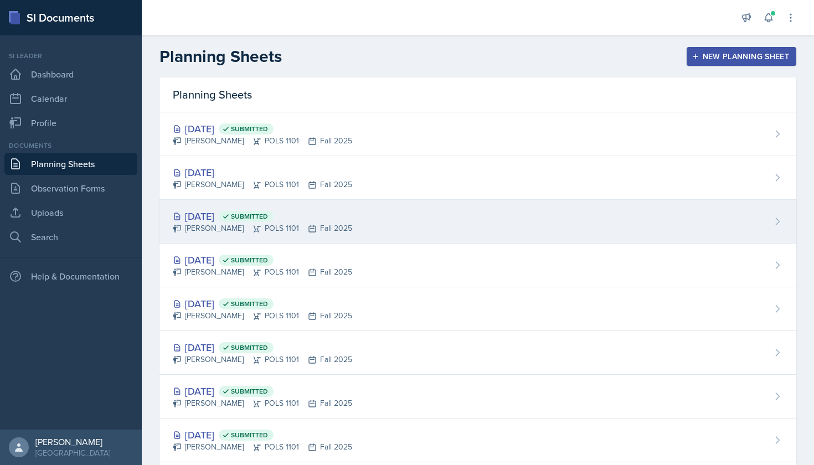
click at [228, 222] on div "[DATE] Submitted" at bounding box center [262, 216] width 179 height 15
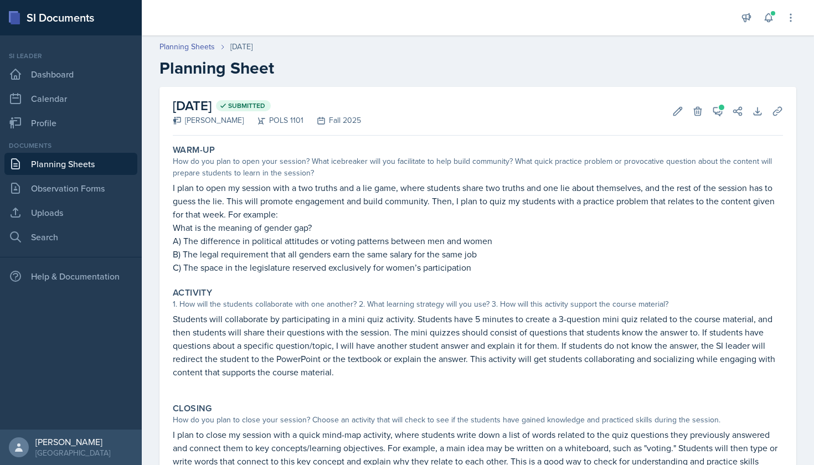
click at [86, 163] on link "Planning Sheets" at bounding box center [70, 164] width 133 height 22
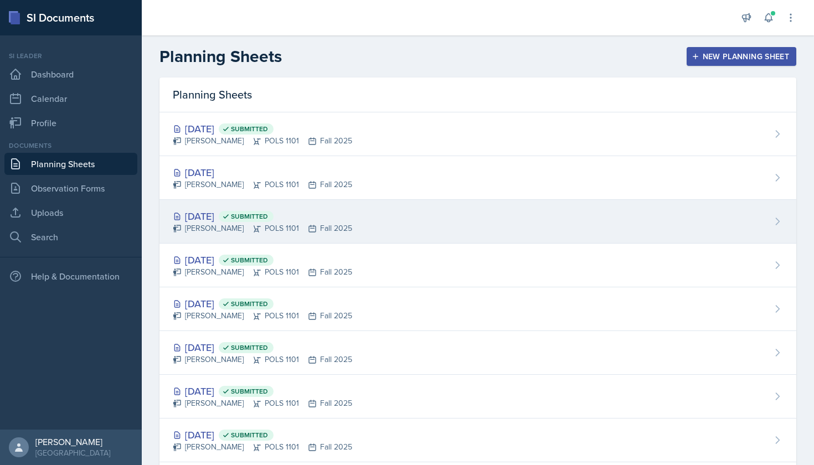
click at [234, 222] on div "[DATE] Submitted" at bounding box center [262, 216] width 179 height 15
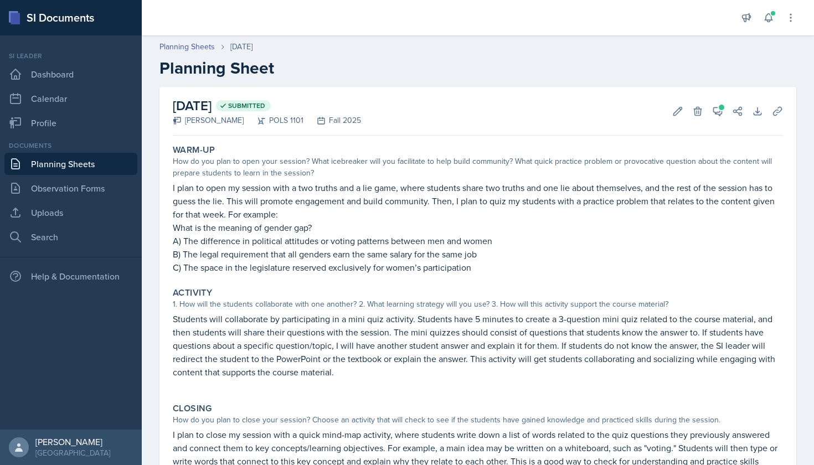
click at [71, 168] on link "Planning Sheets" at bounding box center [70, 164] width 133 height 22
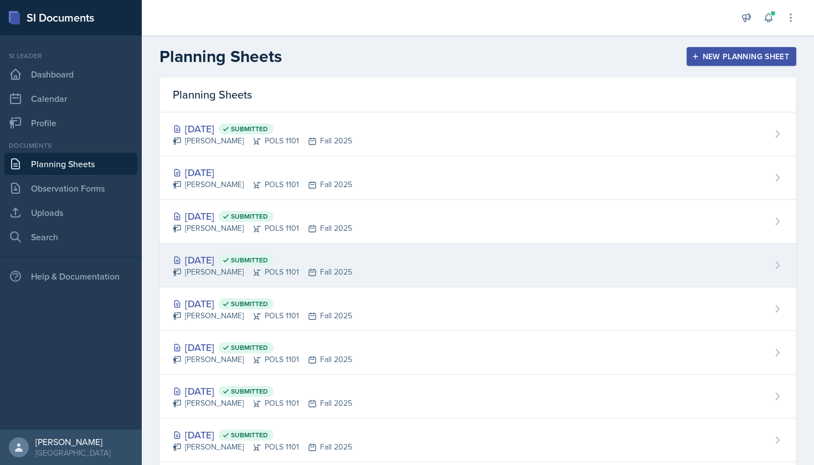
click at [213, 275] on div "[PERSON_NAME] POLS 1101 Fall 2025" at bounding box center [262, 272] width 179 height 12
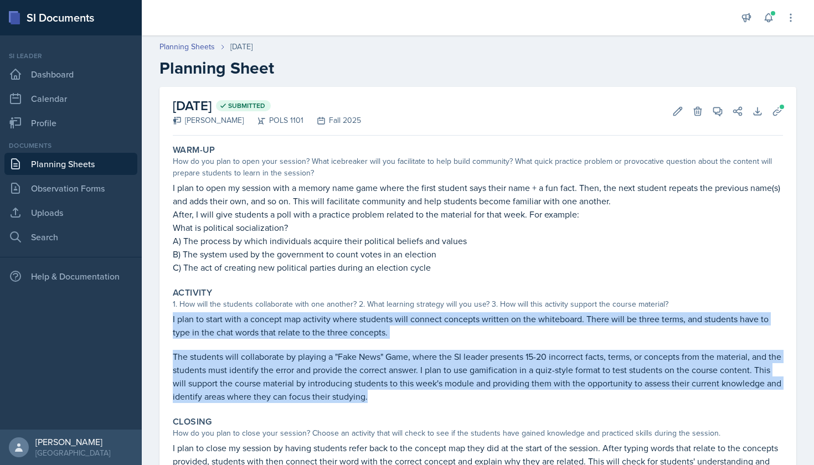
drag, startPoint x: 171, startPoint y: 319, endPoint x: 434, endPoint y: 395, distance: 273.3
click at [434, 396] on div "Activity 1. How will the students collaborate with one another? 2. What learnin…" at bounding box center [477, 345] width 619 height 125
copy div "I plan to start with a concept map activity where students will connect concept…"
click at [76, 166] on link "Planning Sheets" at bounding box center [70, 164] width 133 height 22
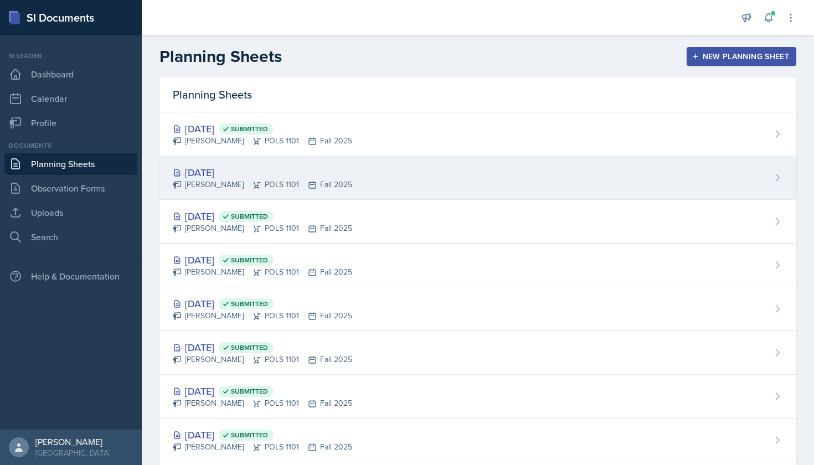
click at [246, 181] on div "[PERSON_NAME] POLS 1101 Fall 2025" at bounding box center [262, 185] width 179 height 12
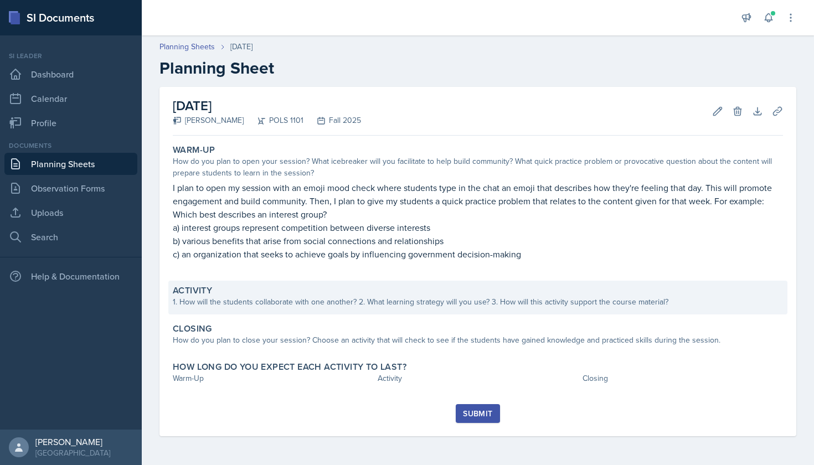
click at [264, 295] on div "Activity" at bounding box center [478, 290] width 610 height 11
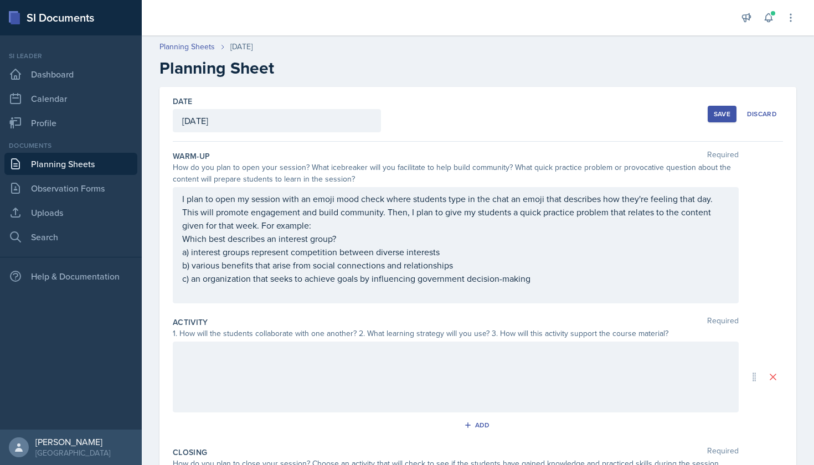
click at [246, 360] on div at bounding box center [456, 377] width 566 height 71
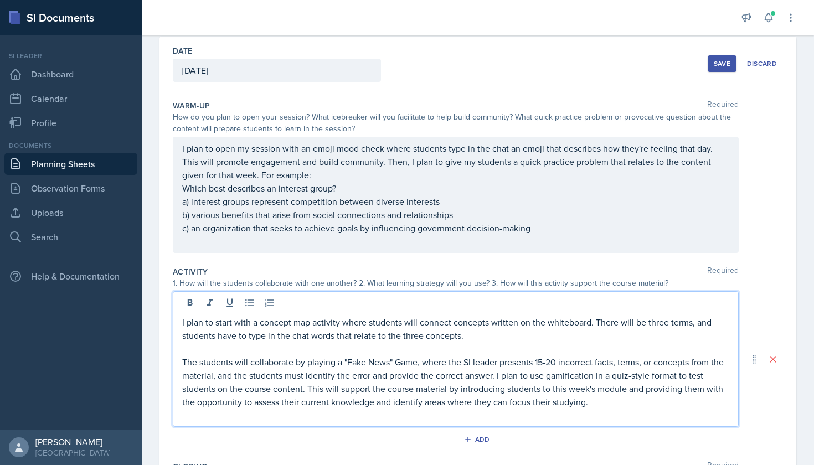
scroll to position [77, 0]
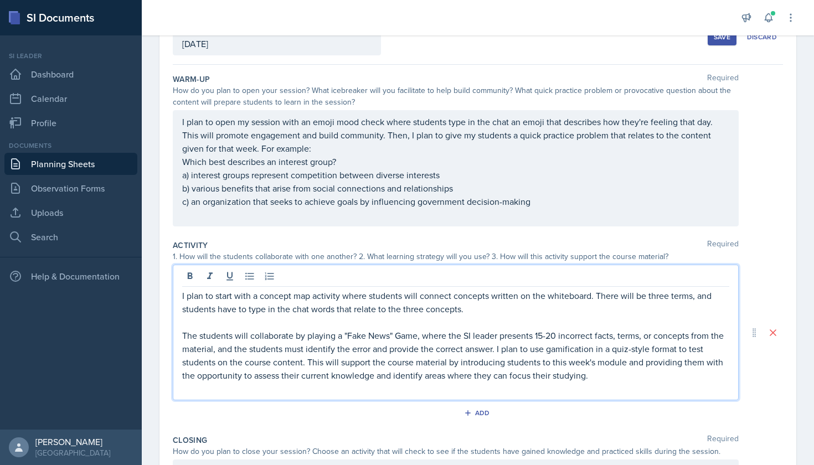
click at [555, 334] on p "The students will collaborate by playing a "Fake News" Game, where the SI leade…" at bounding box center [455, 355] width 547 height 53
click at [535, 333] on p "The students will collaborate by playing a "Fake News" Game, where the SI leade…" at bounding box center [455, 355] width 547 height 53
click at [539, 333] on p "The students will collaborate by playing a "Fake News" Game, where the SI leade…" at bounding box center [455, 355] width 547 height 53
click at [571, 332] on p "The students will collaborate by playing a "Fake News" Game, where the SI leade…" at bounding box center [455, 355] width 547 height 53
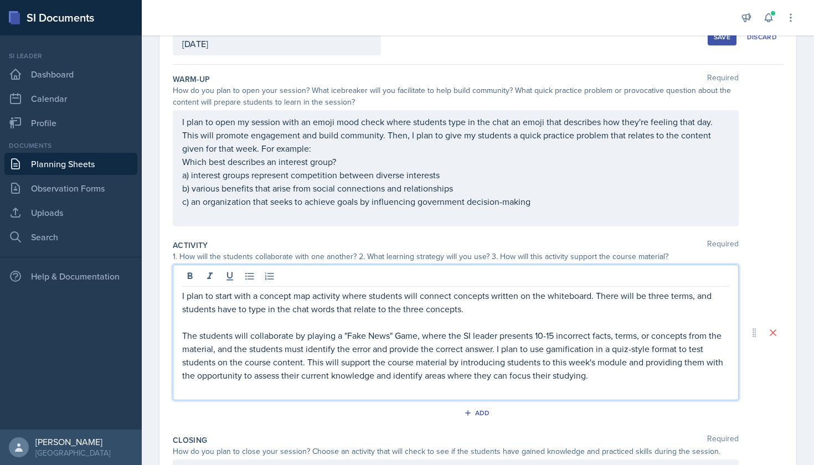
click at [646, 376] on p "The students will collaborate by playing a "Fake News" Game, where the SI leade…" at bounding box center [455, 355] width 547 height 53
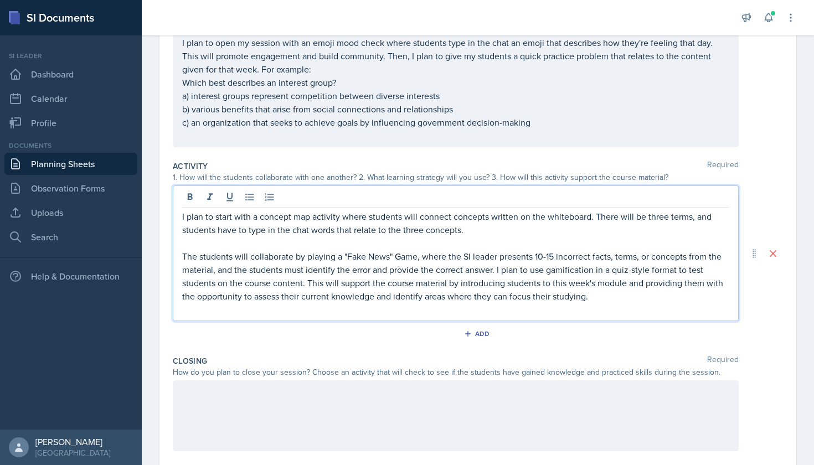
scroll to position [149, 0]
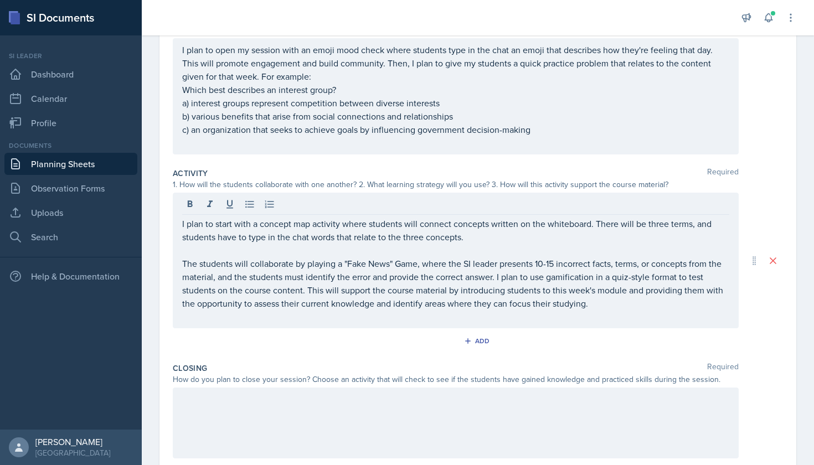
click at [113, 166] on link "Planning Sheets" at bounding box center [70, 164] width 133 height 22
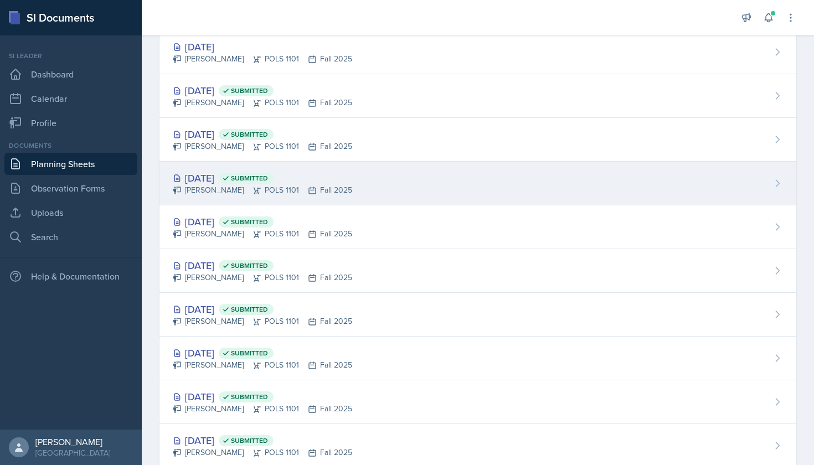
scroll to position [126, 0]
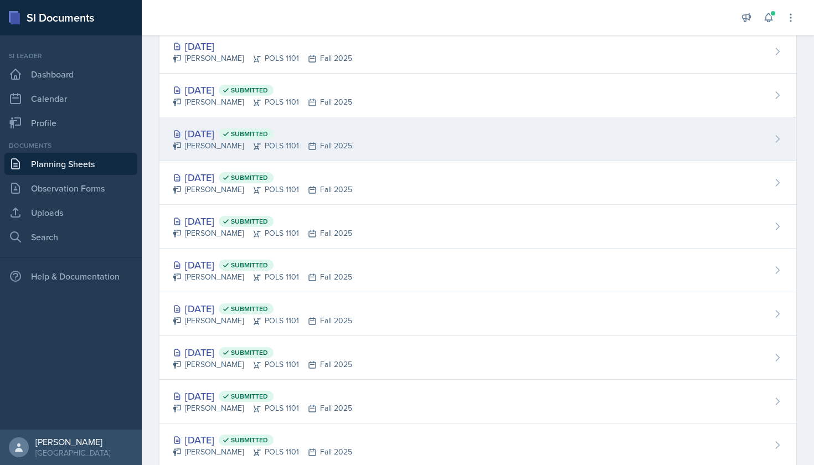
click at [231, 140] on div "[DATE] Submitted" at bounding box center [262, 133] width 179 height 15
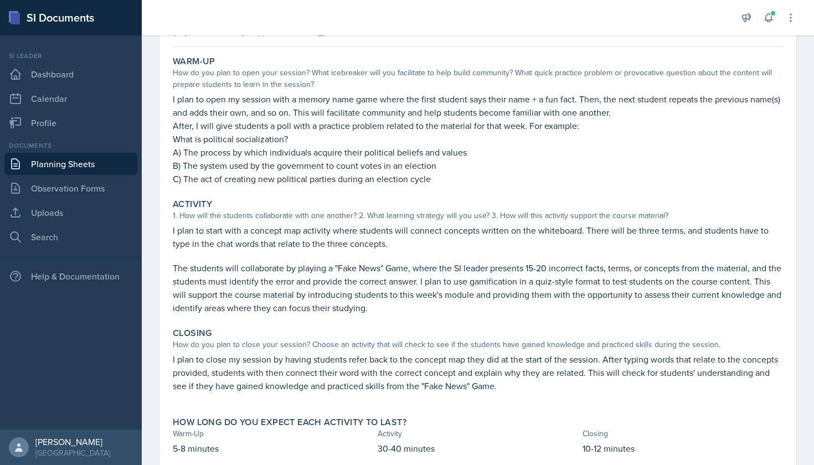
scroll to position [123, 0]
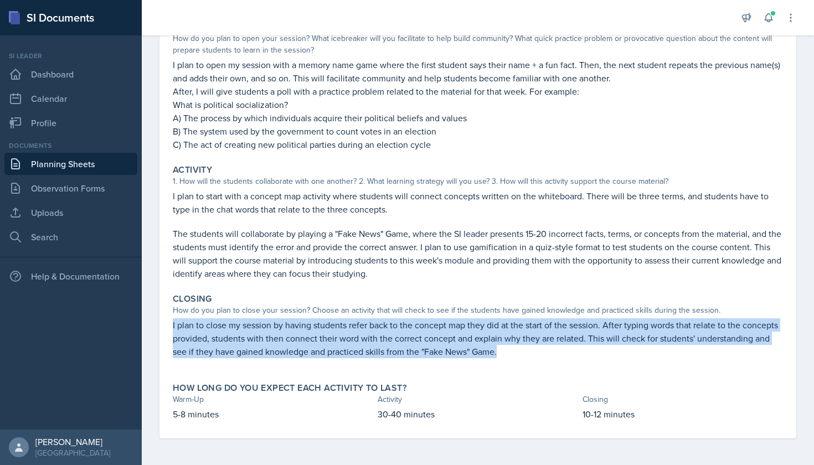
drag, startPoint x: 172, startPoint y: 325, endPoint x: 511, endPoint y: 350, distance: 339.8
click at [511, 350] on div "Closing How do you plan to close your session? Choose an activity that will che…" at bounding box center [477, 331] width 619 height 85
copy p "I plan to close my session by having students refer back to the concept map the…"
click at [102, 160] on link "Planning Sheets" at bounding box center [70, 164] width 133 height 22
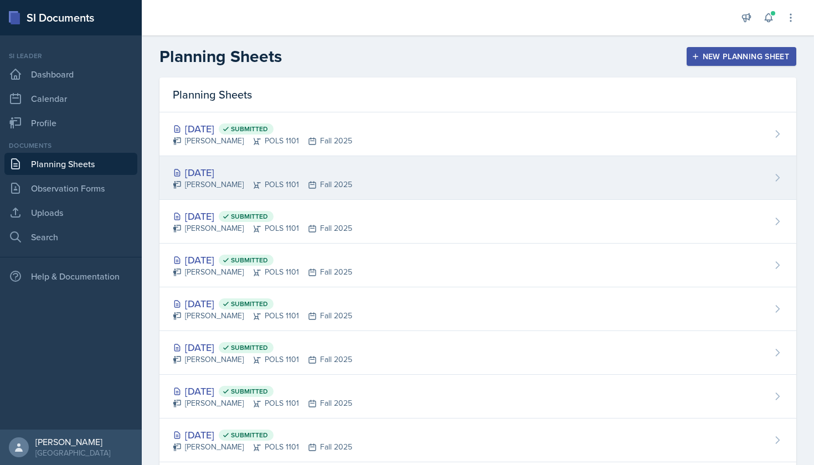
click at [303, 176] on div "[DATE]" at bounding box center [262, 172] width 179 height 15
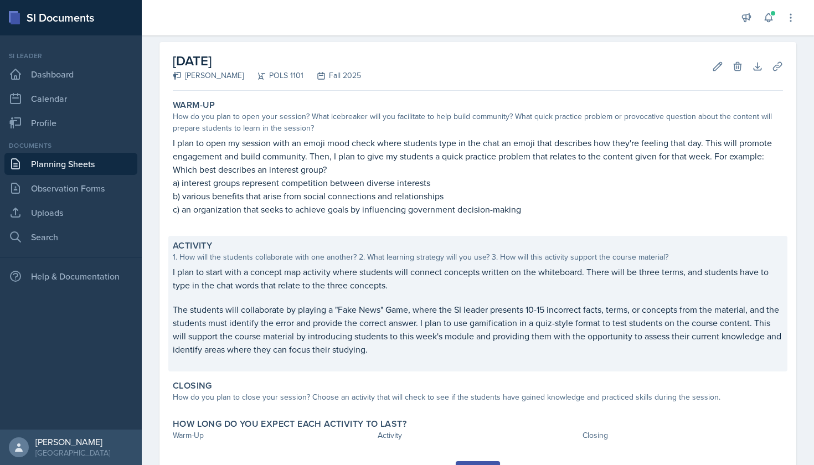
scroll to position [58, 0]
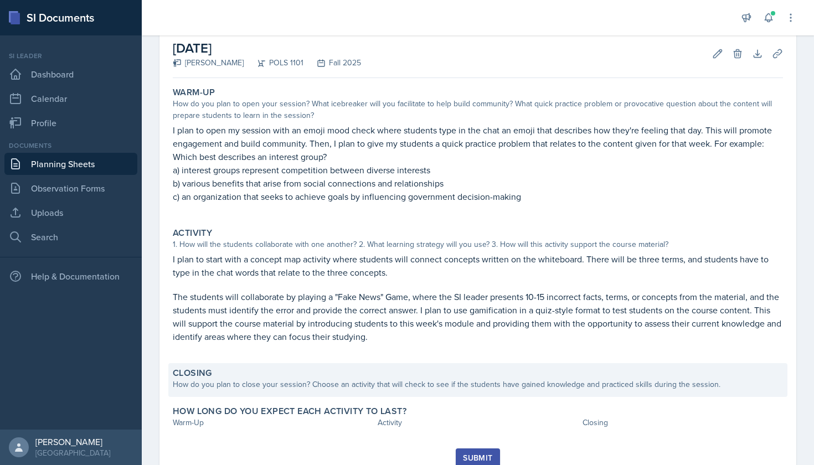
click at [430, 378] on div "Closing" at bounding box center [478, 373] width 610 height 11
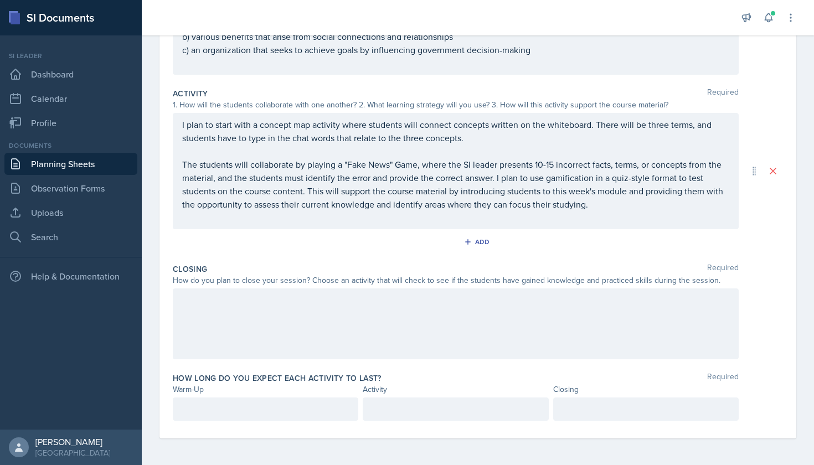
click at [289, 307] on div at bounding box center [456, 323] width 566 height 71
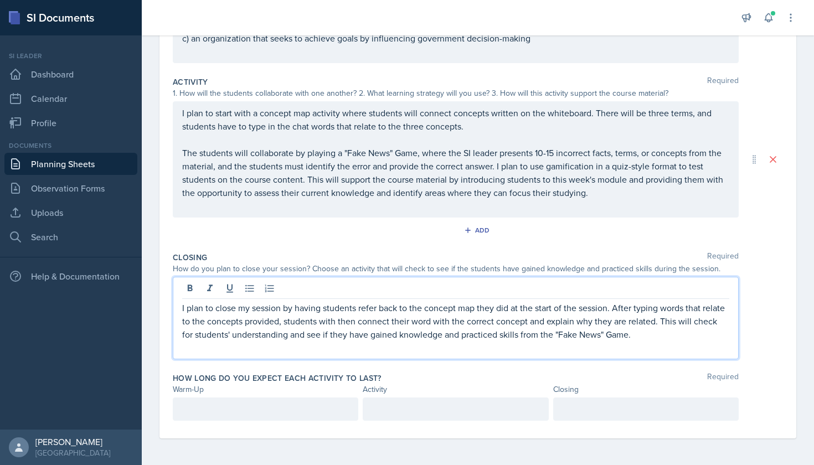
scroll to position [240, 0]
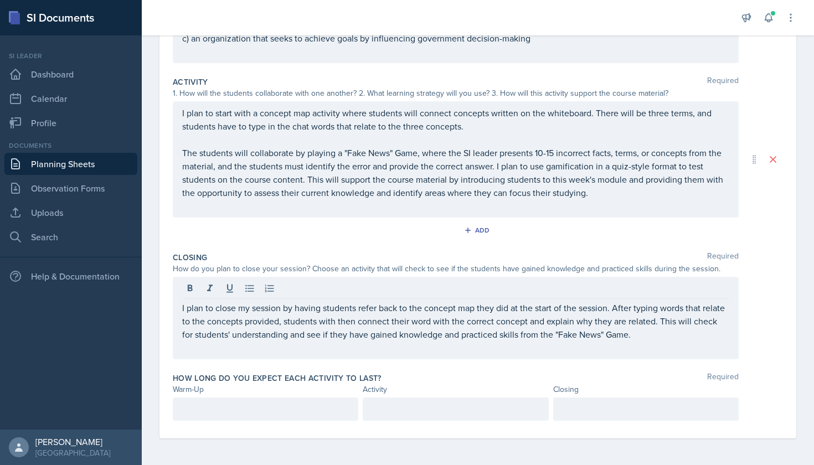
click at [205, 394] on div "Warm-Up" at bounding box center [265, 390] width 185 height 12
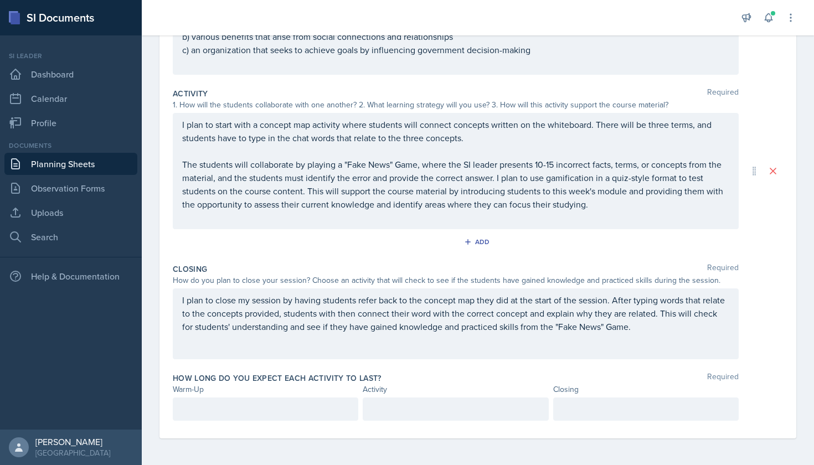
click at [210, 405] on div at bounding box center [265, 409] width 185 height 23
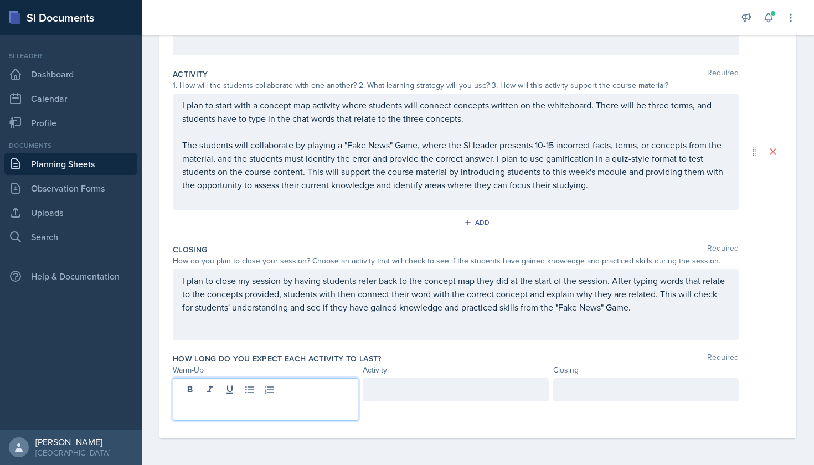
scroll to position [248, 0]
click at [427, 383] on div at bounding box center [455, 389] width 185 height 23
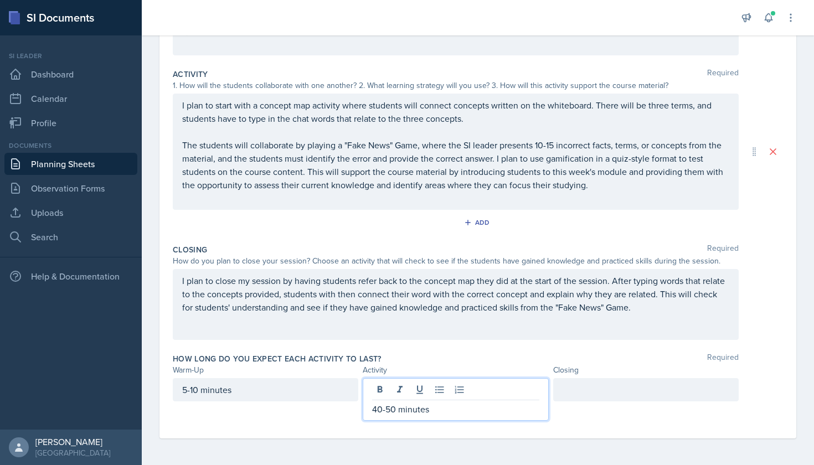
click at [577, 393] on div at bounding box center [645, 389] width 185 height 23
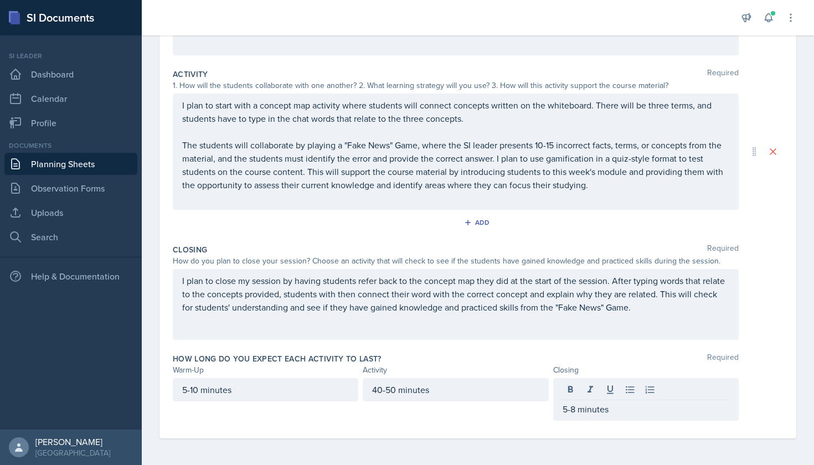
click at [648, 358] on div "How long do you expect each activity to last? Required" at bounding box center [478, 358] width 610 height 11
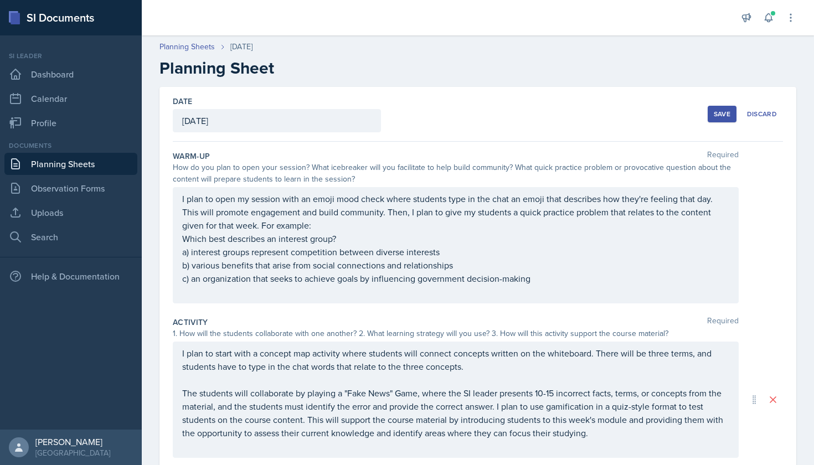
scroll to position [0, 0]
click at [723, 118] on div "Save" at bounding box center [722, 114] width 17 height 9
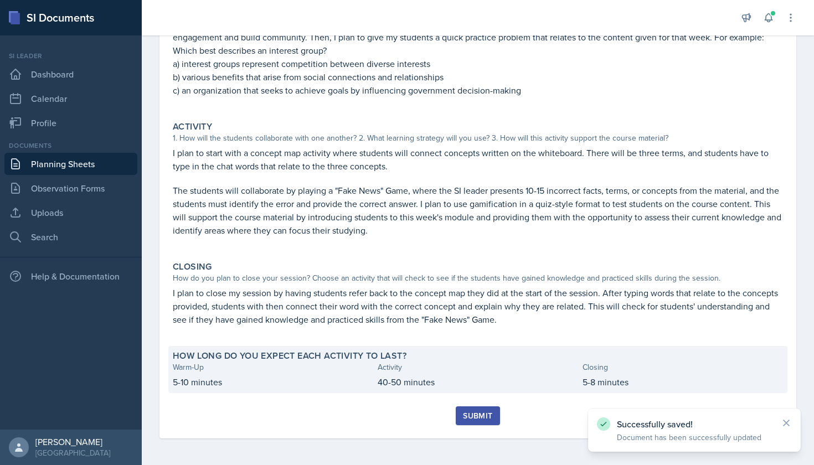
scroll to position [164, 0]
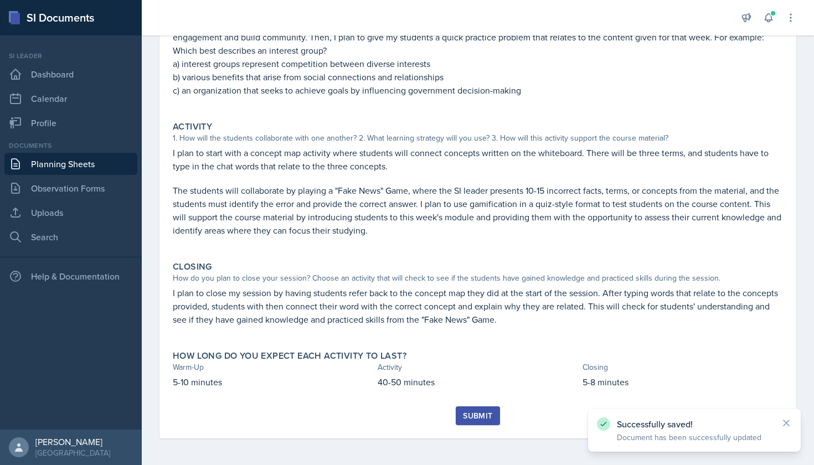
click at [482, 415] on div "Submit" at bounding box center [477, 415] width 29 height 9
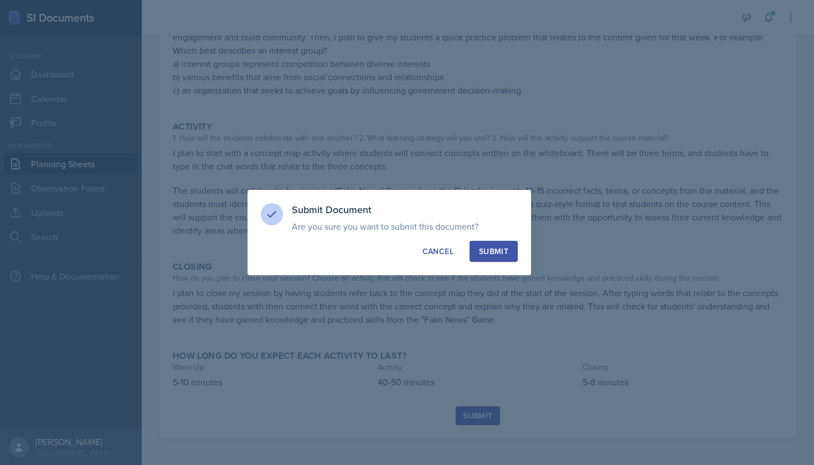
click at [507, 255] on div "Submit" at bounding box center [493, 251] width 29 height 11
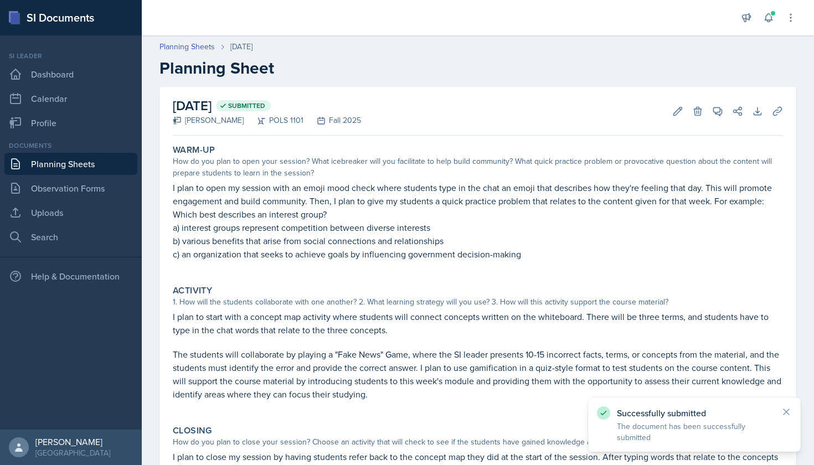
scroll to position [0, 0]
click at [74, 165] on link "Planning Sheets" at bounding box center [70, 164] width 133 height 22
